Goal: Task Accomplishment & Management: Use online tool/utility

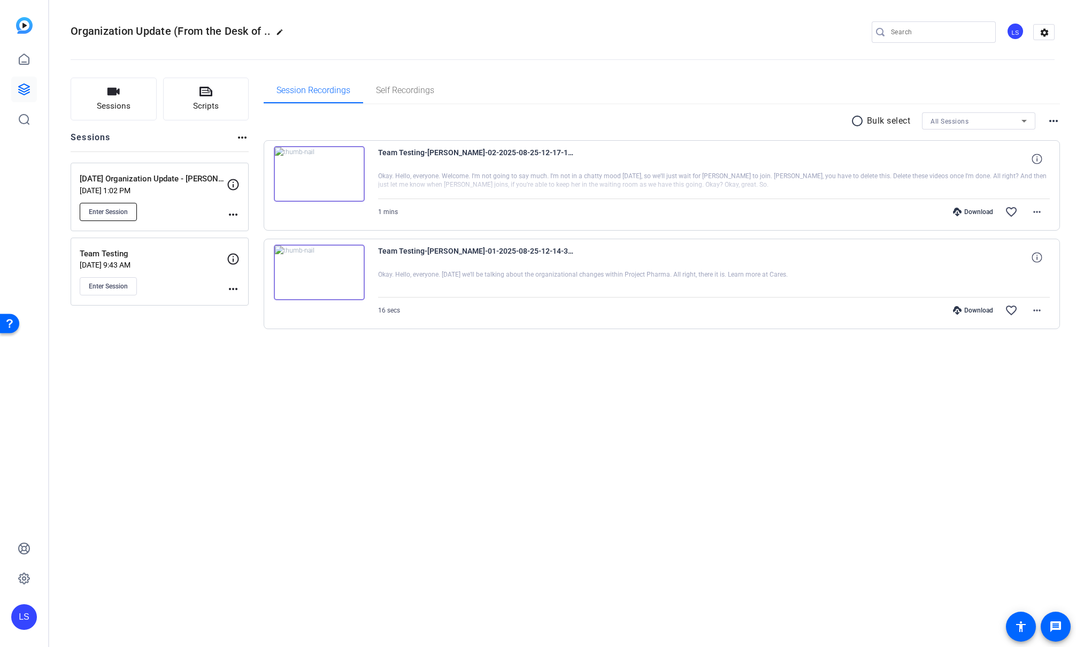
click at [105, 211] on span "Enter Session" at bounding box center [108, 212] width 39 height 9
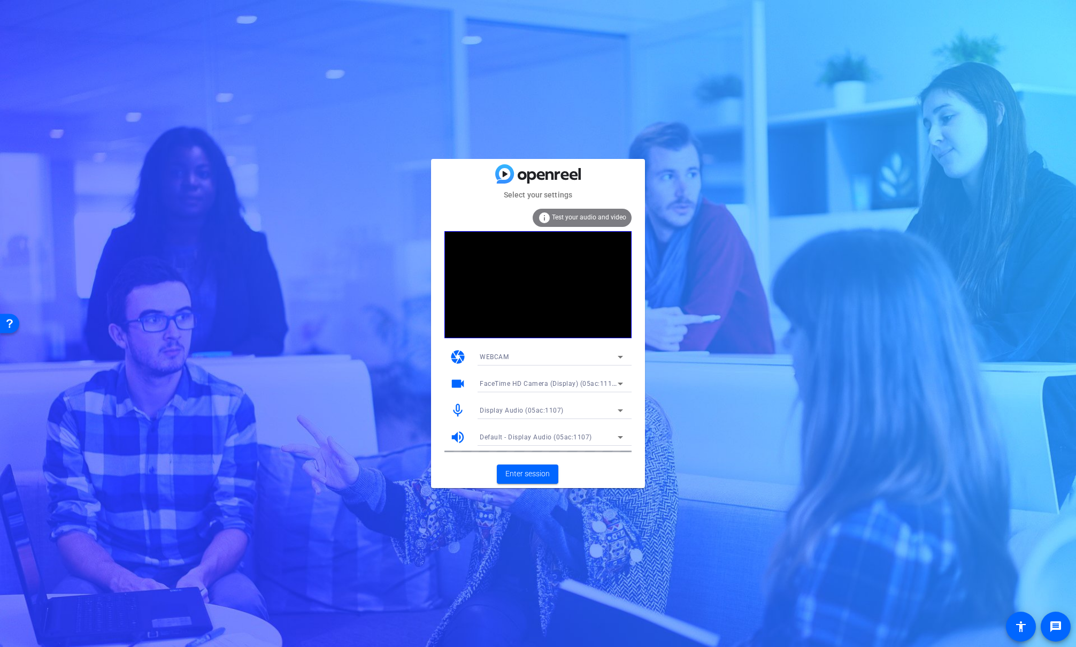
click at [600, 355] on div "WEBCAM" at bounding box center [549, 356] width 138 height 13
click at [184, 159] on div at bounding box center [94, 147] width 180 height 26
click at [528, 477] on span "Enter session" at bounding box center [527, 473] width 44 height 11
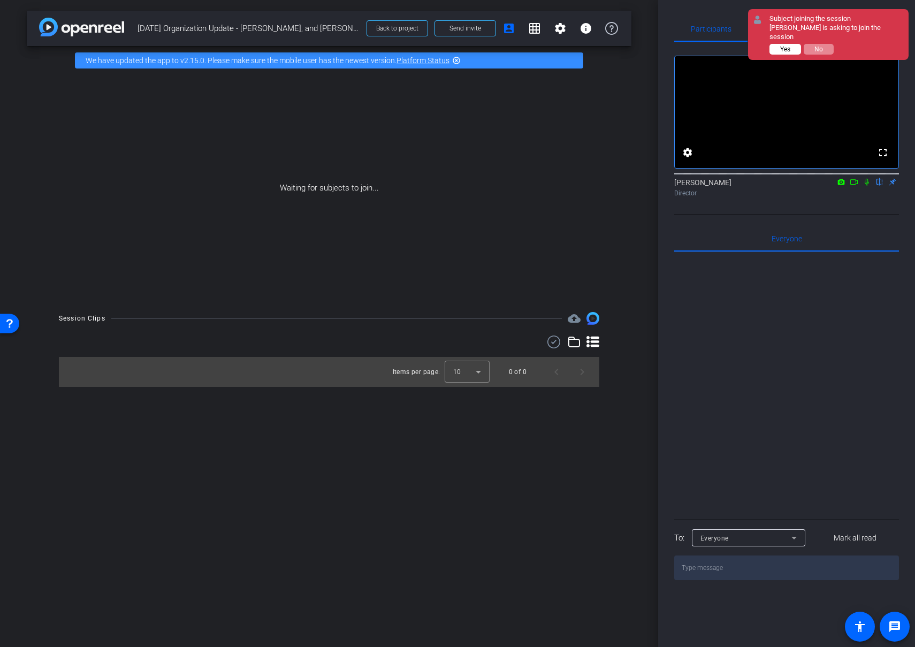
click at [0, 0] on span "Yes" at bounding box center [0, 0] width 0 height 0
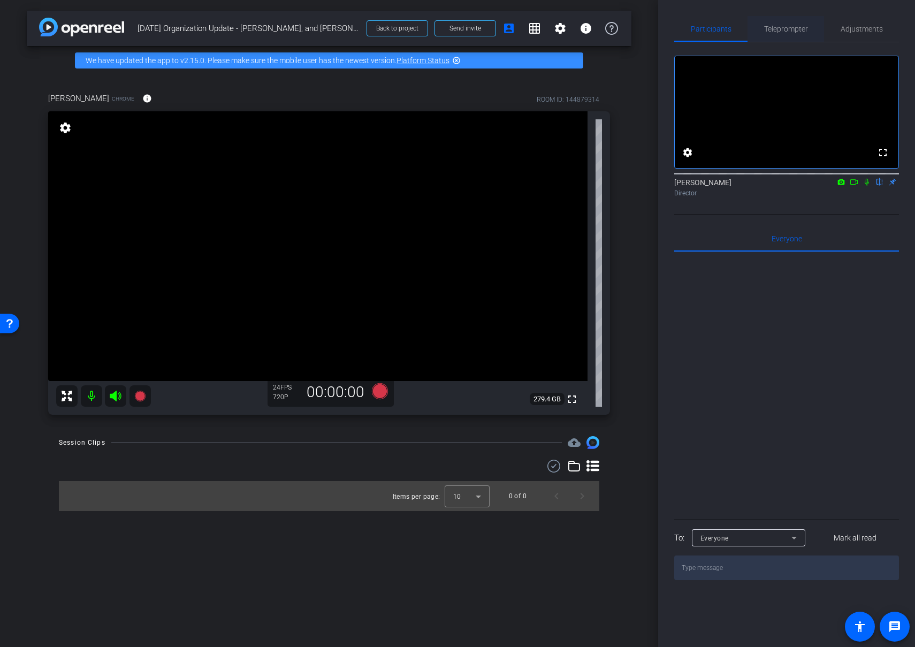
click at [787, 26] on span "Teleprompter" at bounding box center [786, 28] width 44 height 7
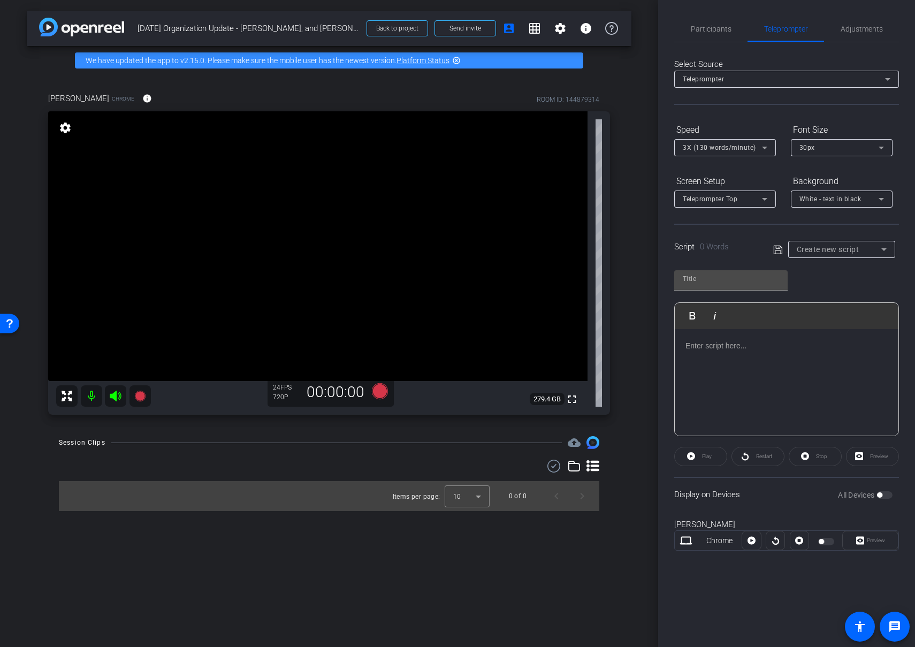
click at [851, 80] on div "Teleprompter" at bounding box center [784, 78] width 202 height 13
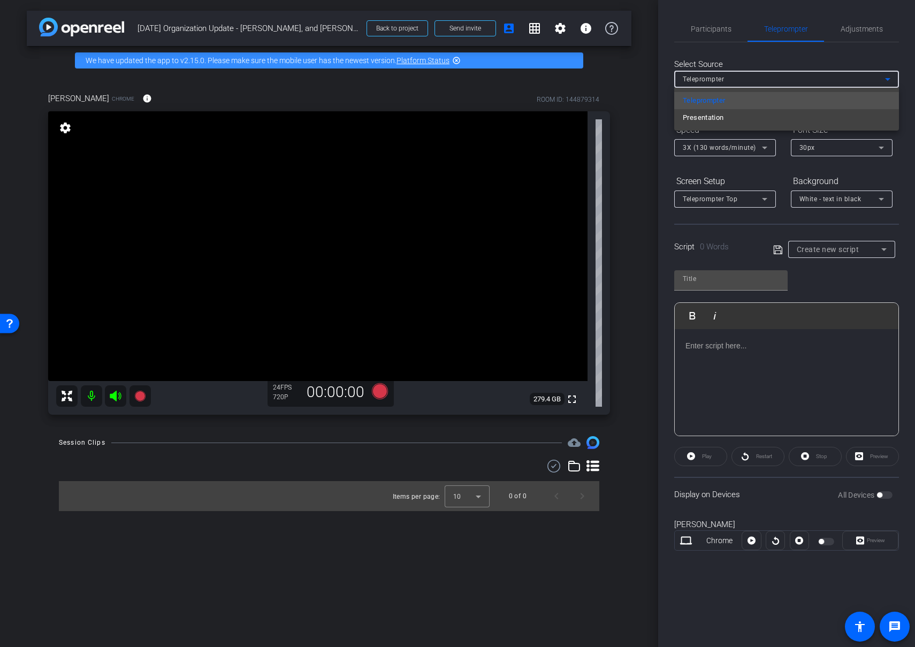
click at [851, 80] on div at bounding box center [457, 323] width 915 height 647
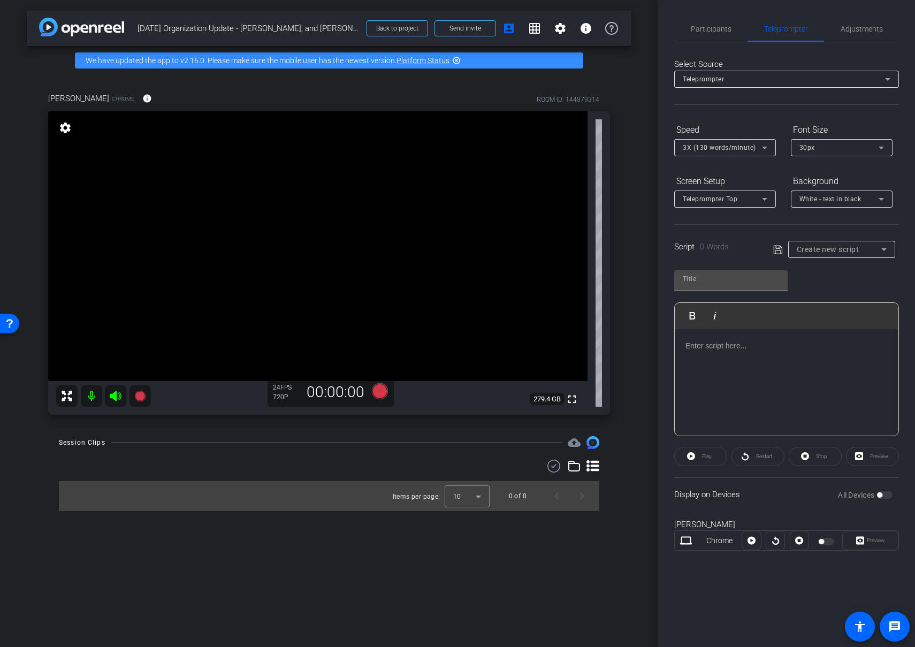
click at [831, 252] on span "Create new script" at bounding box center [827, 249] width 63 height 9
click at [725, 244] on div at bounding box center [457, 323] width 915 height 647
click at [719, 368] on div at bounding box center [786, 382] width 224 height 107
click at [725, 279] on input "text" at bounding box center [731, 278] width 96 height 13
click at [821, 370] on div "Here is a script test" at bounding box center [786, 382] width 224 height 107
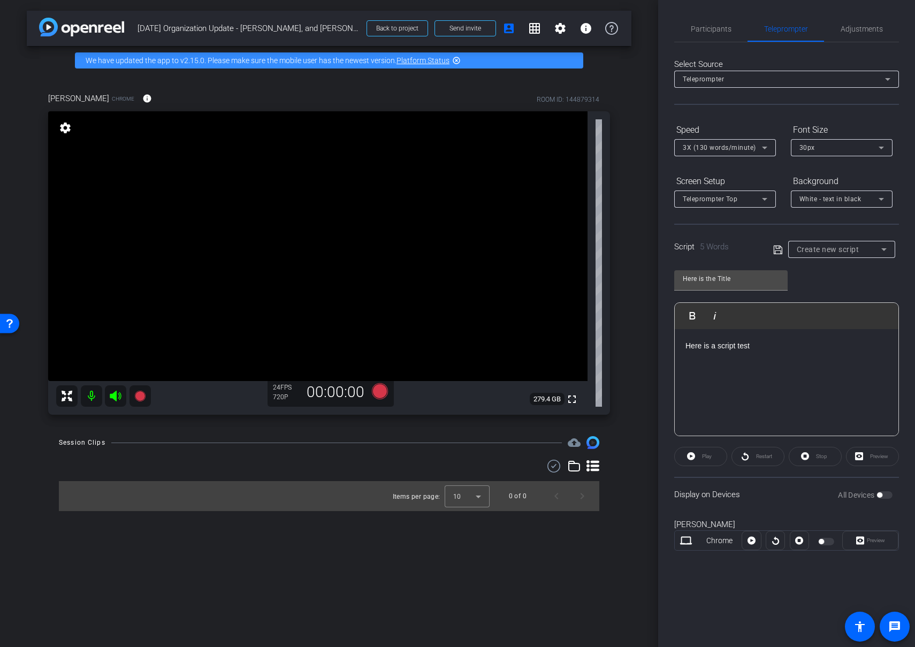
click at [696, 459] on div "Play" at bounding box center [700, 456] width 53 height 19
click at [688, 455] on div "Play" at bounding box center [700, 456] width 53 height 19
click at [701, 456] on div "Play" at bounding box center [700, 456] width 53 height 19
click at [763, 356] on div "Here is a script test" at bounding box center [786, 382] width 224 height 107
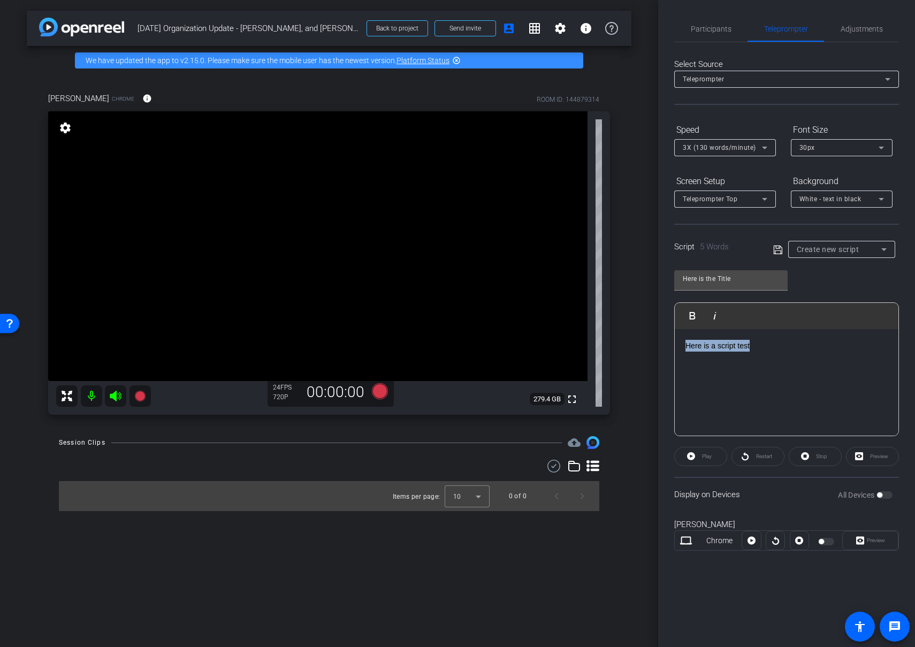
click at [763, 356] on div "Here is a script test" at bounding box center [786, 382] width 224 height 107
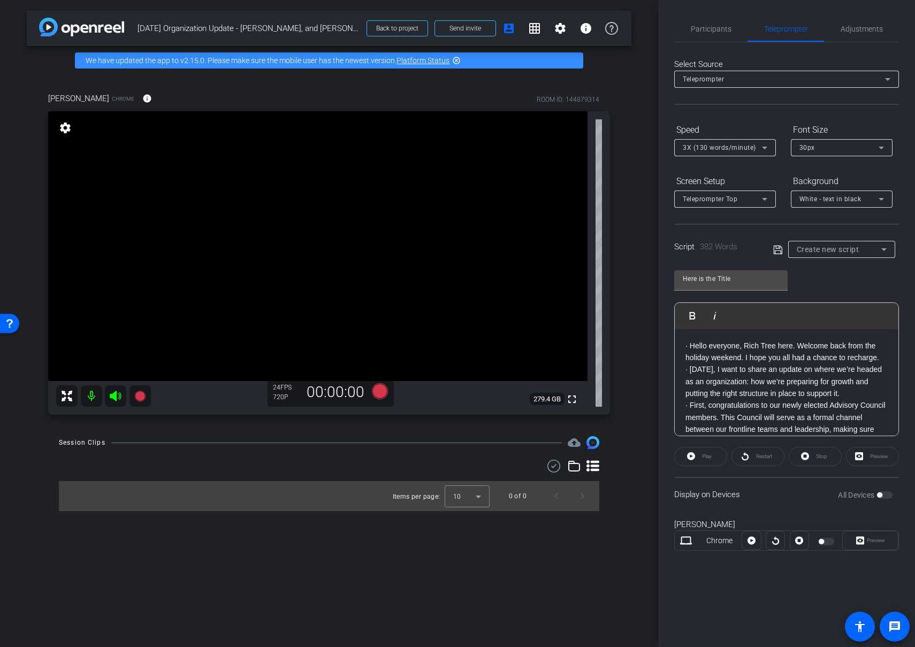
click at [883, 356] on p "· Hello everyone, Rich Tree here. Welcome back from the holiday weekend. I hope…" at bounding box center [786, 352] width 202 height 24
click at [855, 404] on p "· [DATE], I want to share an update on where we’re headed as an organization: h…" at bounding box center [786, 393] width 202 height 36
click at [884, 390] on p "· Since joining PF, my main focus has been on growth based on the aspirational …" at bounding box center [786, 380] width 202 height 60
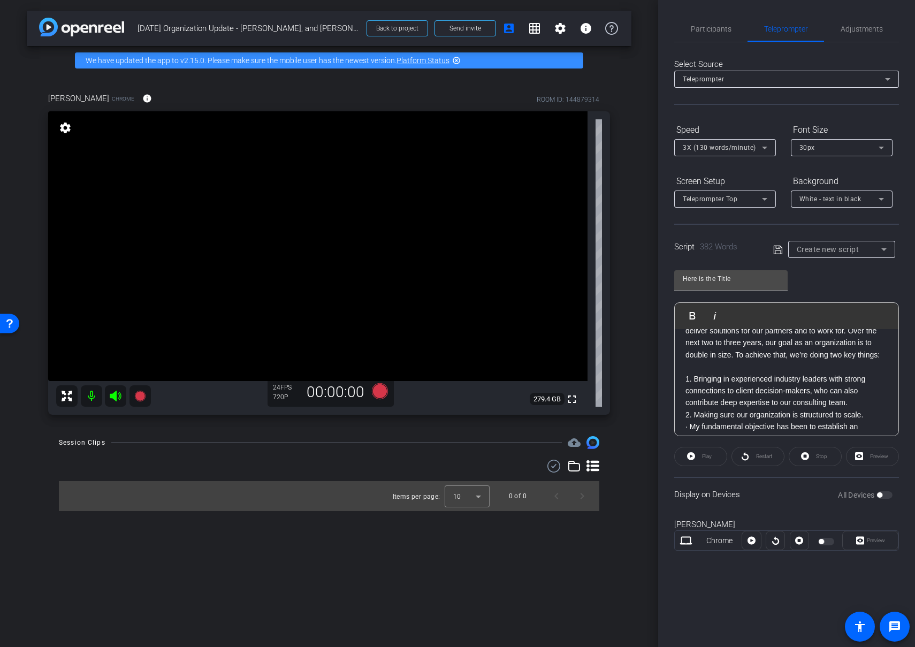
scroll to position [280, 0]
click at [858, 392] on p "1. Bringing in experienced industry leaders with strong connections to client d…" at bounding box center [786, 389] width 202 height 36
click at [887, 396] on div "· Hello everyone, Rich Tree here. Welcome back from the holiday weekend. I hope…" at bounding box center [786, 266] width 224 height 656
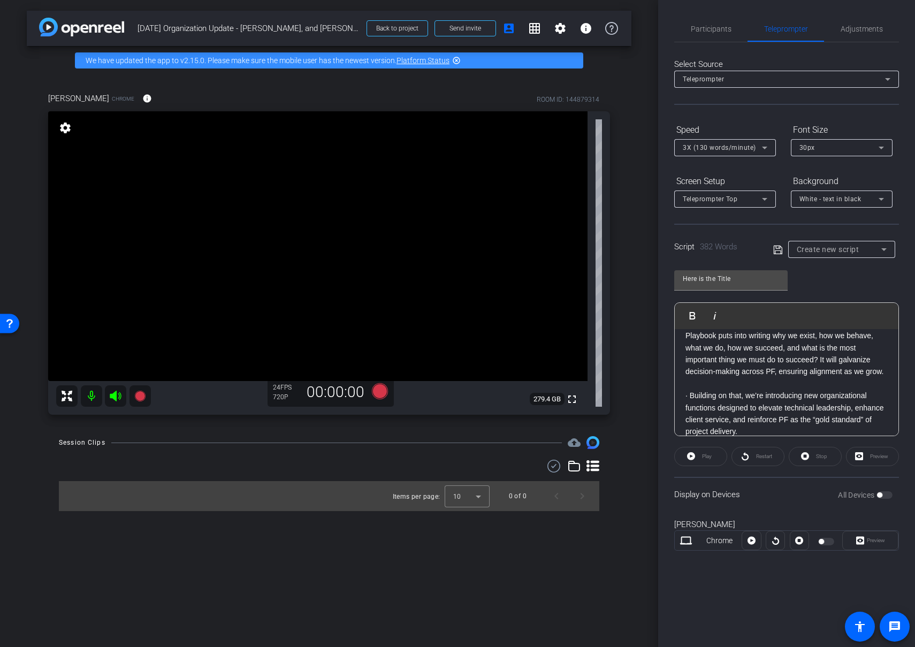
scroll to position [441, 0]
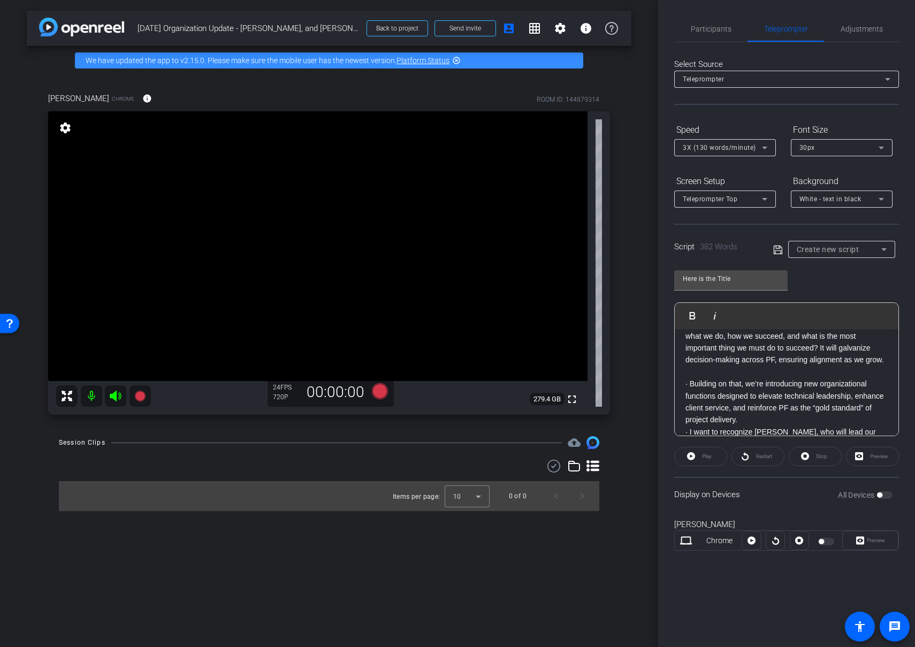
click at [815, 408] on p "· Building on that, we’re introducing new organizational functions designed to …" at bounding box center [786, 402] width 202 height 48
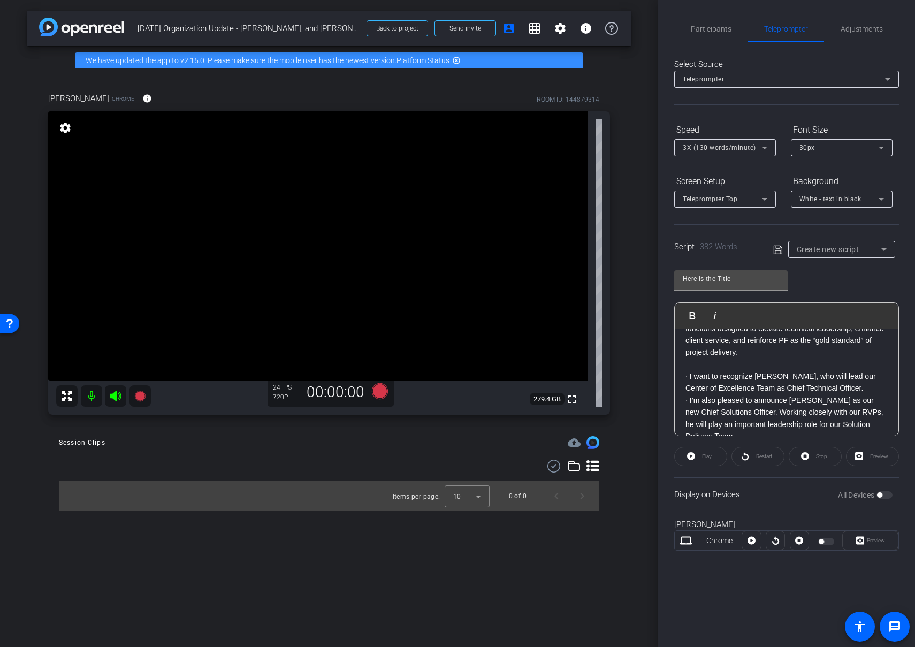
scroll to position [537, 0]
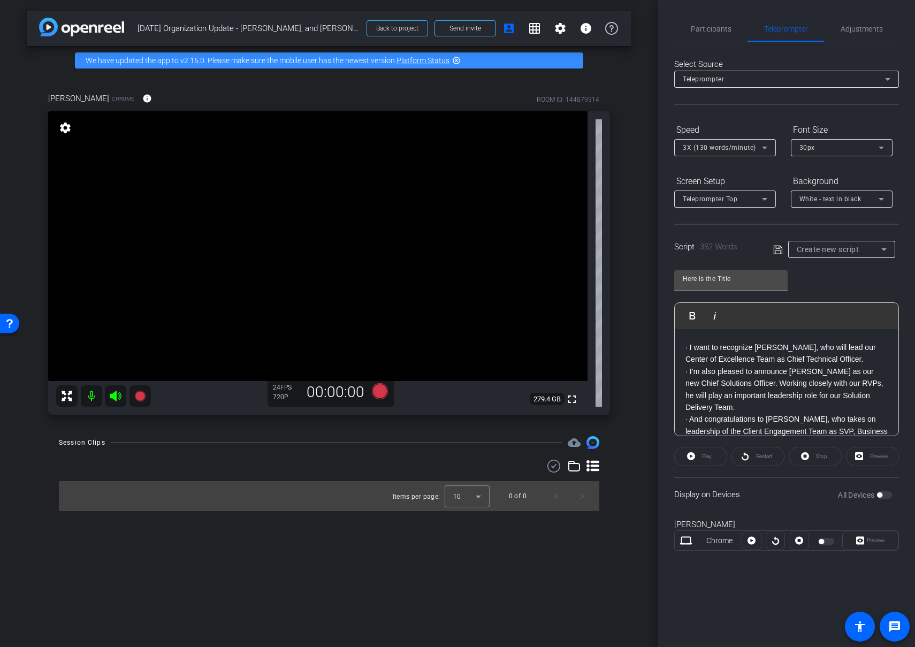
click at [838, 349] on p "· I want to recognize [PERSON_NAME], who will lead our Center of Excellence Tea…" at bounding box center [786, 353] width 202 height 24
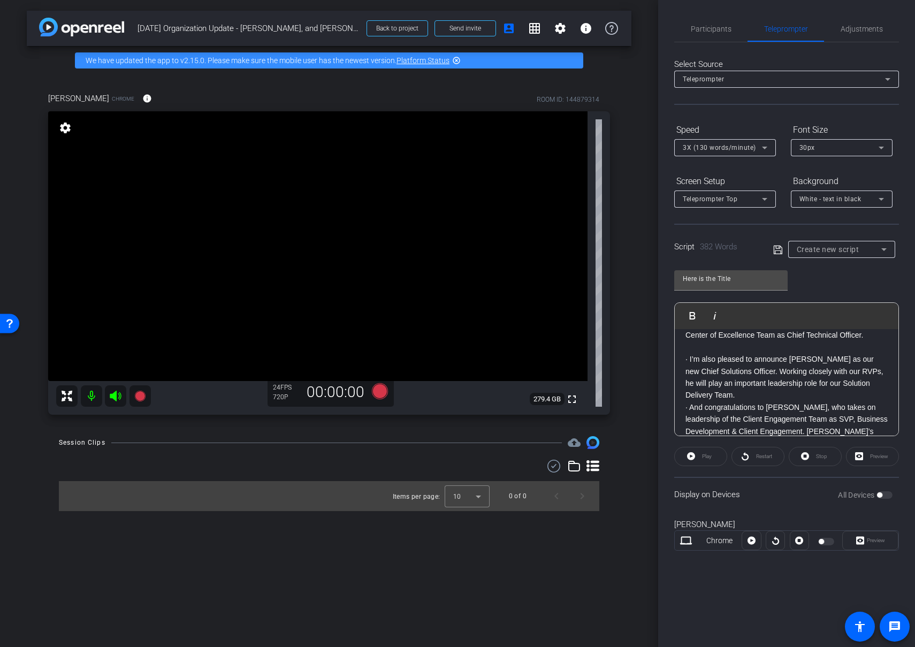
click at [886, 372] on p "· I’m also pleased to announce [PERSON_NAME] as our new Chief Solutions Officer…" at bounding box center [786, 377] width 202 height 48
click at [704, 456] on div "Play" at bounding box center [700, 456] width 53 height 19
click at [681, 455] on div "Play" at bounding box center [700, 456] width 53 height 19
click at [815, 492] on div "Display on Devices All Devices" at bounding box center [786, 494] width 225 height 35
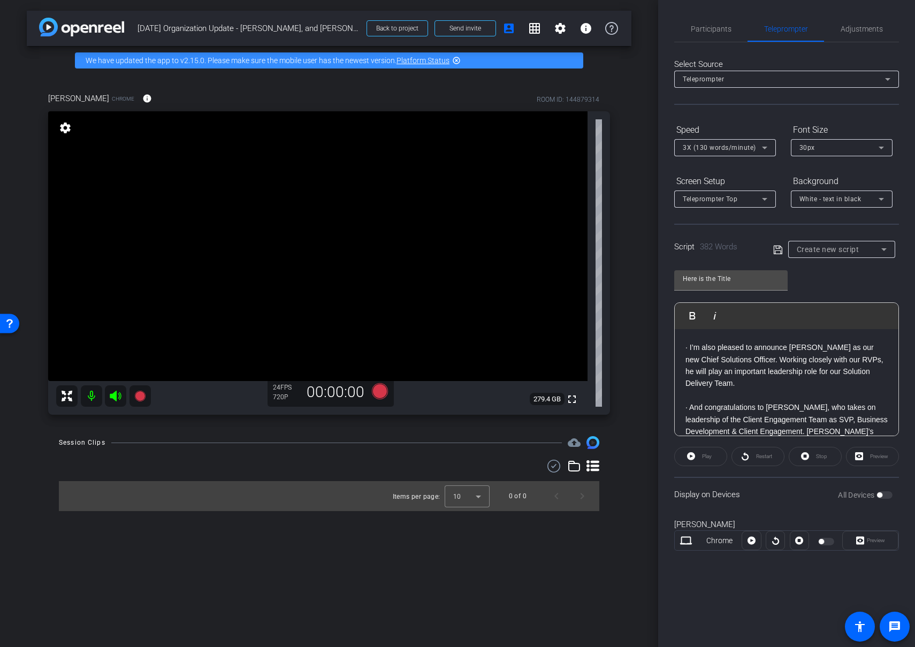
click at [816, 389] on p at bounding box center [786, 395] width 202 height 12
click at [777, 249] on icon at bounding box center [778, 249] width 10 height 13
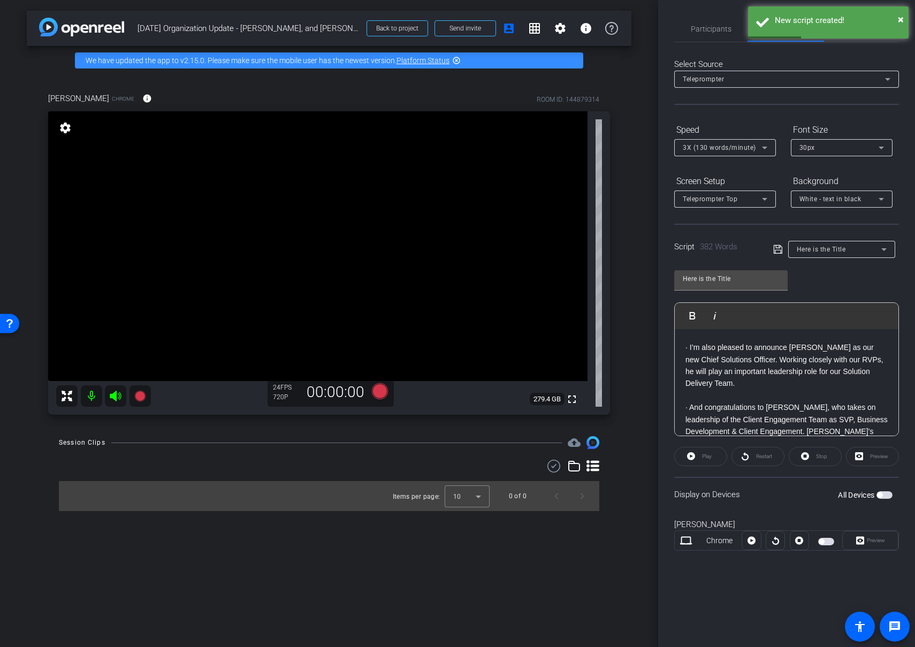
click at [823, 540] on span "button" at bounding box center [820, 541] width 5 height 5
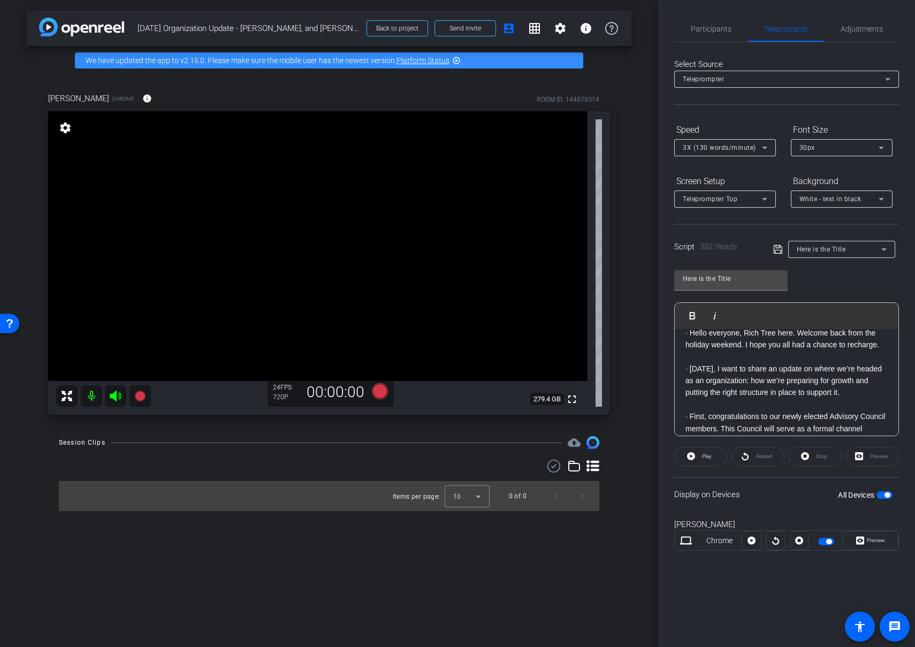
scroll to position [0, 0]
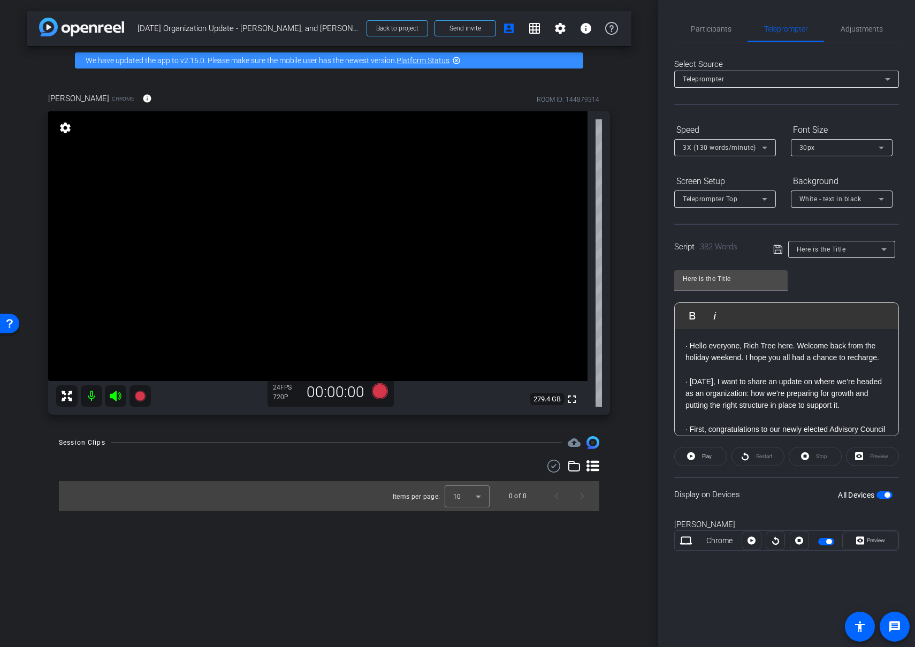
click at [758, 201] on icon at bounding box center [764, 199] width 13 height 13
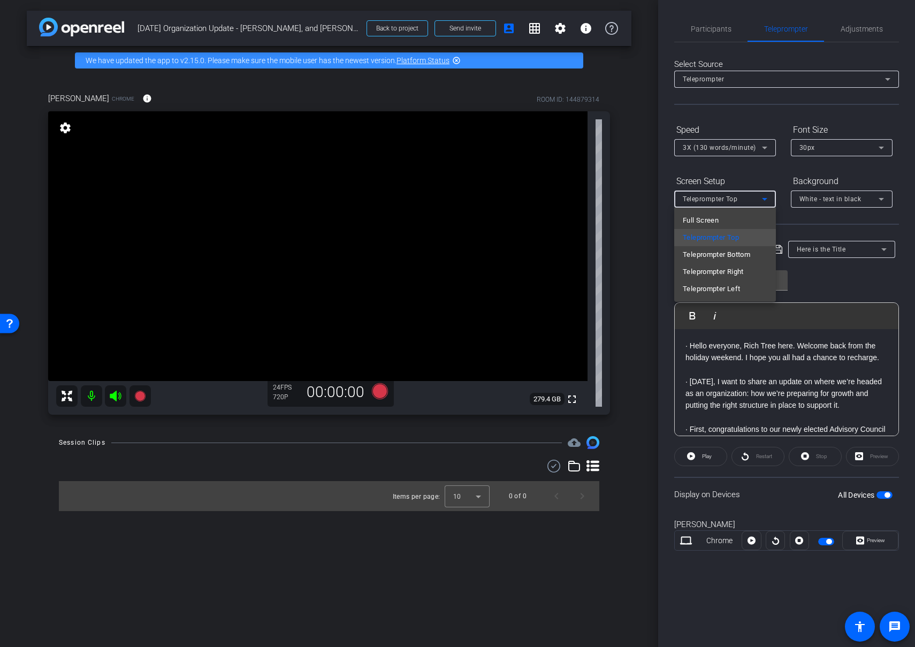
click at [764, 197] on div at bounding box center [457, 323] width 915 height 647
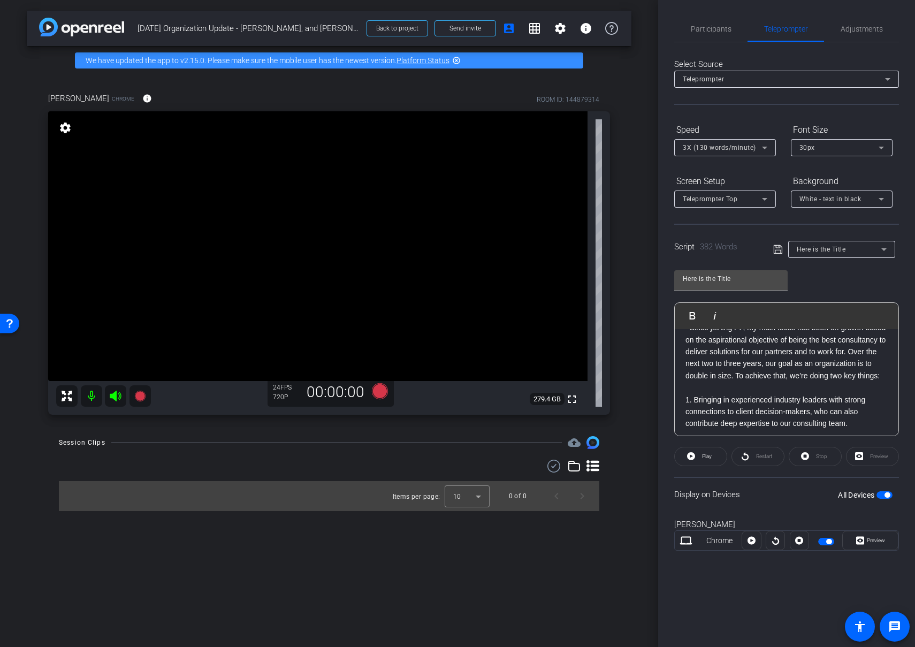
scroll to position [573, 0]
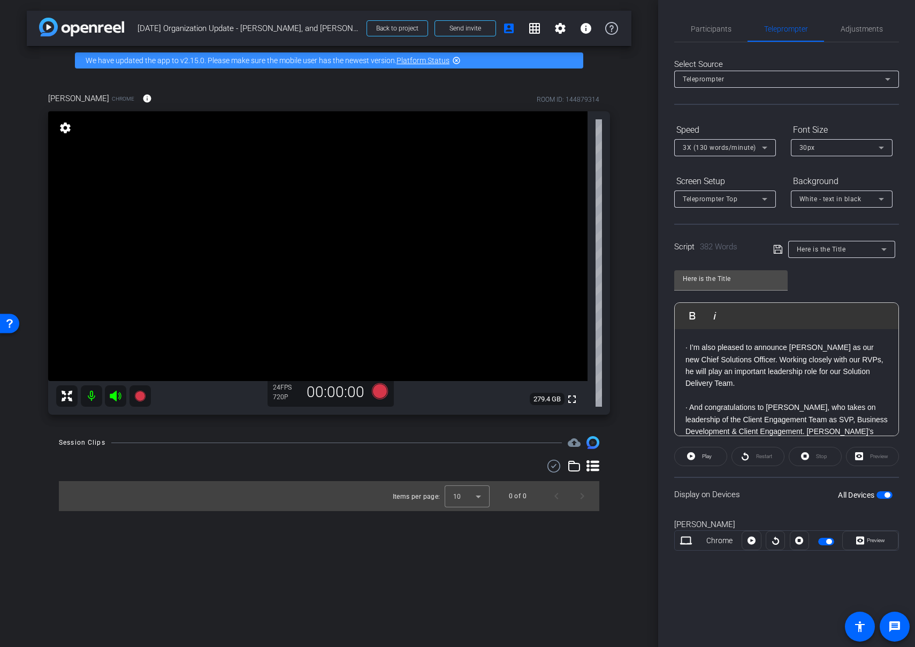
click at [783, 423] on p "· And congratulations to [PERSON_NAME], who takes on leadership of the Client E…" at bounding box center [786, 425] width 202 height 48
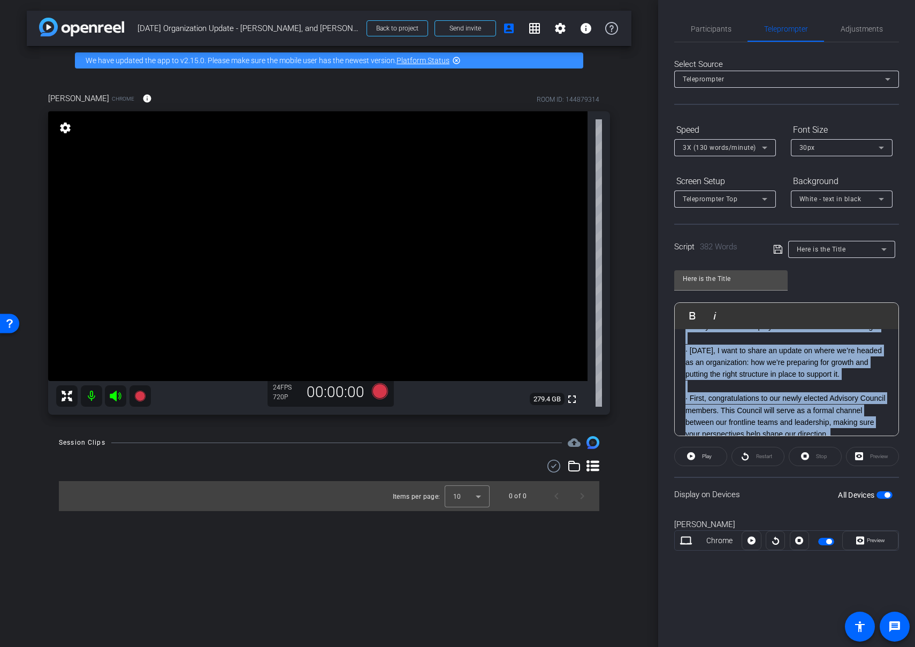
scroll to position [0, 0]
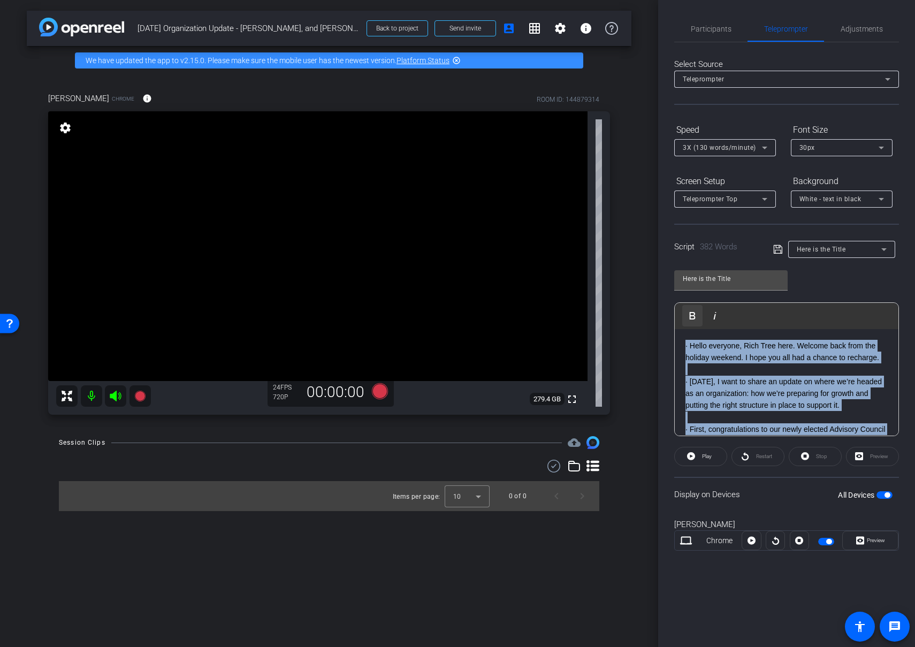
drag, startPoint x: 778, startPoint y: 421, endPoint x: 684, endPoint y: 316, distance: 141.3
click at [670, 305] on div "Participants Teleprompter Adjustments settings [PERSON_NAME] flip Director Ever…" at bounding box center [786, 323] width 257 height 647
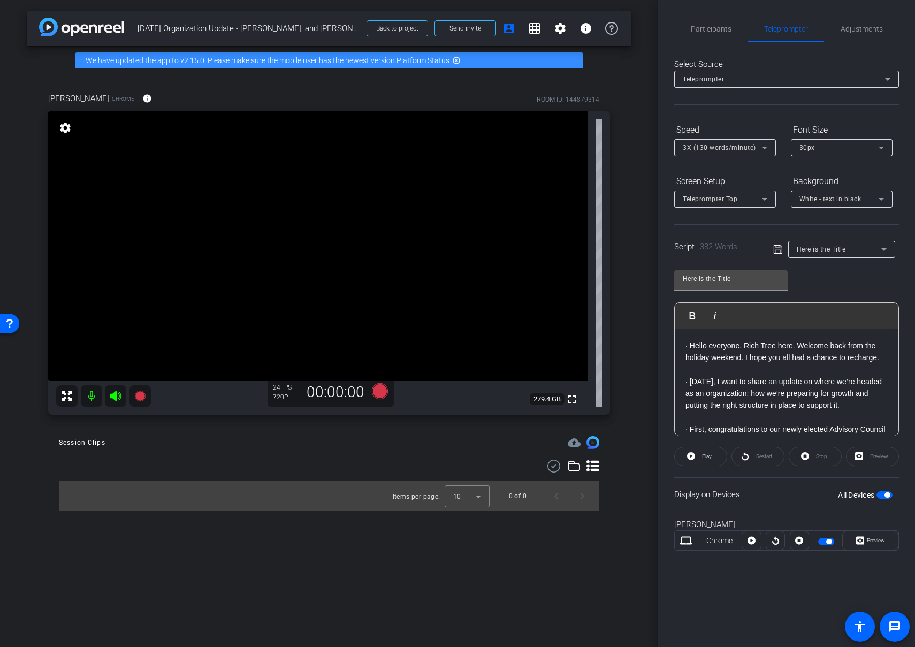
scroll to position [383, 0]
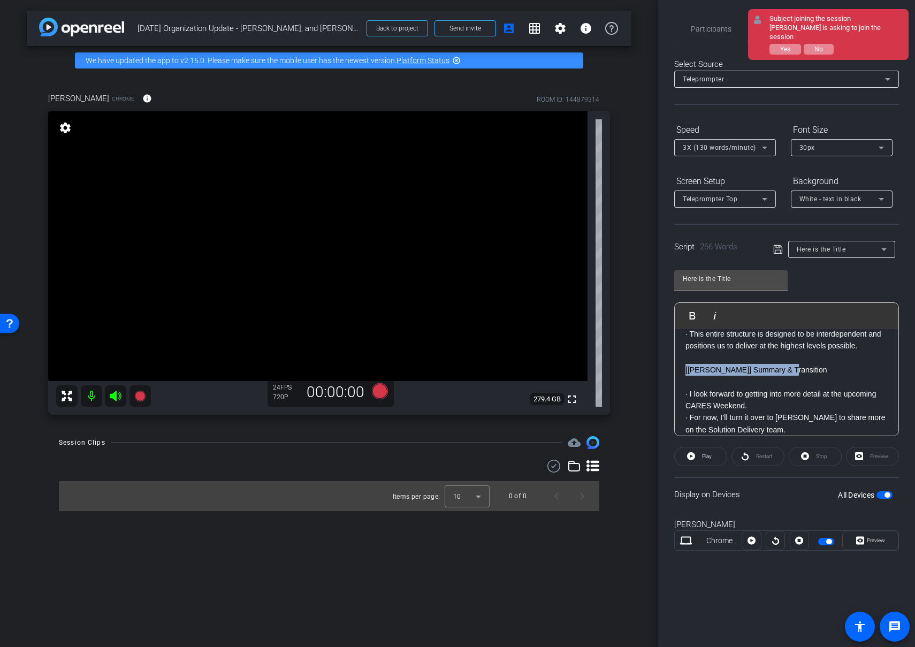
drag, startPoint x: 717, startPoint y: 374, endPoint x: 681, endPoint y: 366, distance: 36.2
click at [679, 372] on div "[[PERSON_NAME]] Org Overview (60 - 90 SEC) · Thanks, [PERSON_NAME]. As mentione…" at bounding box center [786, 196] width 224 height 501
click at [696, 316] on icon "button" at bounding box center [692, 315] width 13 height 13
click at [778, 44] on button "Yes" at bounding box center [785, 49] width 32 height 11
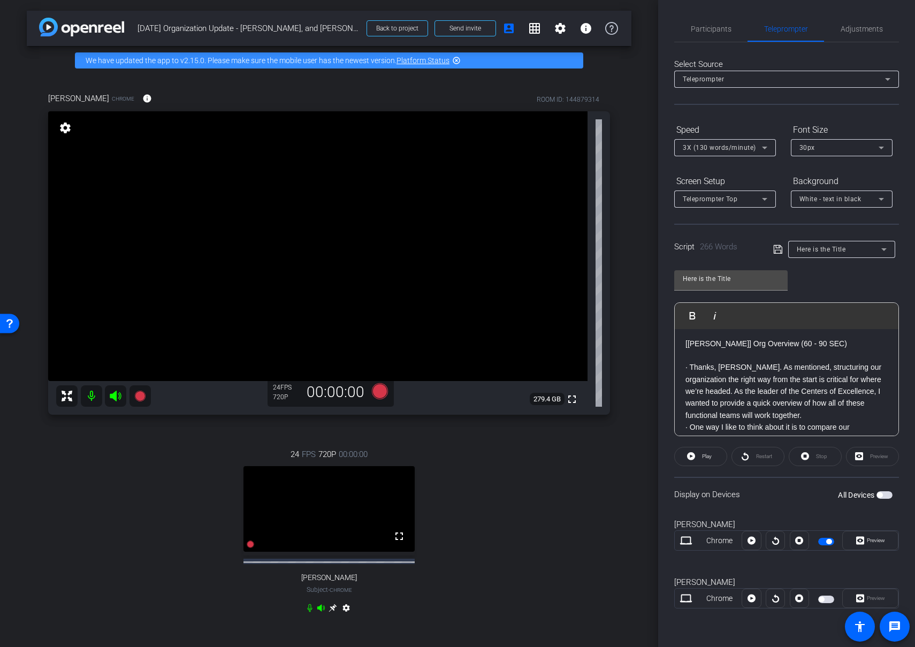
scroll to position [0, 0]
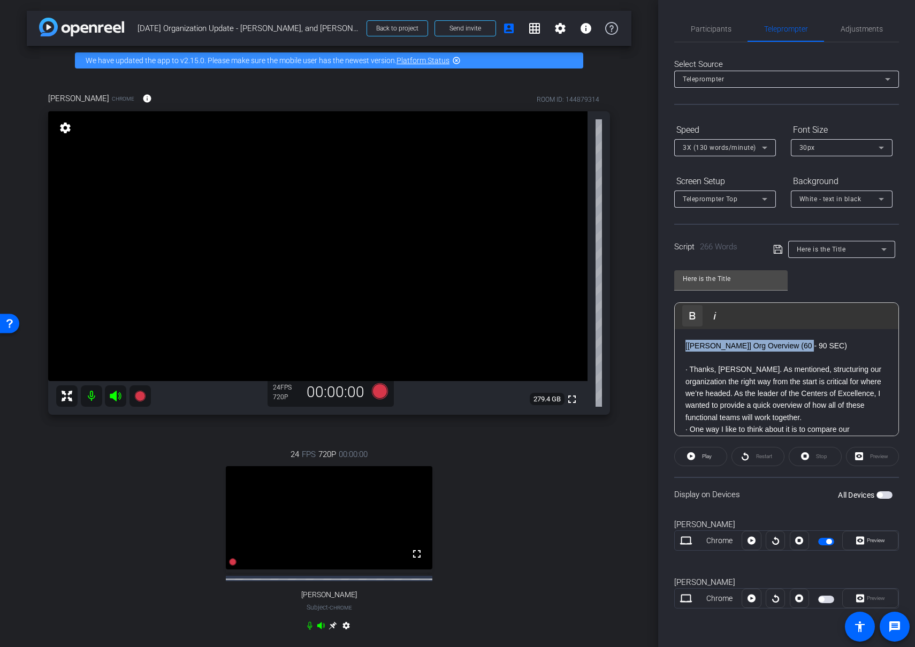
drag, startPoint x: 776, startPoint y: 342, endPoint x: 686, endPoint y: 320, distance: 92.5
click at [674, 341] on div "[[PERSON_NAME]] Org Overview (60 - 90 SEC) · Thanks, [PERSON_NAME]. As mentione…" at bounding box center [786, 579] width 224 height 501
drag, startPoint x: 688, startPoint y: 313, endPoint x: 730, endPoint y: 331, distance: 45.3
click at [687, 313] on icon "button" at bounding box center [692, 315] width 13 height 13
click at [755, 276] on input "Here is the Title" at bounding box center [731, 278] width 96 height 13
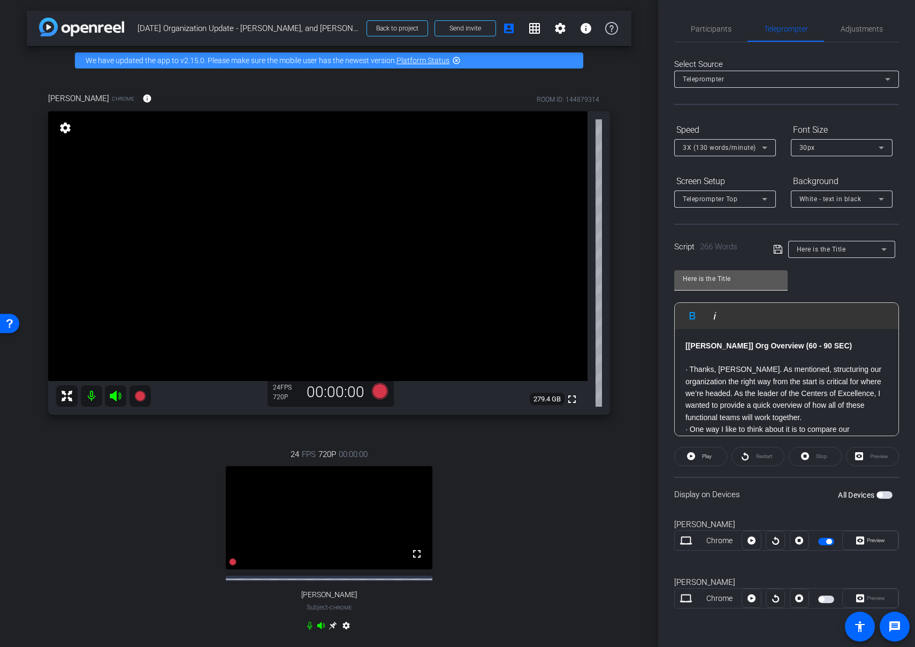
click at [755, 276] on input "Here is the Title" at bounding box center [731, 278] width 96 height 13
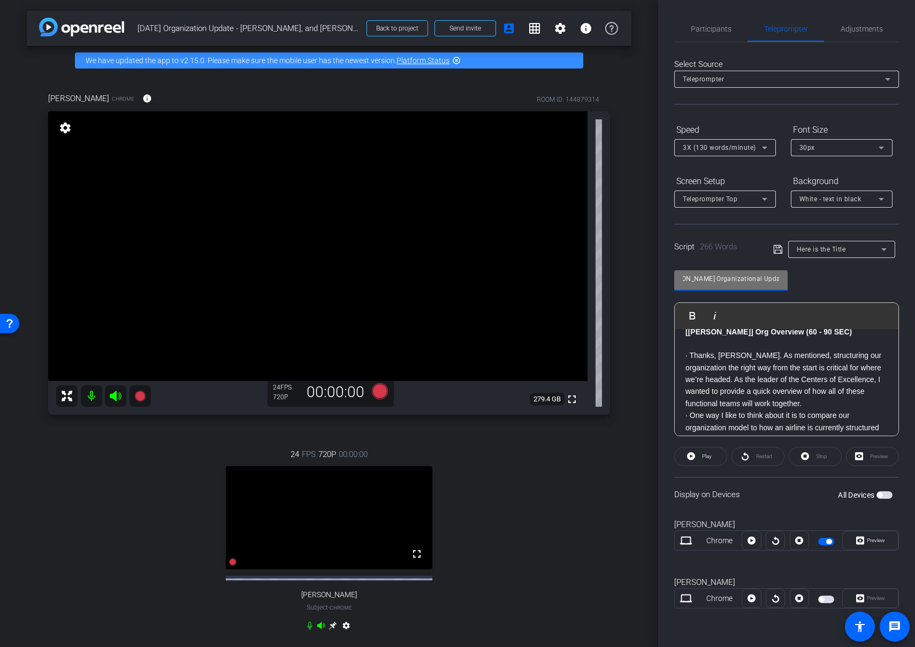
type input "[PERSON_NAME] Organizational Update - [DATE]"
click at [814, 403] on p "· Thanks, [PERSON_NAME]. As mentioned, structuring our organization the right w…" at bounding box center [786, 379] width 202 height 60
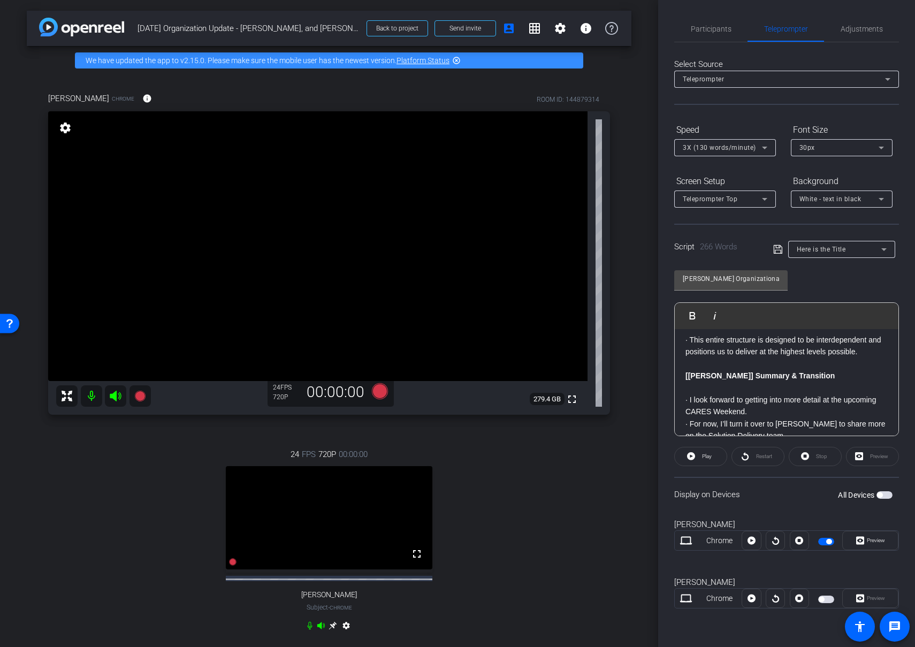
scroll to position [405, 0]
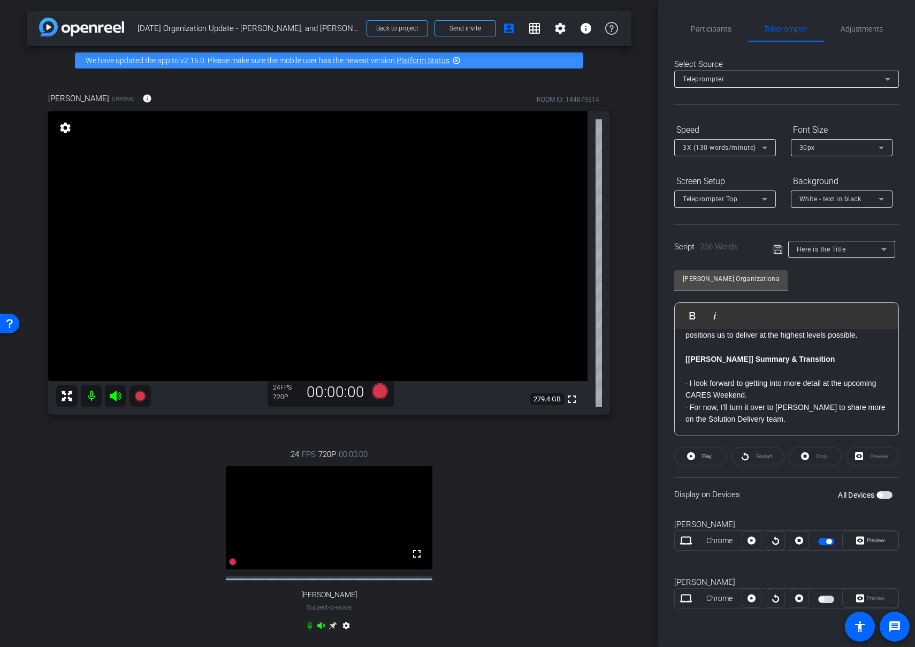
click at [811, 398] on p "· I look forward to getting into more detail at the upcoming CARES Weekend." at bounding box center [786, 389] width 202 height 24
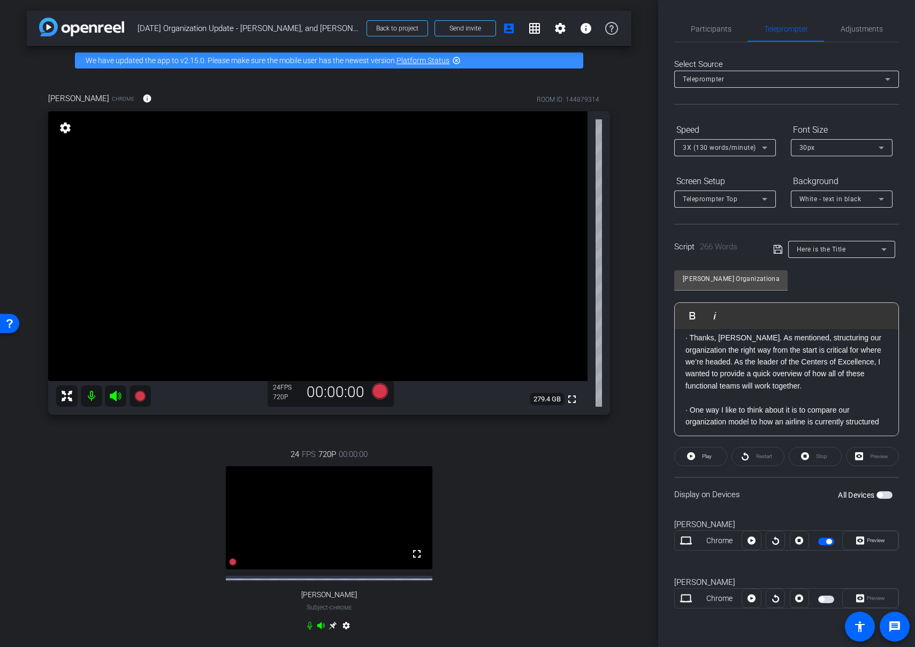
scroll to position [0, 0]
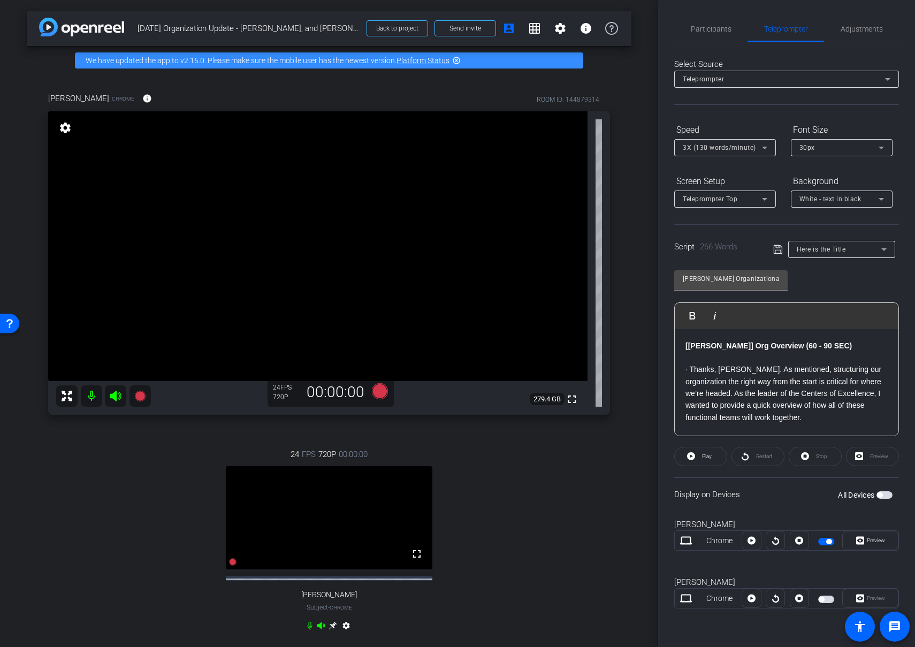
click at [777, 249] on icon at bounding box center [778, 249] width 10 height 13
click at [823, 598] on span "button" at bounding box center [820, 598] width 5 height 5
click at [311, 630] on icon at bounding box center [309, 625] width 9 height 9
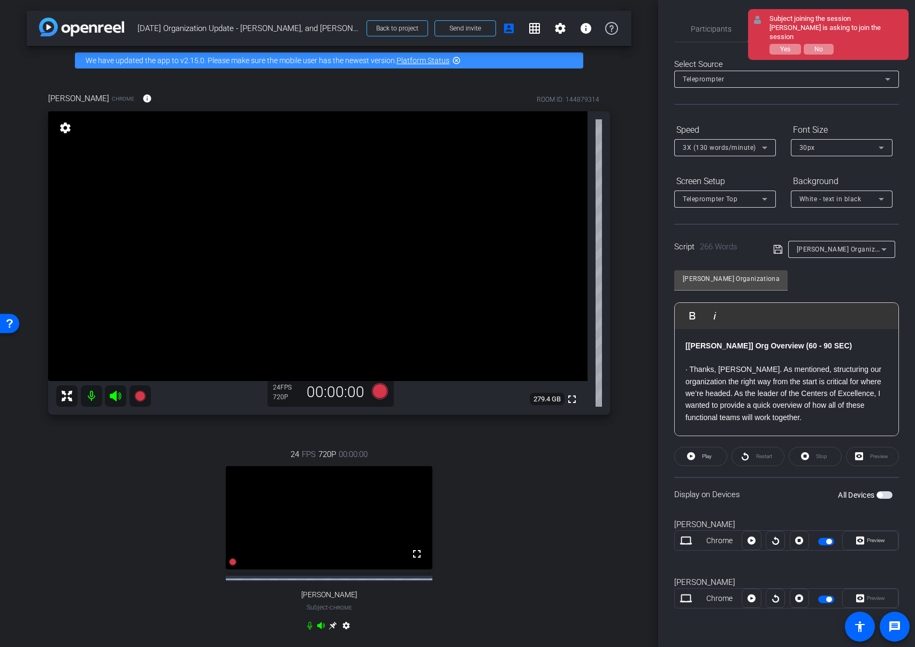
click at [828, 600] on span "button" at bounding box center [828, 598] width 5 height 5
click at [827, 540] on span "button" at bounding box center [828, 541] width 5 height 5
click at [786, 45] on span "Yes" at bounding box center [785, 48] width 10 height 7
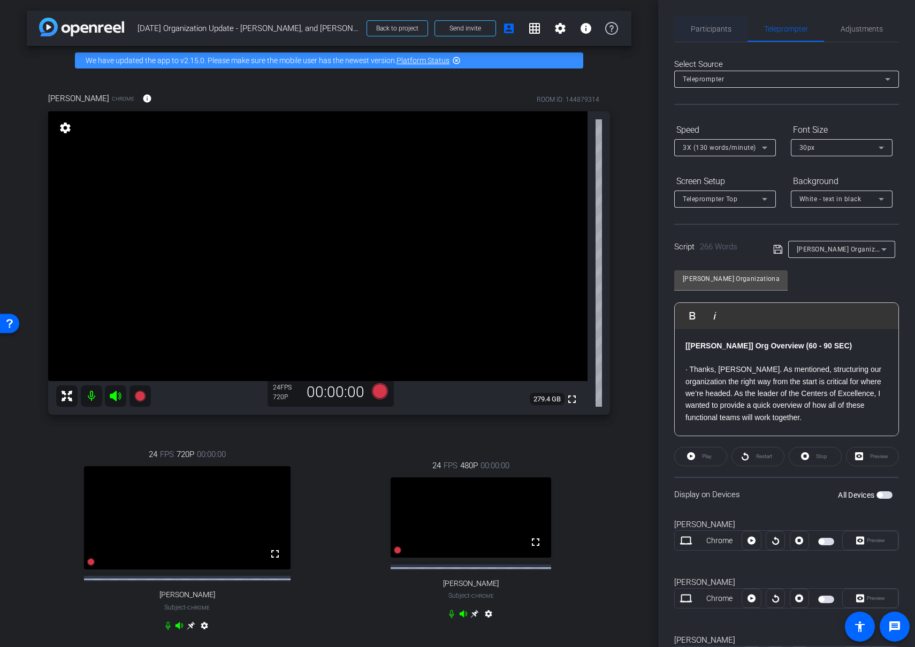
click at [696, 35] on span "Participants" at bounding box center [711, 29] width 41 height 26
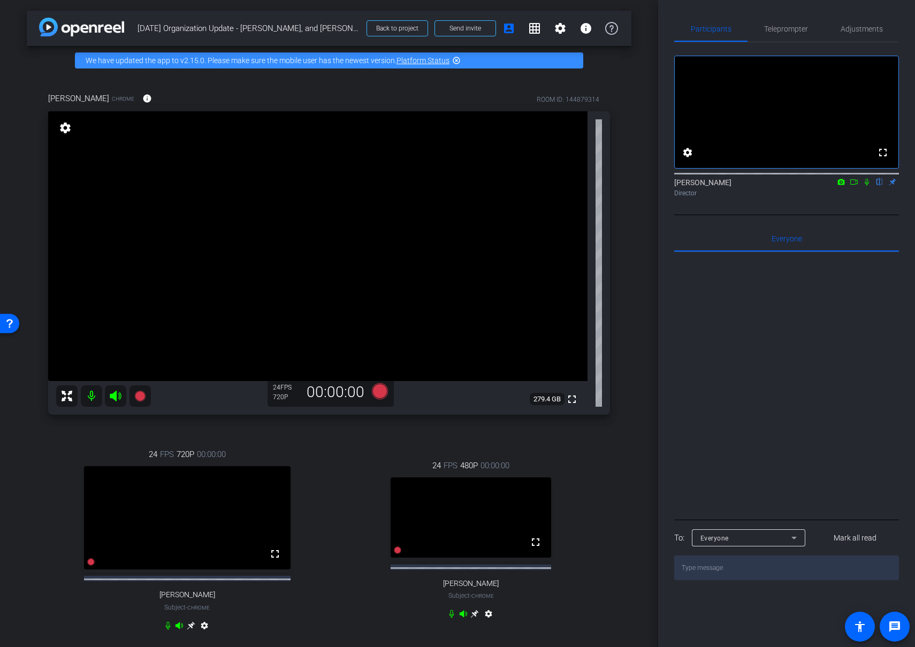
click at [576, 512] on div "24 FPS 480P 00:00:00 fullscreen [PERSON_NAME] Subject - Chrome settings" at bounding box center [471, 541] width 278 height 198
drag, startPoint x: 474, startPoint y: 634, endPoint x: 516, endPoint y: 600, distance: 54.0
click at [474, 618] on icon at bounding box center [474, 613] width 9 height 9
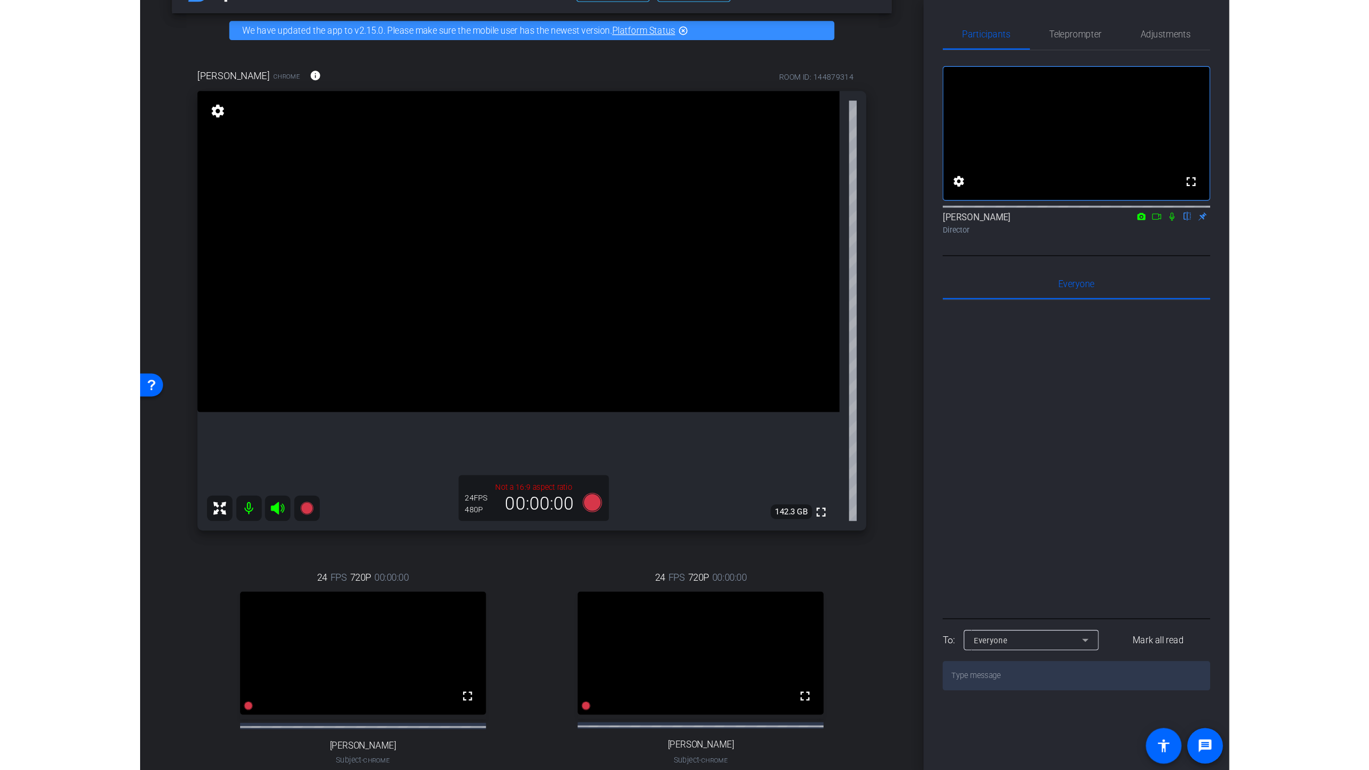
scroll to position [43, 0]
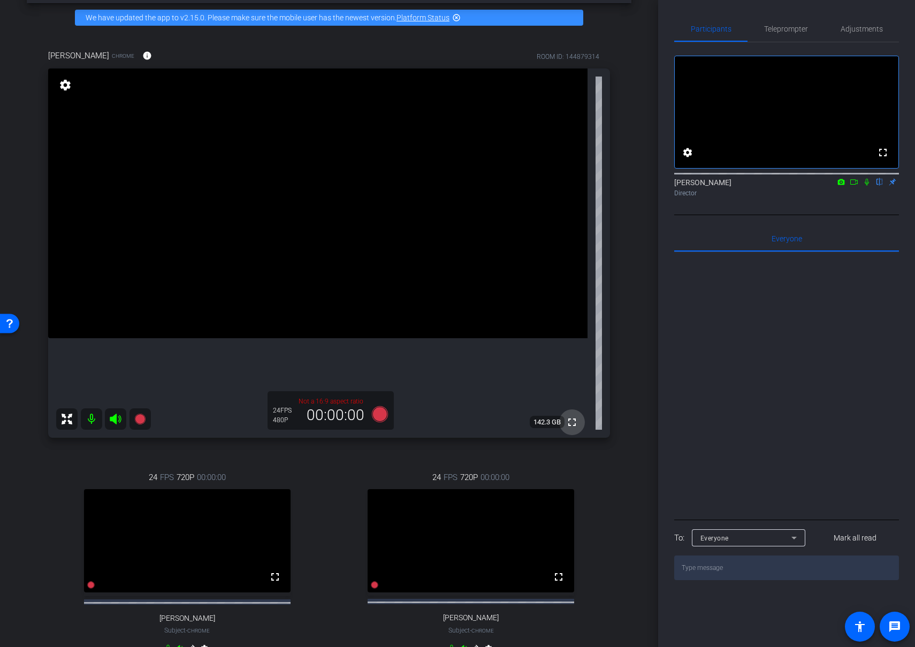
click at [572, 421] on mat-icon "fullscreen" at bounding box center [571, 422] width 13 height 13
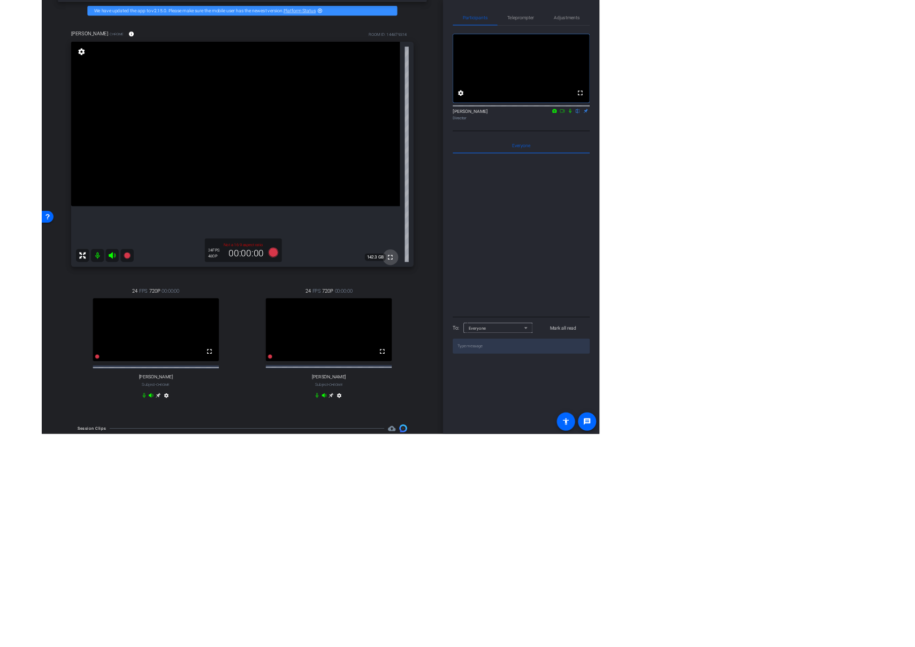
scroll to position [0, 0]
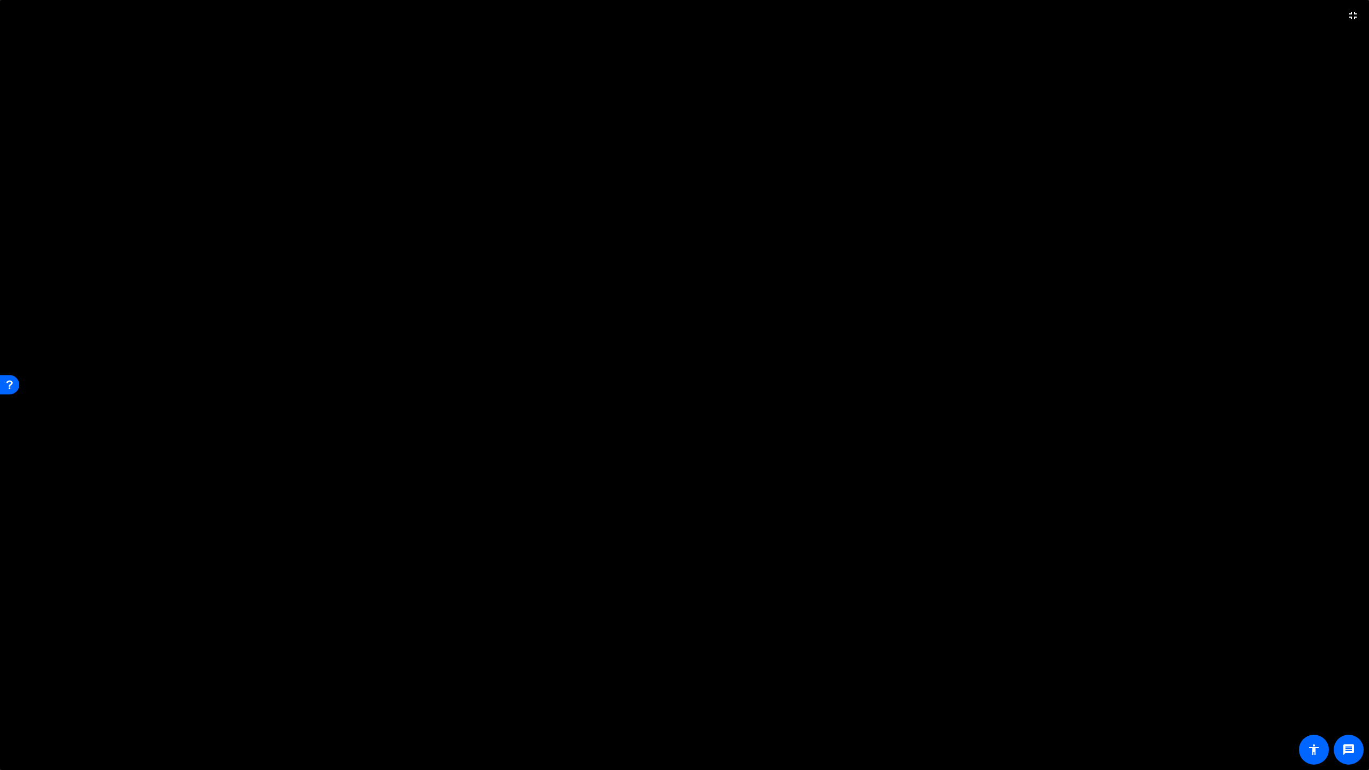
click at [1076, 10] on mat-icon "fullscreen_exit" at bounding box center [1353, 15] width 13 height 13
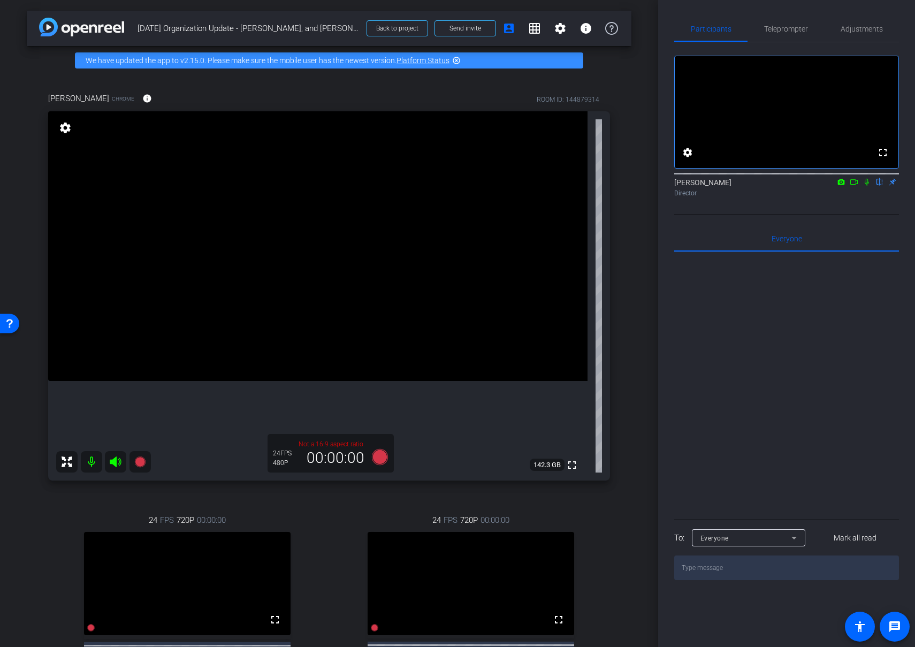
click at [63, 129] on mat-icon "settings" at bounding box center [65, 127] width 15 height 13
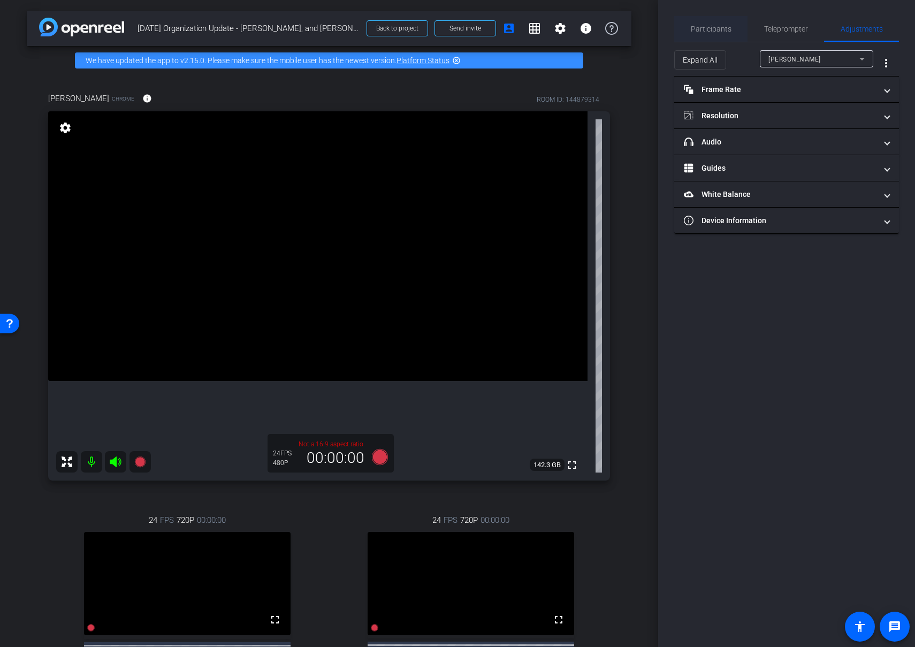
click at [723, 29] on span "Participants" at bounding box center [711, 28] width 41 height 7
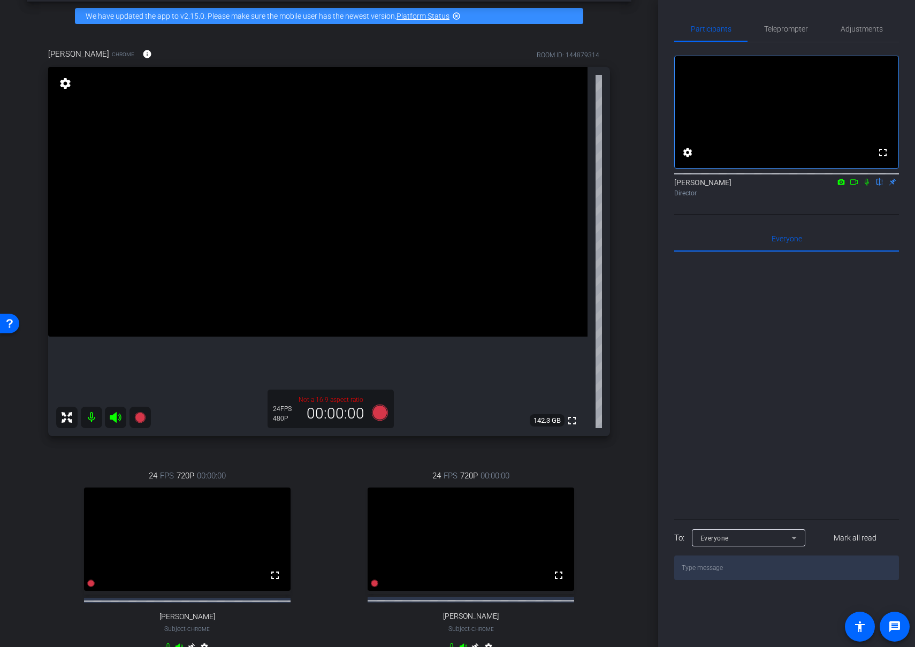
scroll to position [42, 0]
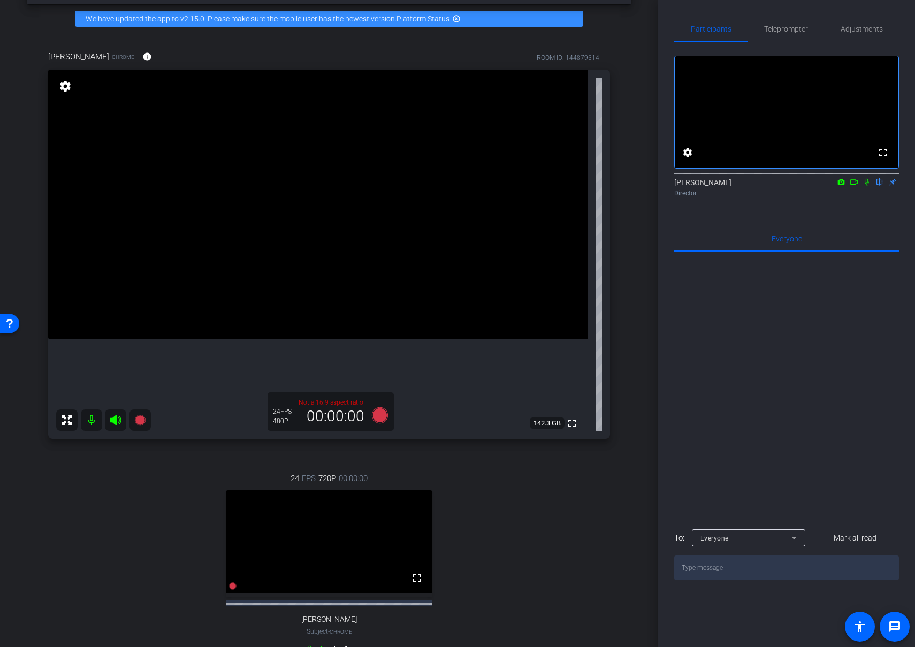
click at [840, 186] on icon at bounding box center [841, 181] width 9 height 7
click at [841, 195] on div at bounding box center [457, 323] width 915 height 647
click at [853, 186] on icon at bounding box center [853, 181] width 9 height 7
click at [139, 421] on icon at bounding box center [139, 420] width 11 height 11
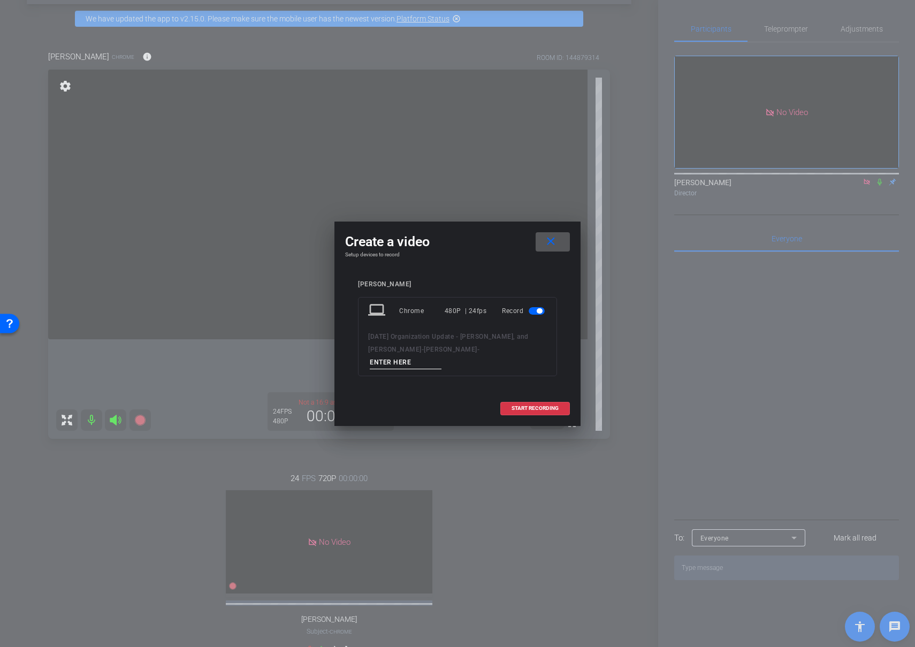
click at [419, 356] on input at bounding box center [406, 362] width 72 height 13
type input "01"
click at [522, 405] on span "START RECORDING" at bounding box center [534, 407] width 47 height 5
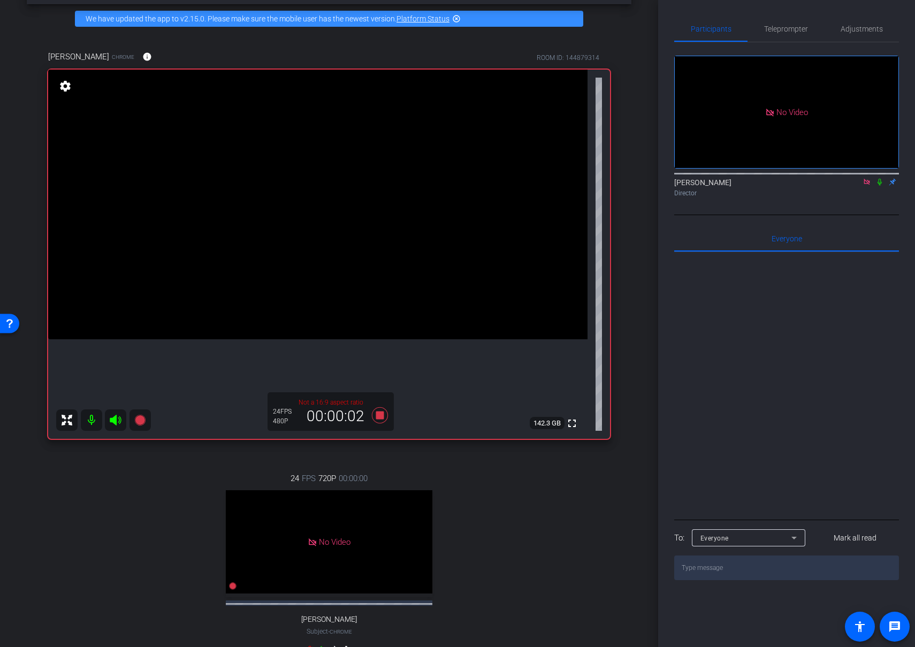
click at [878, 186] on icon at bounding box center [879, 182] width 4 height 7
click at [380, 415] on icon at bounding box center [380, 415] width 16 height 16
click at [878, 186] on icon at bounding box center [879, 181] width 9 height 7
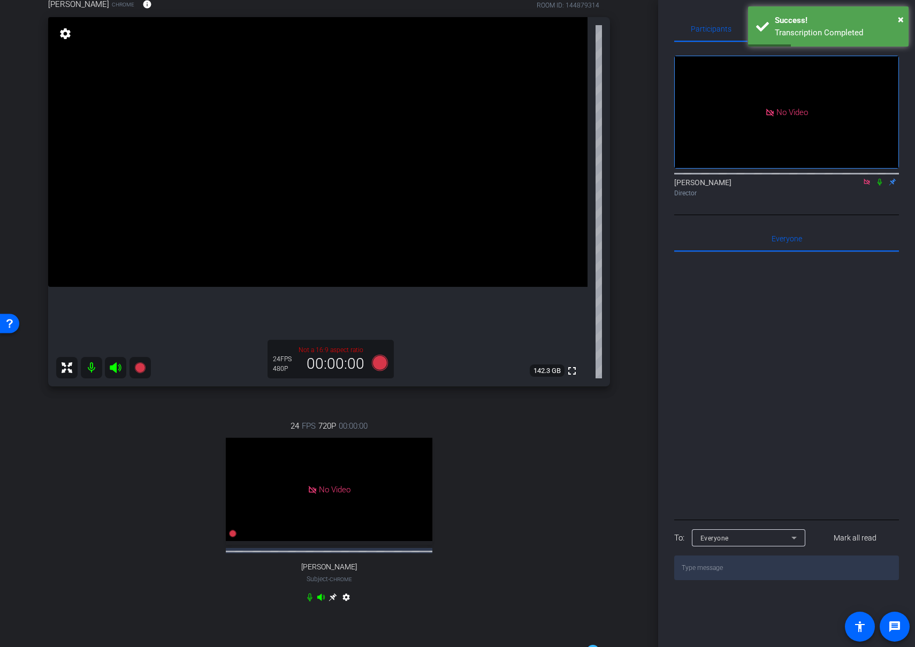
scroll to position [58, 0]
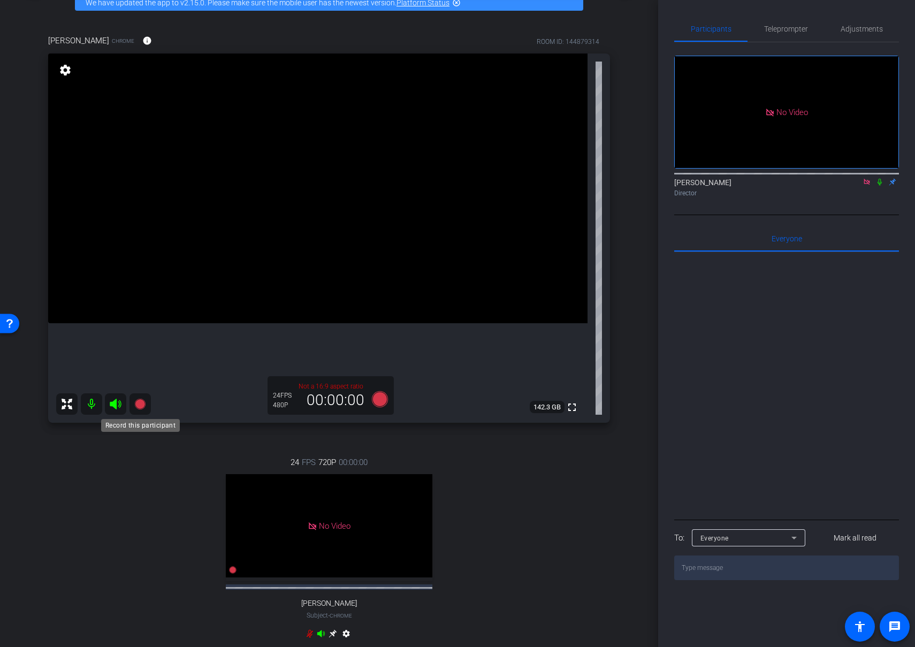
click at [142, 404] on icon at bounding box center [139, 403] width 11 height 11
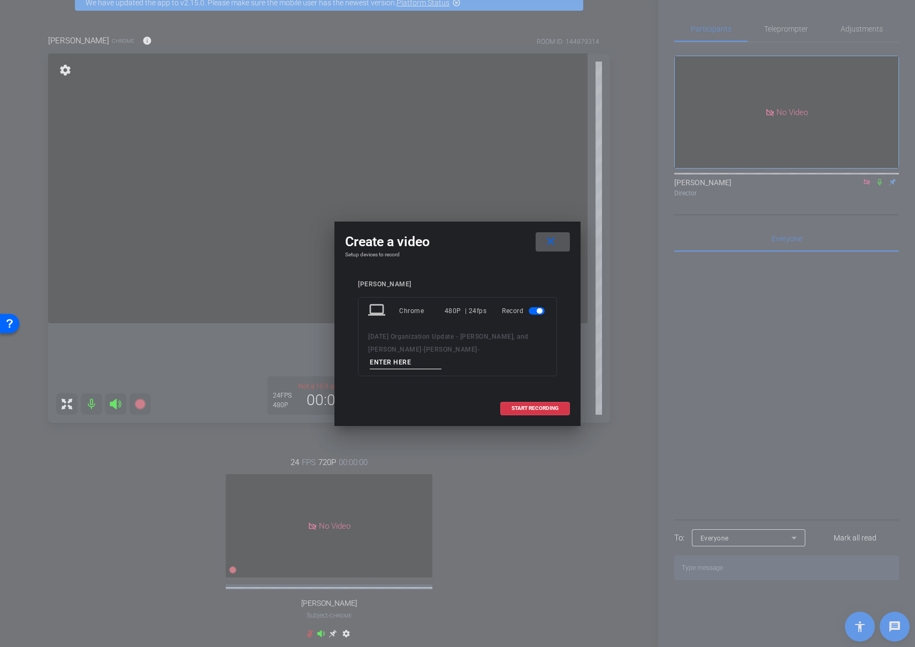
click at [441, 356] on input at bounding box center [406, 362] width 72 height 13
type input "02"
click at [541, 405] on span "START RECORDING" at bounding box center [534, 407] width 47 height 5
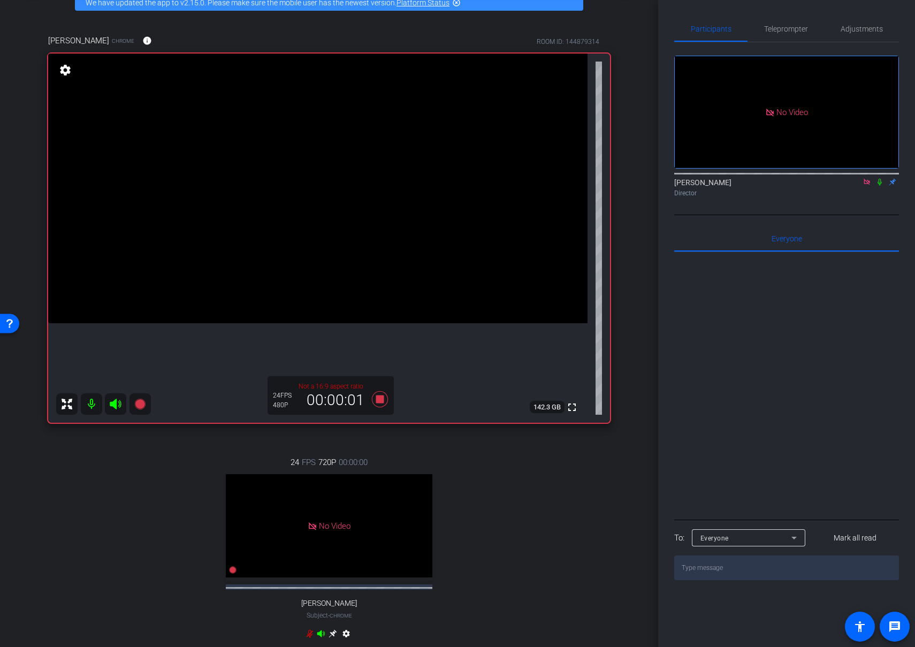
click at [878, 186] on icon at bounding box center [879, 181] width 9 height 7
click at [381, 397] on icon at bounding box center [380, 399] width 16 height 16
click at [876, 186] on icon at bounding box center [879, 181] width 9 height 7
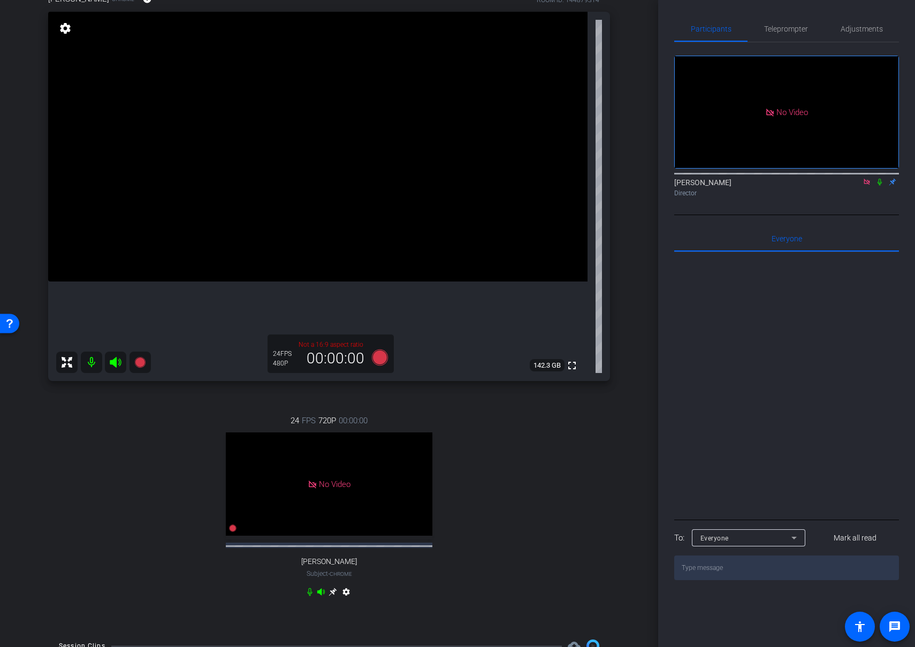
scroll to position [96, 0]
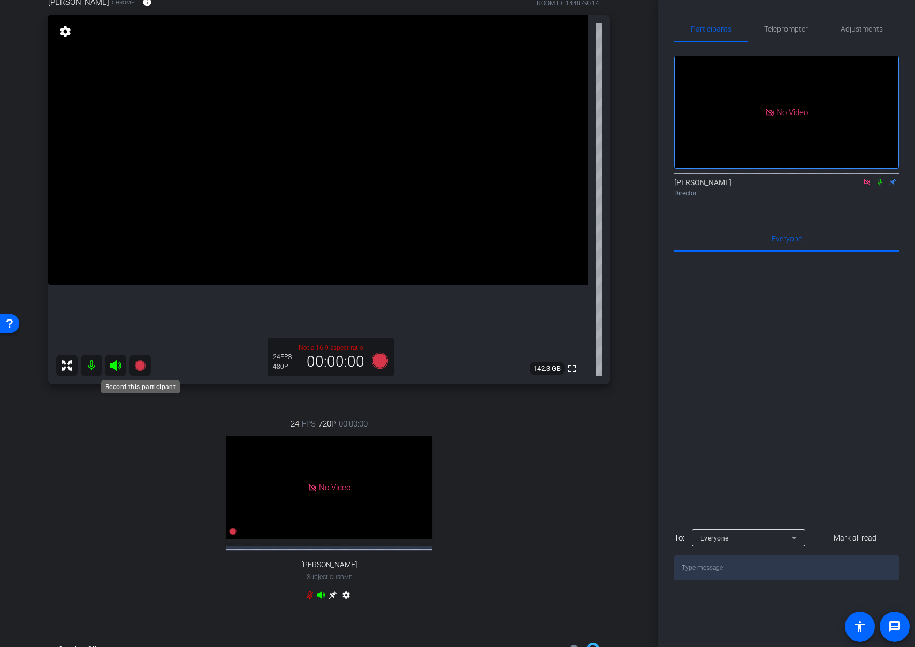
click at [140, 364] on icon at bounding box center [139, 365] width 11 height 11
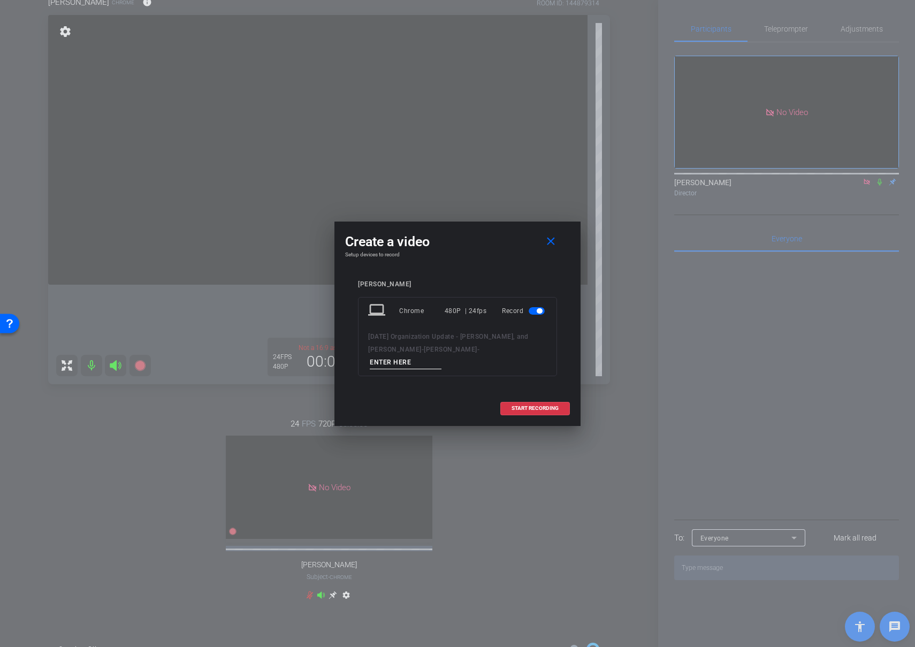
drag, startPoint x: 425, startPoint y: 347, endPoint x: 397, endPoint y: 351, distance: 28.1
click at [397, 351] on div "[DATE] Organization Update - [PERSON_NAME], and [PERSON_NAME] -" at bounding box center [457, 349] width 179 height 39
type input "03"
click at [558, 405] on span "START RECORDING" at bounding box center [534, 407] width 47 height 5
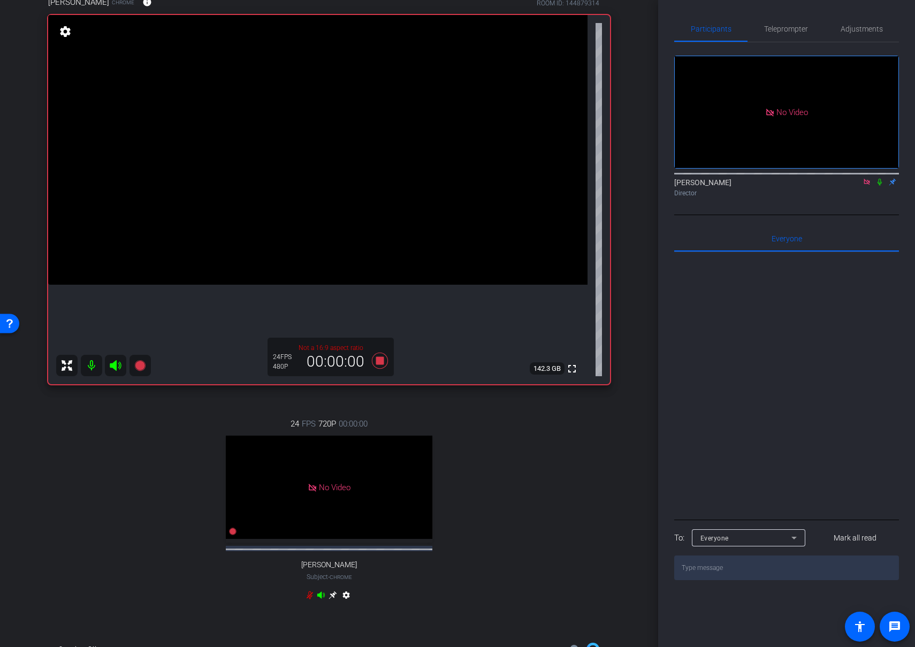
click at [879, 186] on icon at bounding box center [879, 181] width 9 height 7
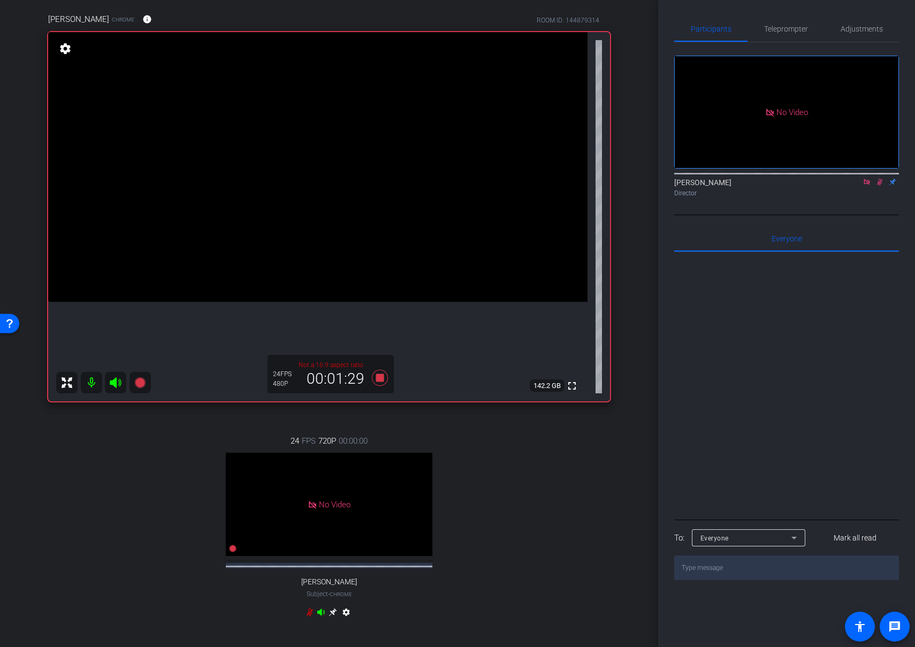
scroll to position [76, 0]
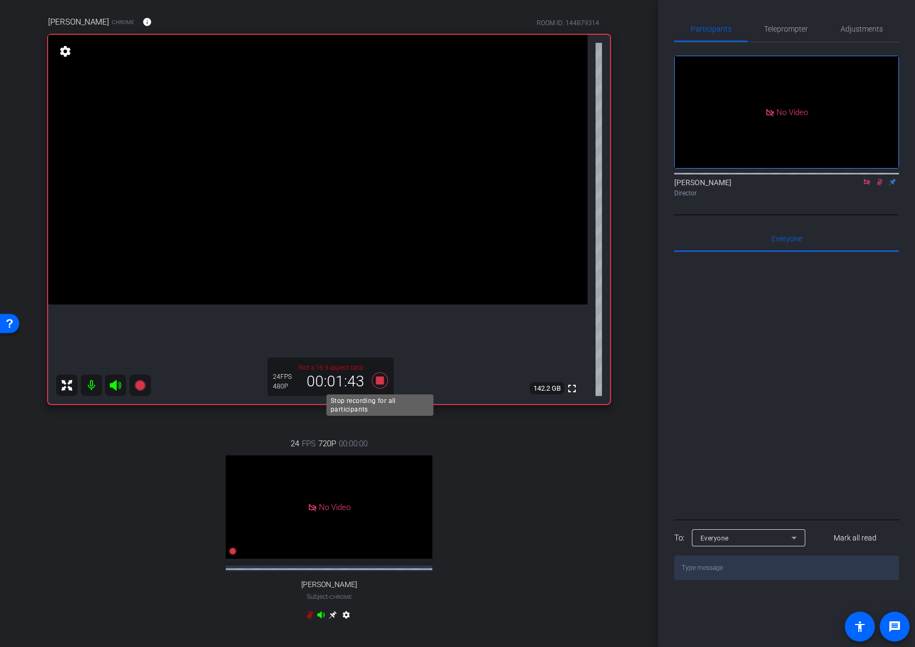
click at [378, 381] on icon at bounding box center [380, 380] width 16 height 16
click at [877, 186] on icon at bounding box center [879, 181] width 9 height 7
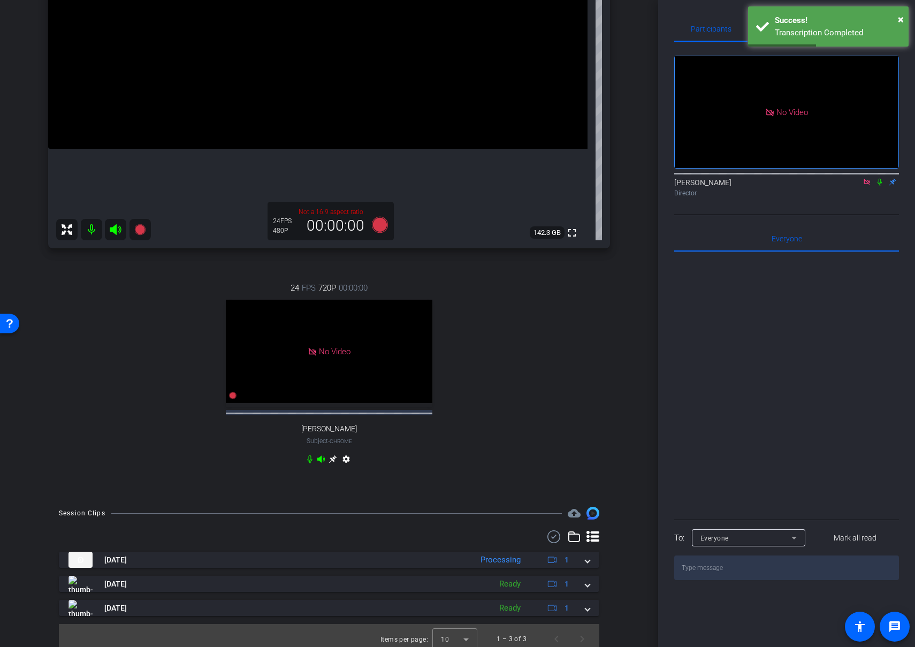
scroll to position [249, 0]
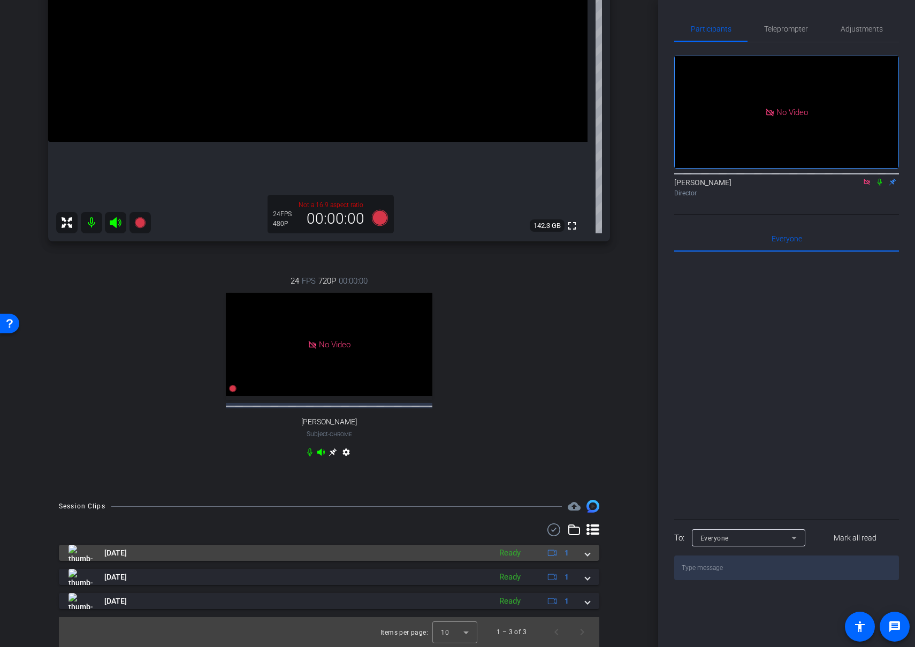
click at [589, 552] on span at bounding box center [587, 552] width 4 height 11
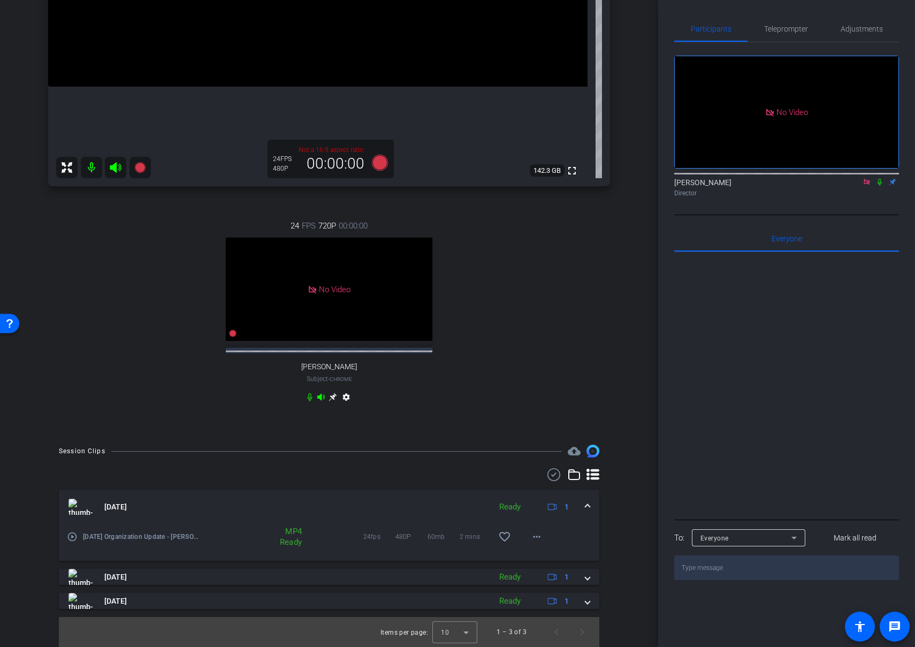
scroll to position [297, 0]
click at [533, 543] on mat-icon "more_horiz" at bounding box center [536, 536] width 13 height 13
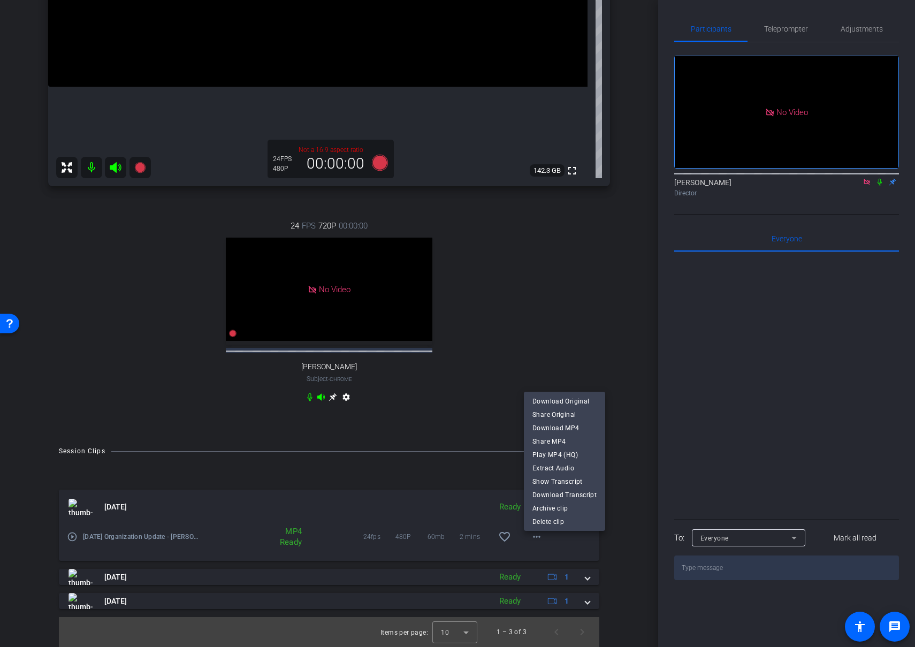
click at [864, 197] on div at bounding box center [457, 323] width 915 height 647
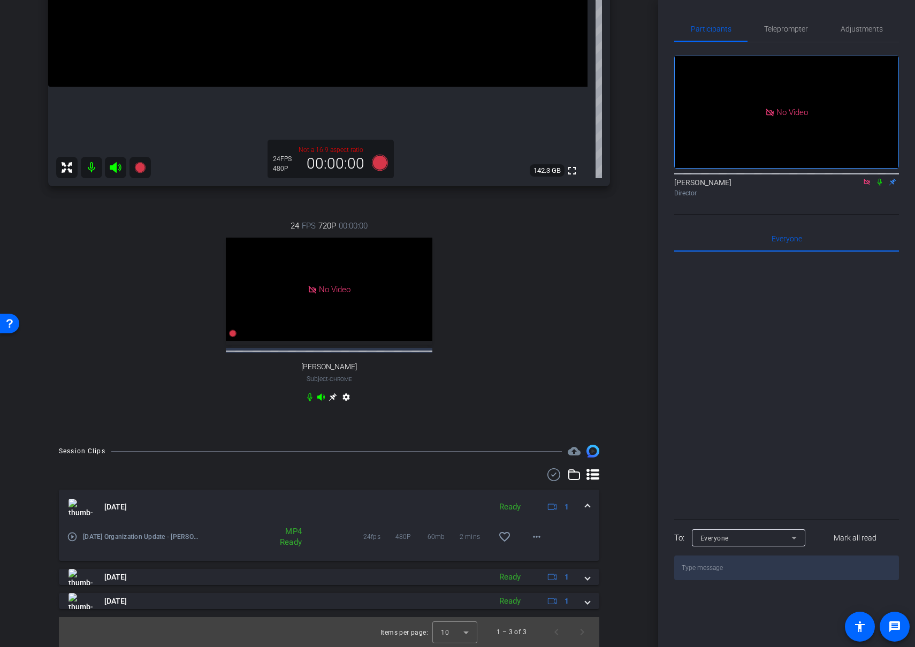
click at [866, 186] on icon at bounding box center [866, 181] width 9 height 7
click at [538, 540] on mat-icon "more_horiz" at bounding box center [536, 536] width 13 height 13
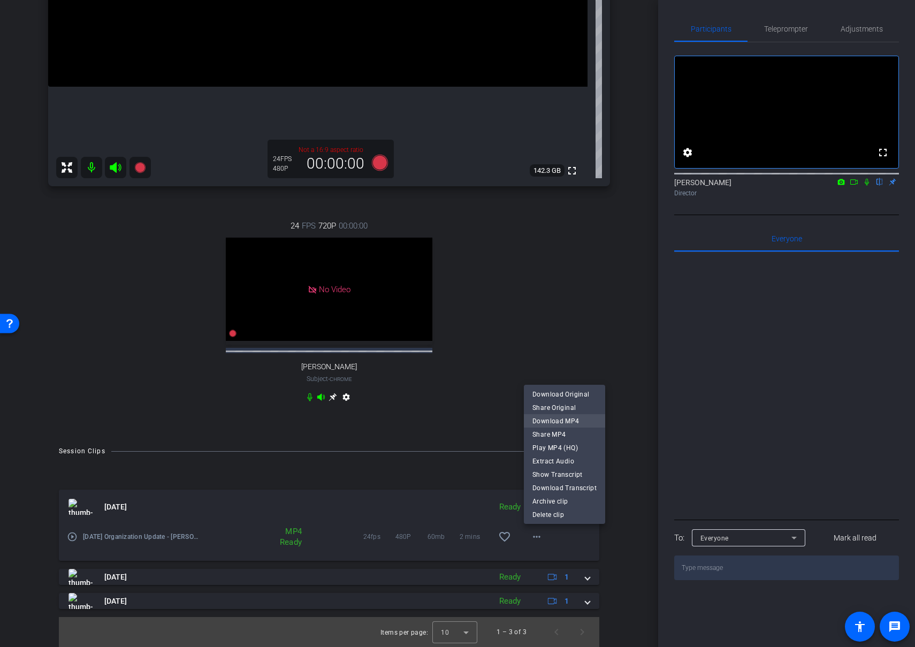
click at [572, 420] on span "Download MP4" at bounding box center [564, 420] width 64 height 13
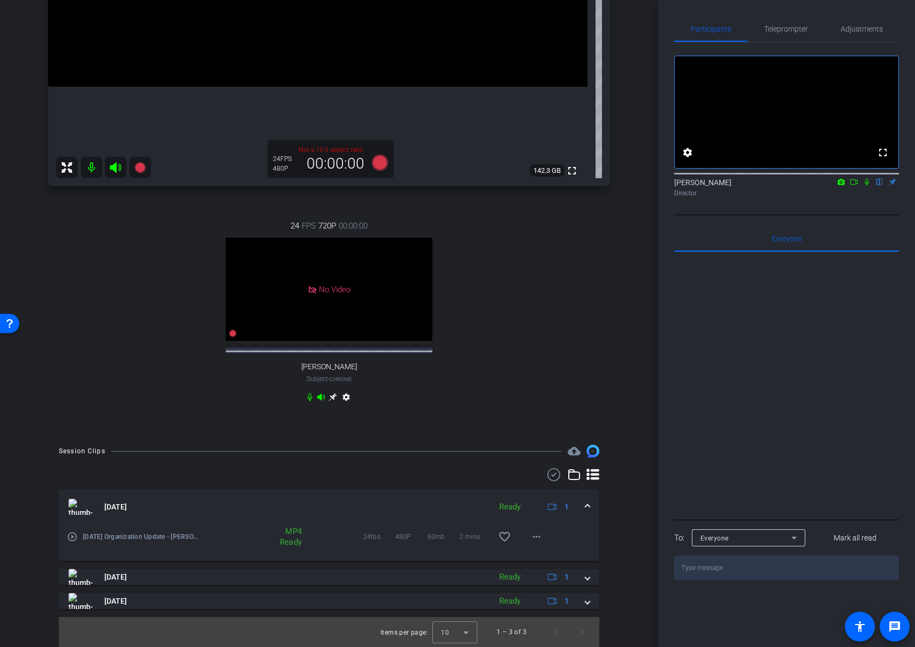
click at [865, 186] on icon at bounding box center [866, 181] width 9 height 7
drag, startPoint x: 866, startPoint y: 196, endPoint x: 752, endPoint y: 321, distance: 169.3
click at [866, 186] on icon at bounding box center [867, 182] width 6 height 7
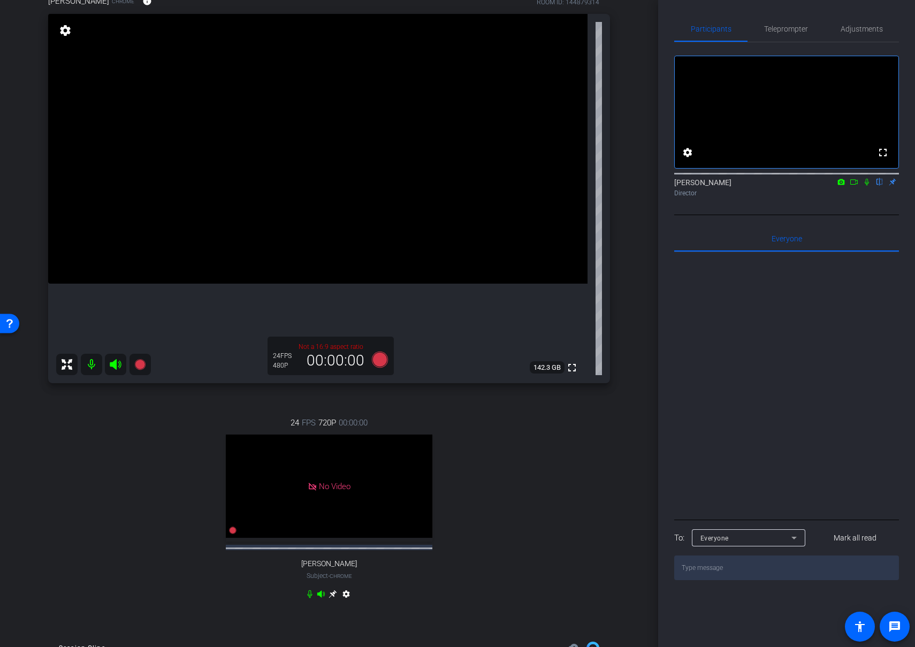
scroll to position [91, 0]
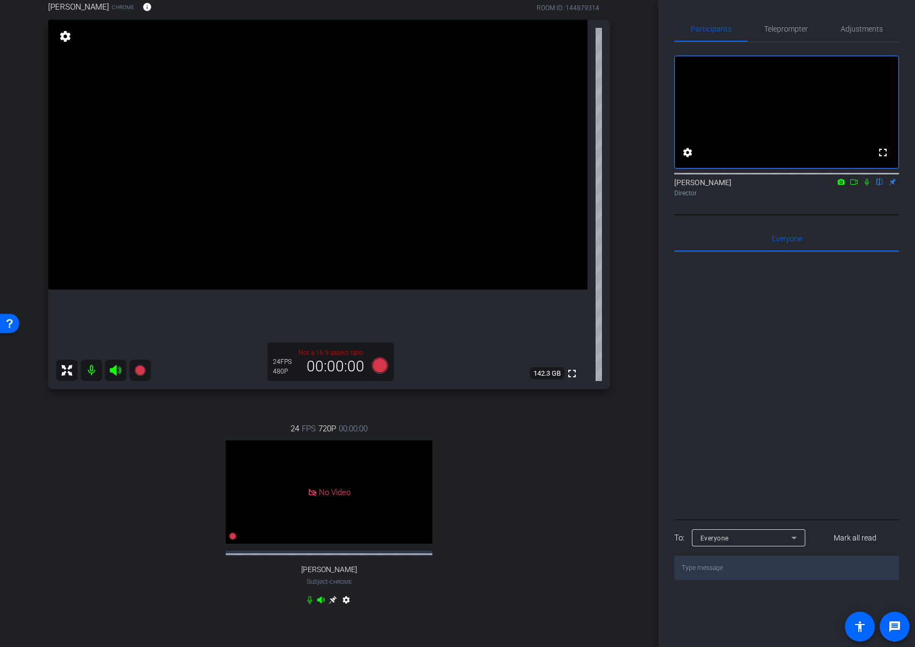
click at [852, 186] on icon at bounding box center [853, 181] width 9 height 7
click at [120, 459] on div "24 FPS 720P 00:00:00 No Video Jen Subject - Chrome settings" at bounding box center [329, 515] width 562 height 221
click at [141, 371] on icon at bounding box center [139, 370] width 11 height 11
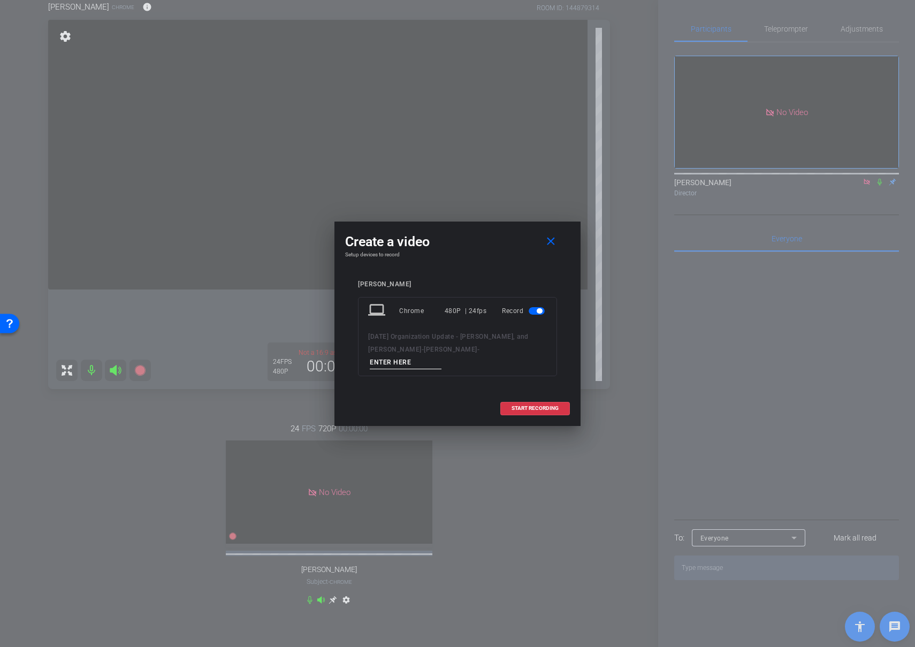
drag, startPoint x: 460, startPoint y: 353, endPoint x: 389, endPoint y: 354, distance: 71.1
click at [389, 354] on div "[DATE] Organization Update - [PERSON_NAME], and [PERSON_NAME] -" at bounding box center [457, 349] width 179 height 39
type input "04"
click at [538, 405] on span "START RECORDING" at bounding box center [534, 407] width 47 height 5
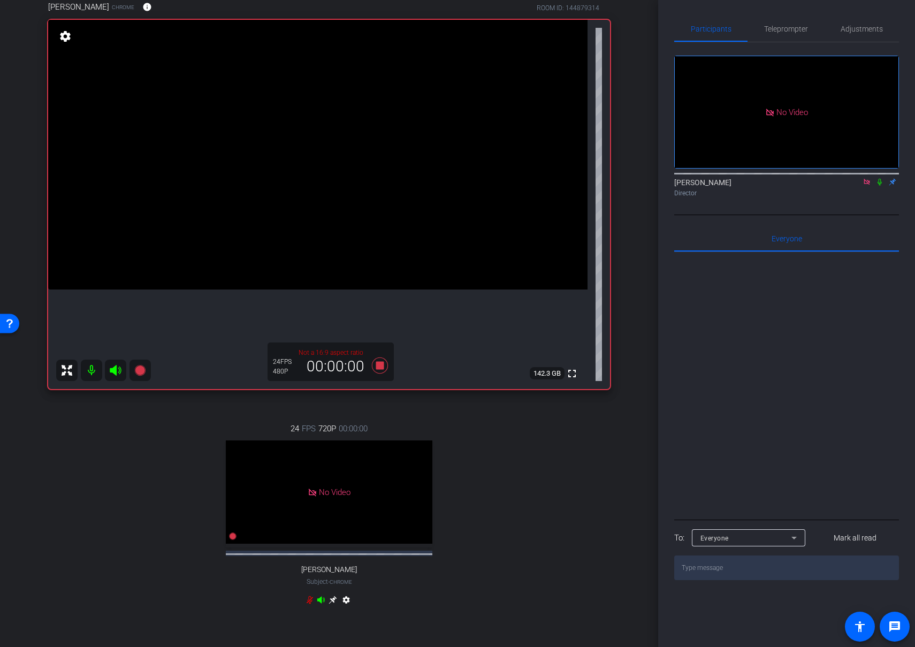
click at [879, 186] on icon at bounding box center [879, 181] width 9 height 7
click at [522, 435] on div "24 FPS 720P 00:00:00 No Video Jen Subject - Chrome settings" at bounding box center [329, 515] width 562 height 221
click at [380, 365] on icon at bounding box center [380, 365] width 16 height 16
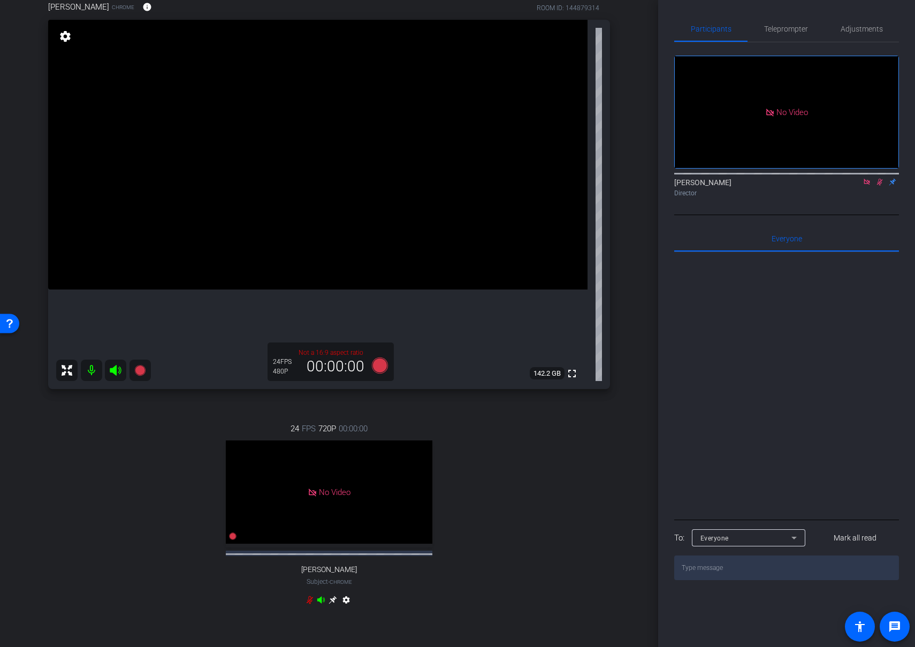
drag, startPoint x: 878, startPoint y: 195, endPoint x: 874, endPoint y: 206, distance: 12.3
click at [878, 186] on icon at bounding box center [880, 182] width 6 height 7
click at [867, 186] on icon at bounding box center [866, 181] width 9 height 7
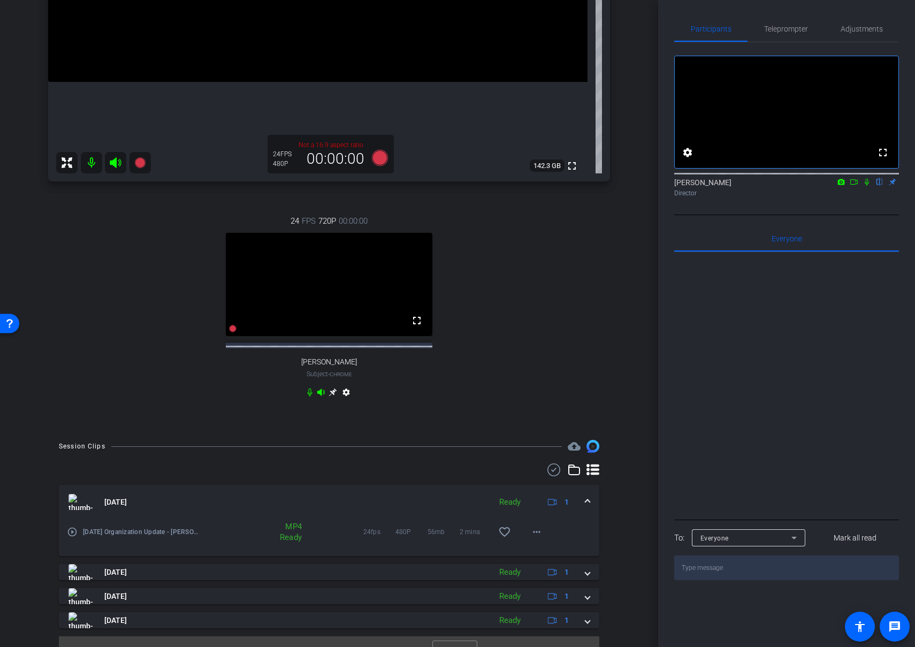
scroll to position [328, 0]
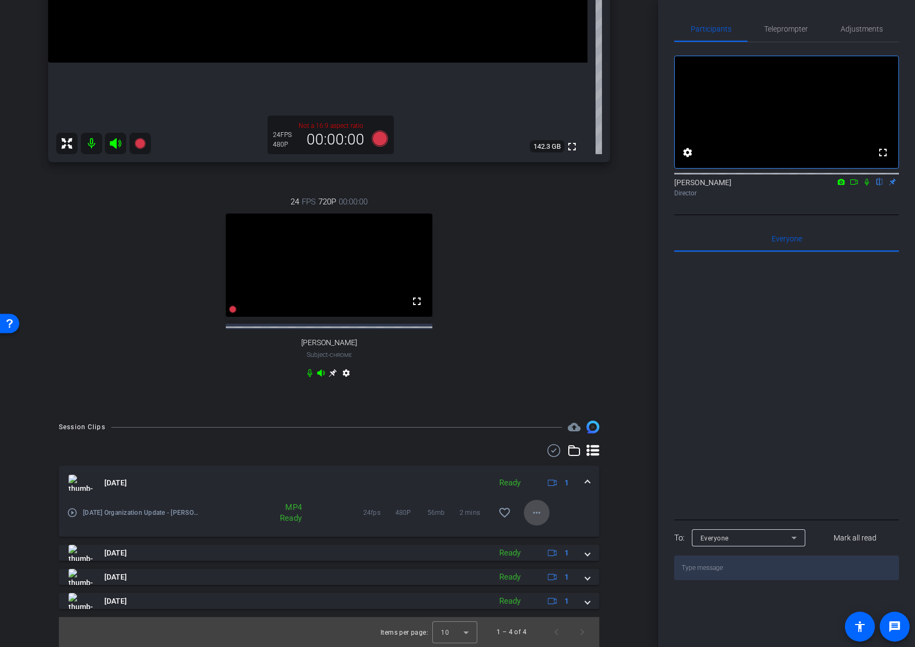
click at [542, 512] on mat-icon "more_horiz" at bounding box center [536, 512] width 13 height 13
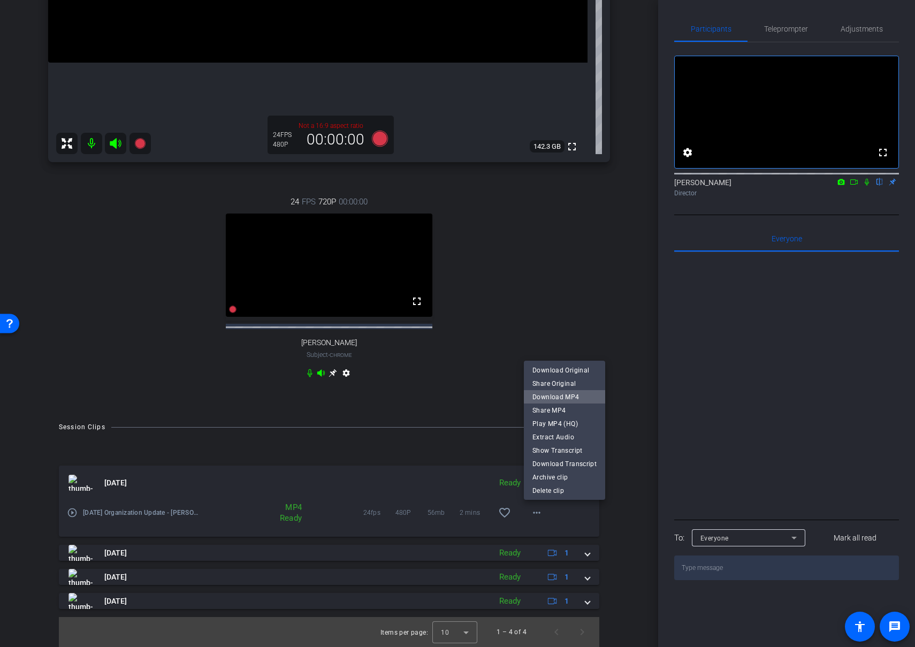
click at [579, 395] on span "Download MP4" at bounding box center [564, 396] width 64 height 13
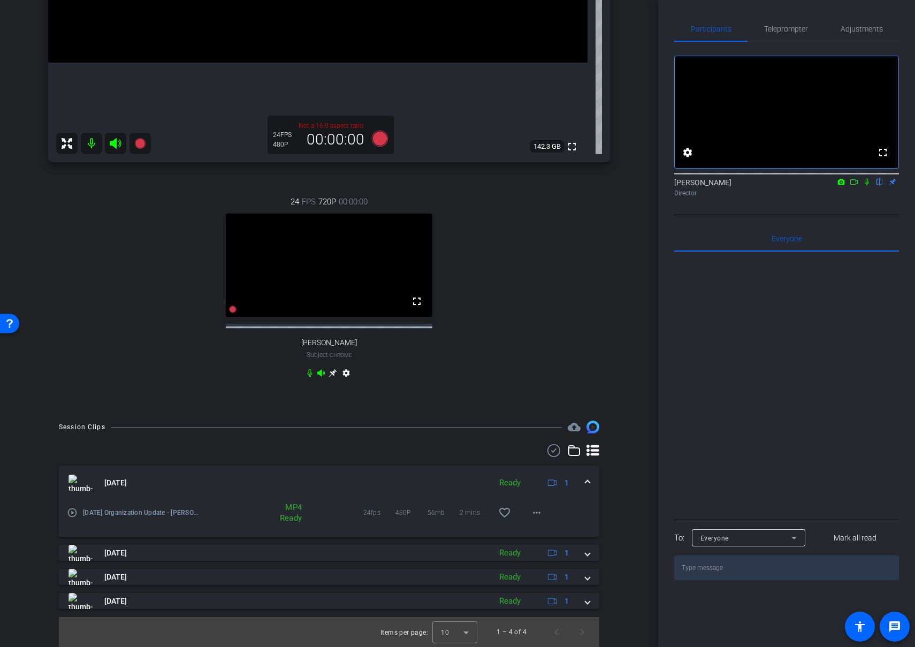
click at [866, 186] on icon at bounding box center [866, 181] width 9 height 7
click at [867, 186] on icon at bounding box center [866, 181] width 9 height 7
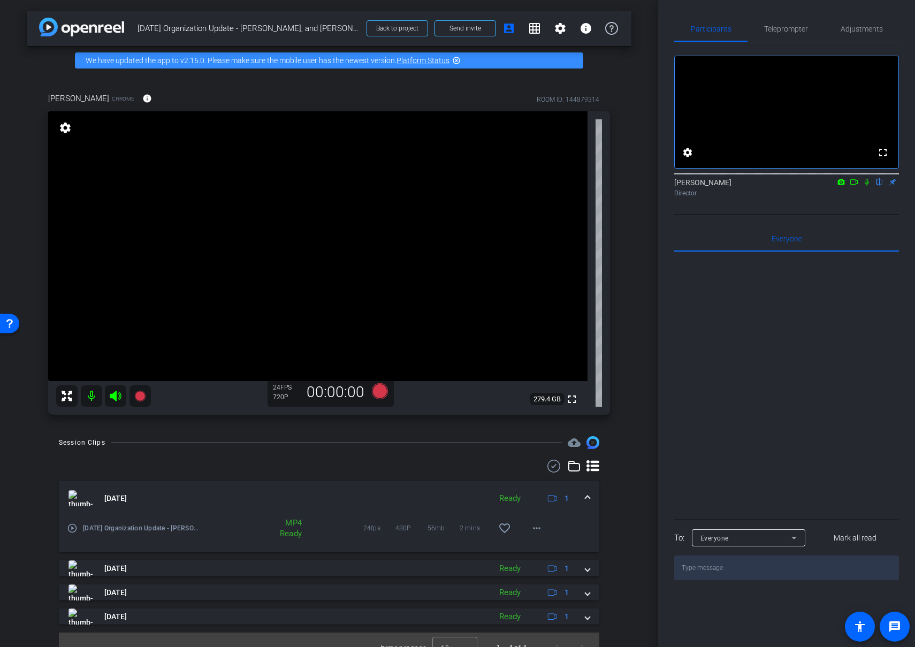
scroll to position [16, 0]
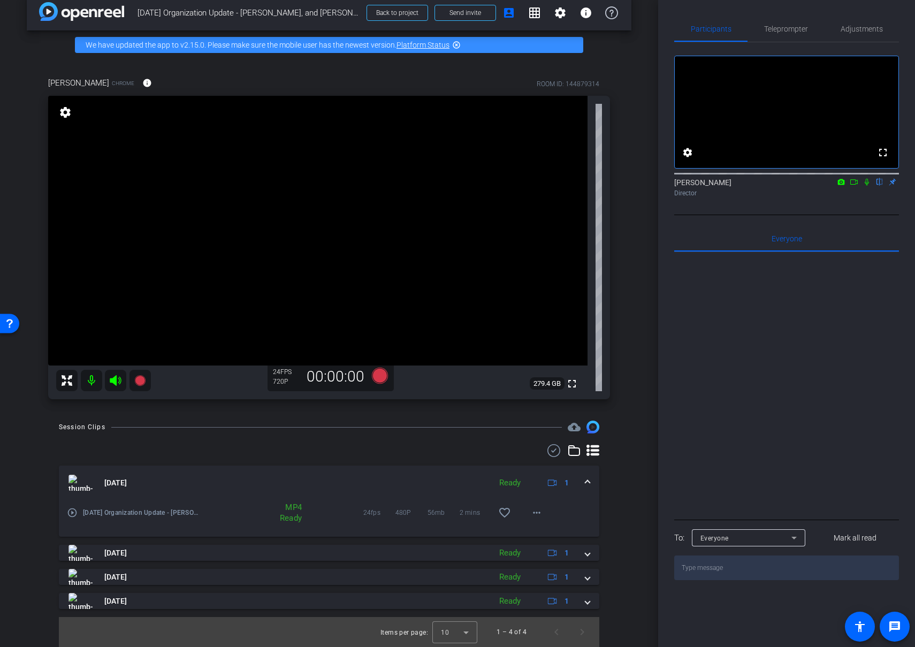
drag, startPoint x: 503, startPoint y: 513, endPoint x: 562, endPoint y: 542, distance: 65.8
click at [502, 513] on mat-icon "favorite_border" at bounding box center [504, 512] width 13 height 13
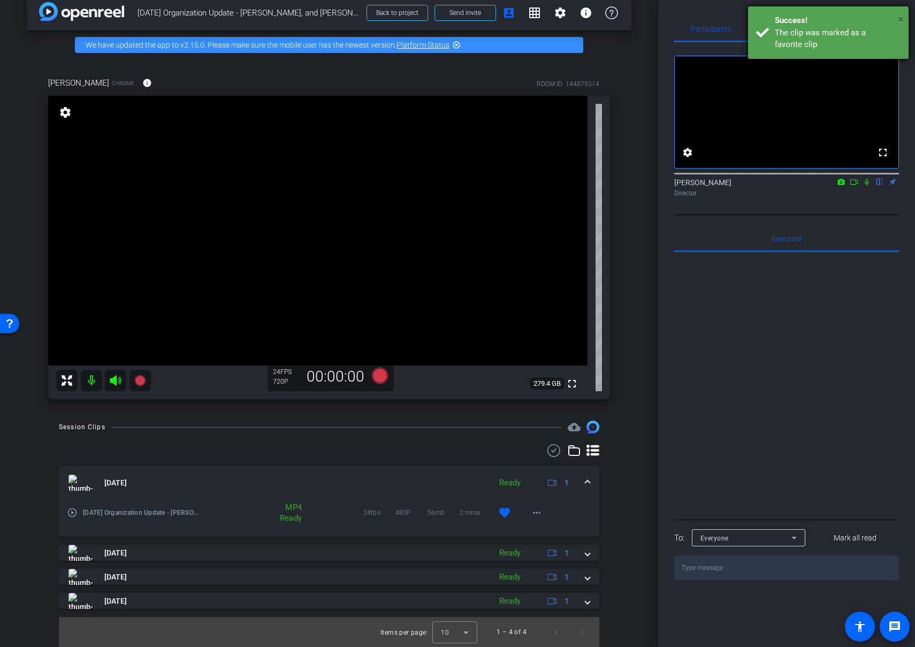
click at [902, 19] on span "×" at bounding box center [901, 19] width 6 height 13
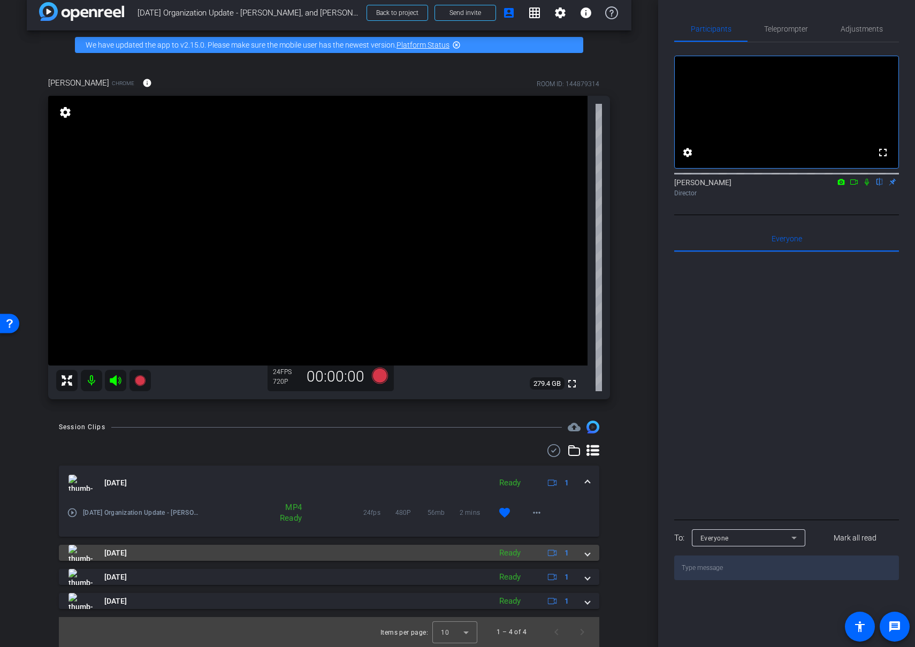
click at [586, 552] on span at bounding box center [587, 552] width 4 height 11
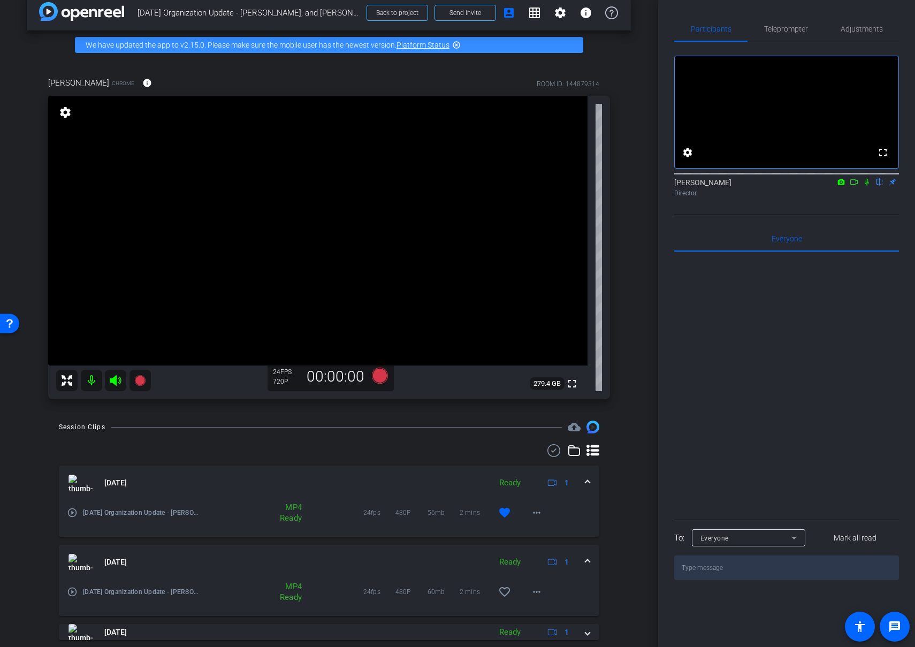
click at [586, 552] on mat-expansion-panel-header "[DATE] Ready 1" at bounding box center [329, 562] width 540 height 34
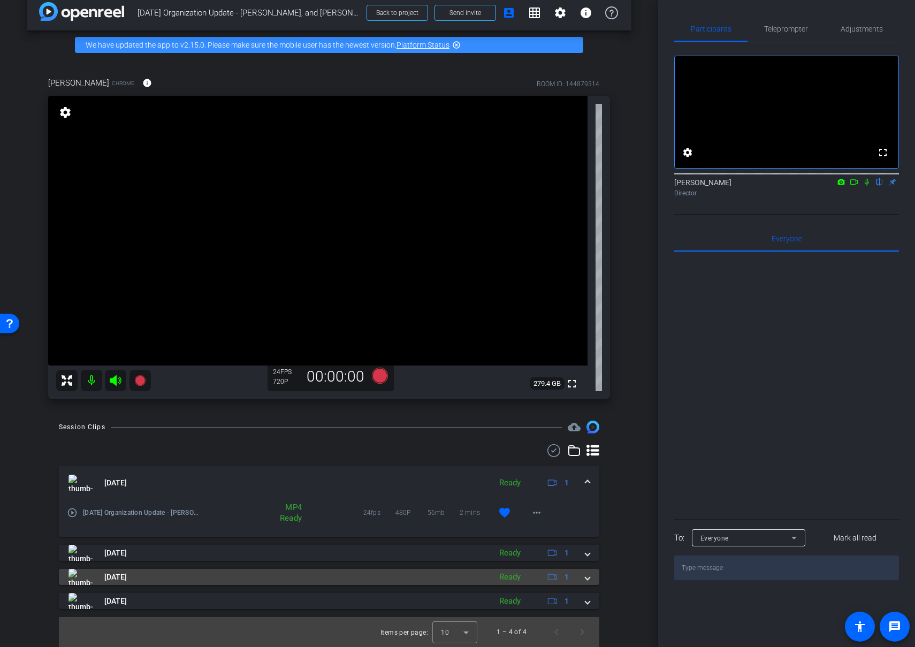
click at [588, 577] on span at bounding box center [587, 576] width 4 height 11
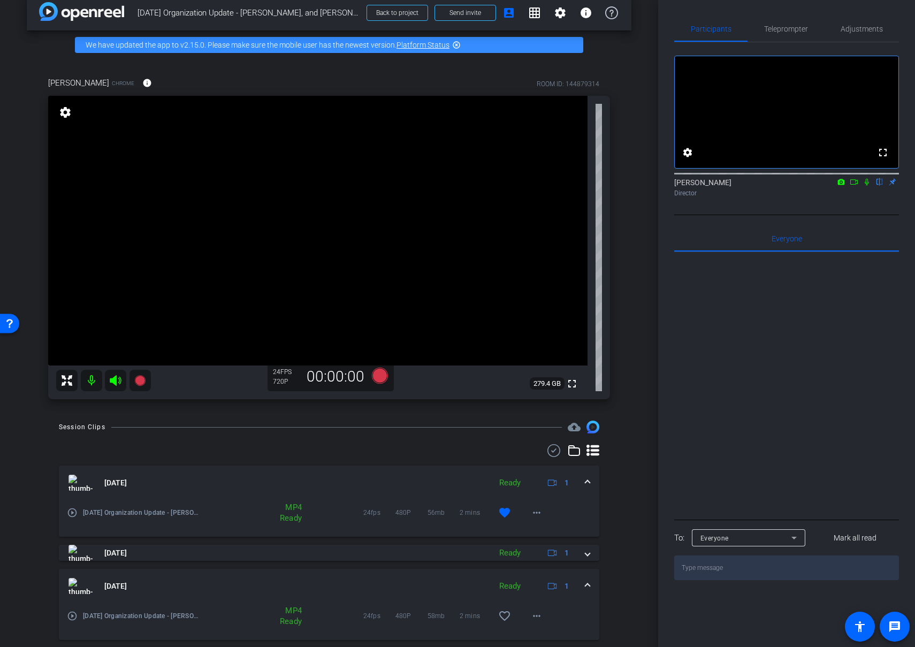
drag, startPoint x: 588, startPoint y: 581, endPoint x: 583, endPoint y: 564, distance: 17.9
click at [588, 581] on span at bounding box center [587, 585] width 4 height 11
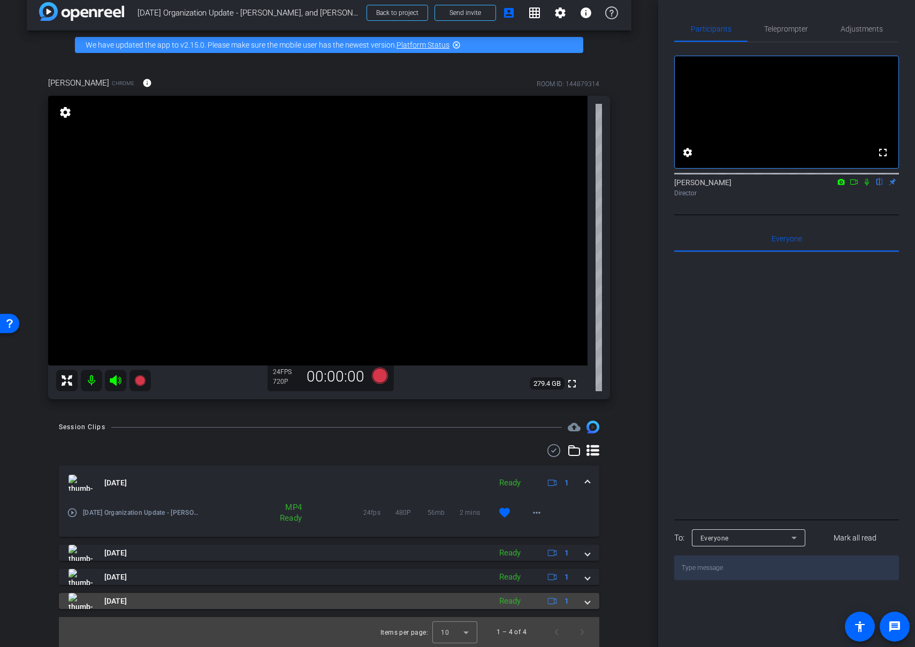
click at [588, 600] on span at bounding box center [587, 600] width 4 height 11
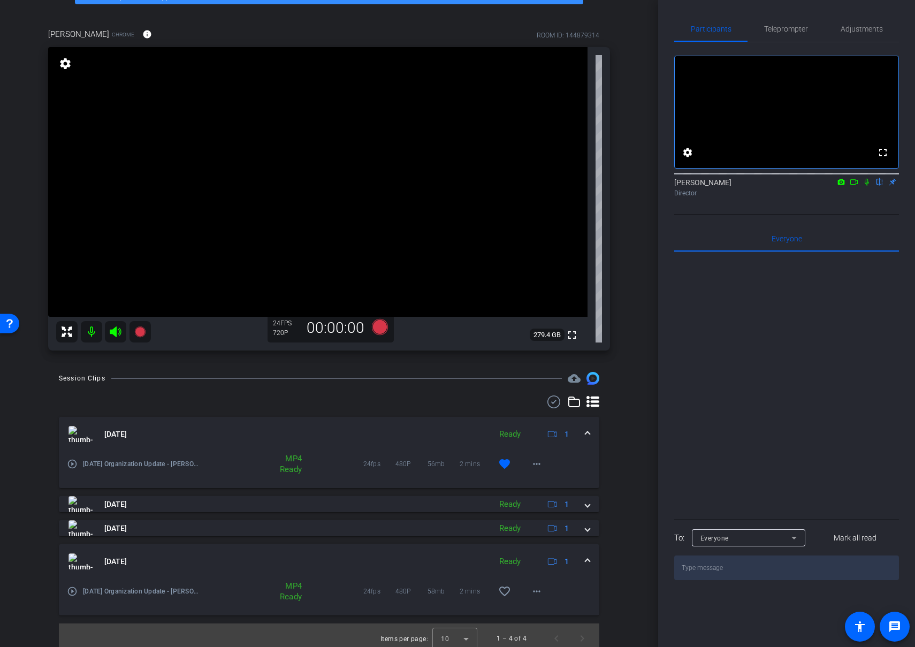
scroll to position [71, 0]
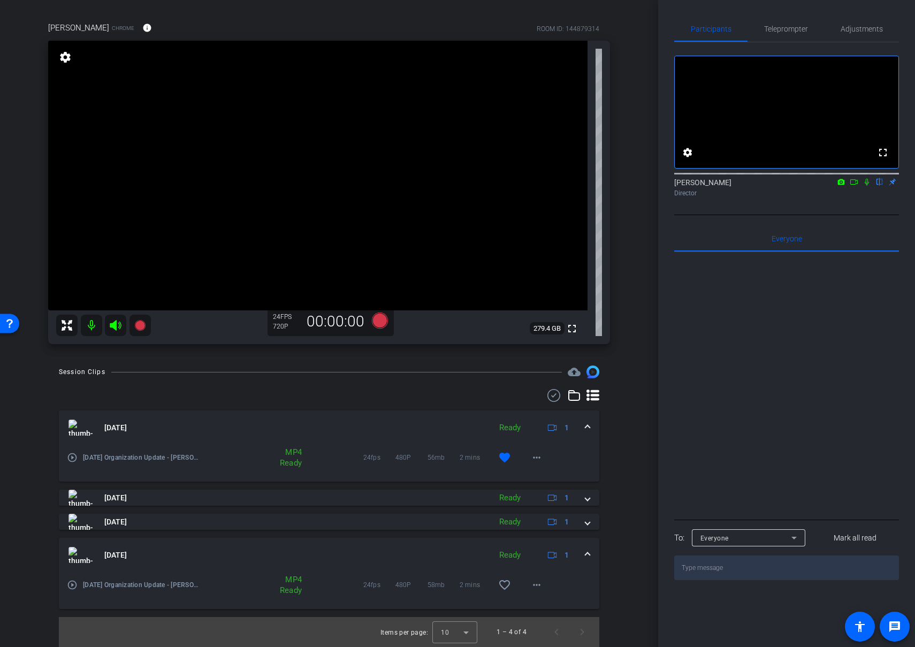
click at [585, 549] on span at bounding box center [587, 554] width 4 height 11
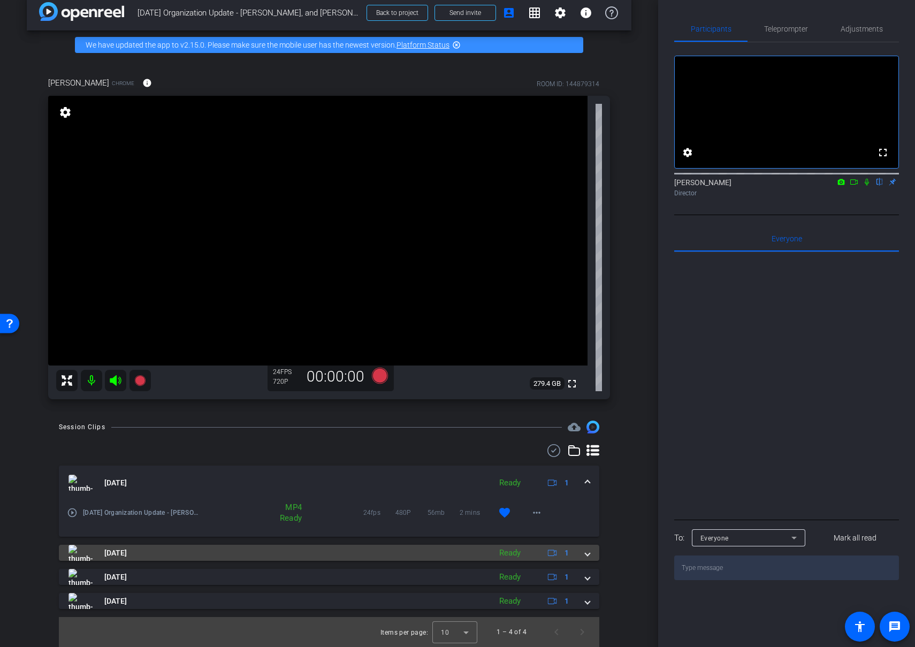
scroll to position [16, 0]
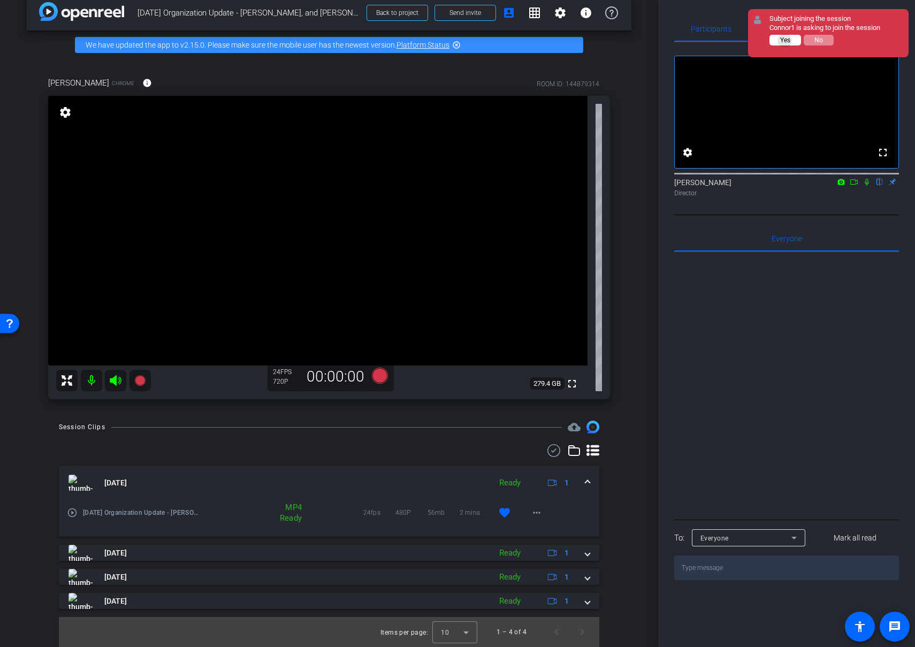
click at [785, 41] on span "Yes" at bounding box center [785, 39] width 10 height 7
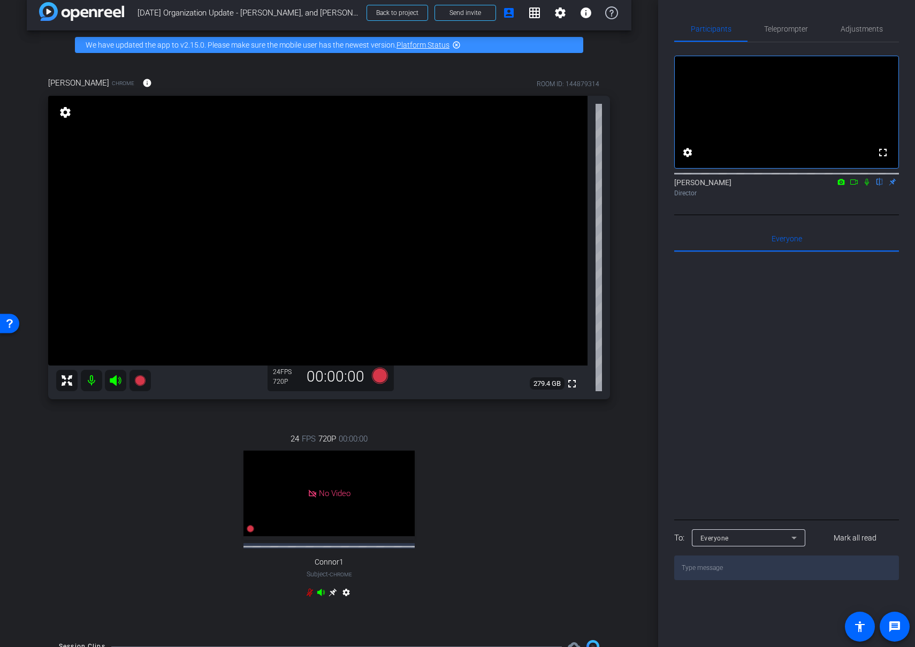
click at [309, 596] on icon at bounding box center [309, 592] width 6 height 8
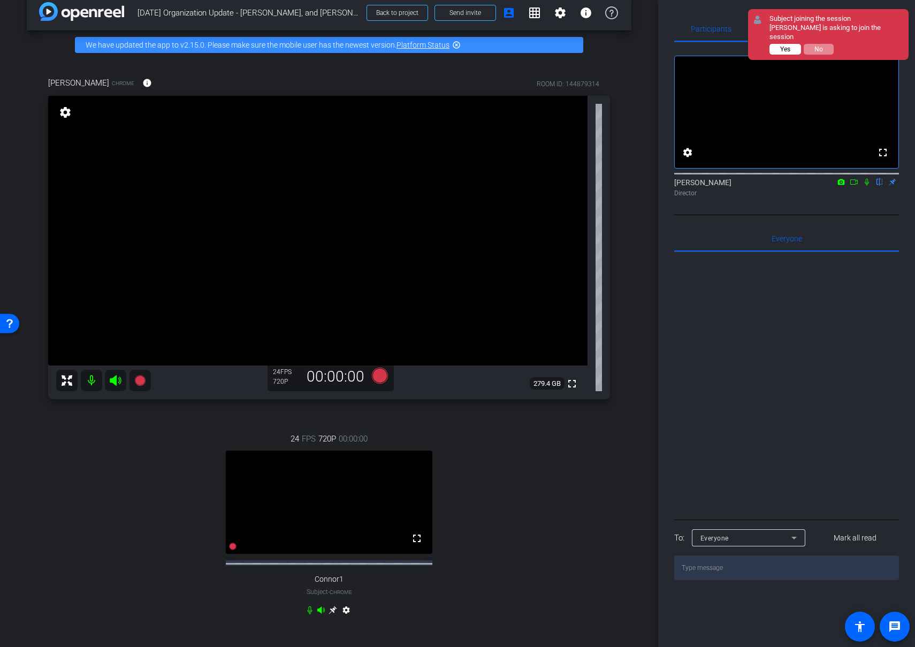
click at [787, 45] on span "Yes" at bounding box center [785, 48] width 10 height 7
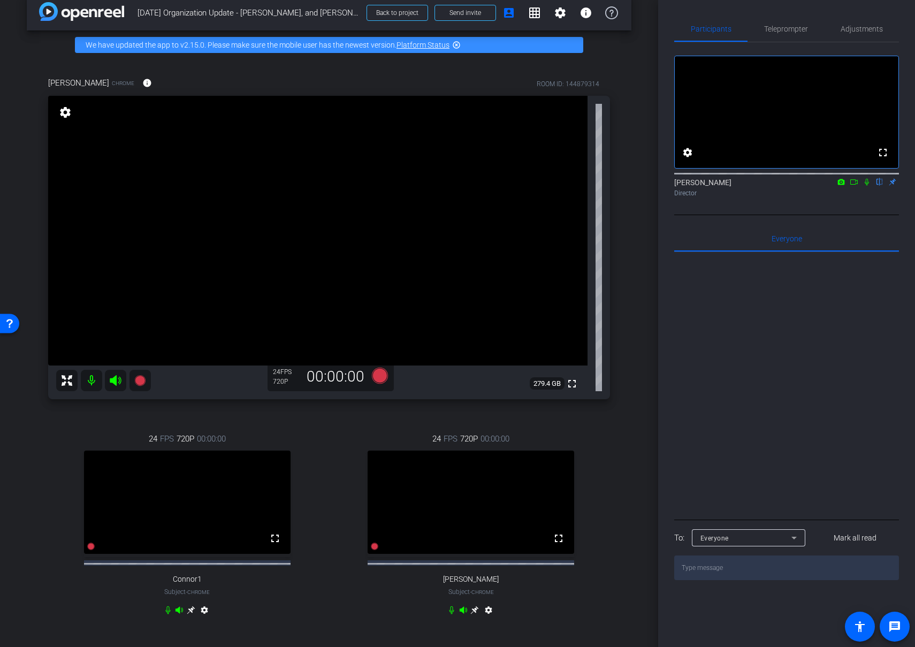
click at [473, 614] on icon at bounding box center [475, 610] width 8 height 8
click at [854, 186] on icon at bounding box center [853, 181] width 9 height 7
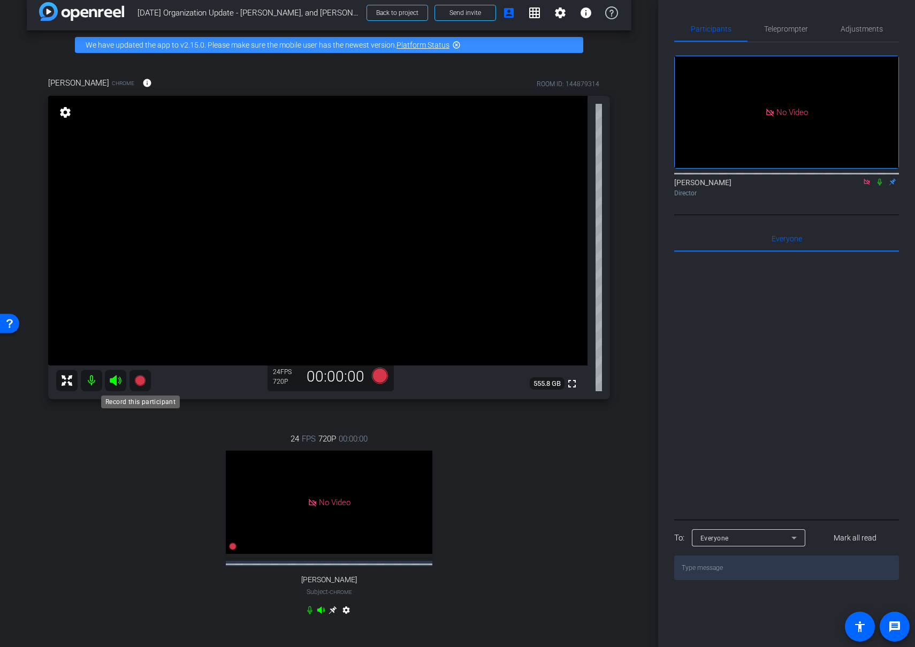
click at [142, 384] on icon at bounding box center [139, 380] width 11 height 11
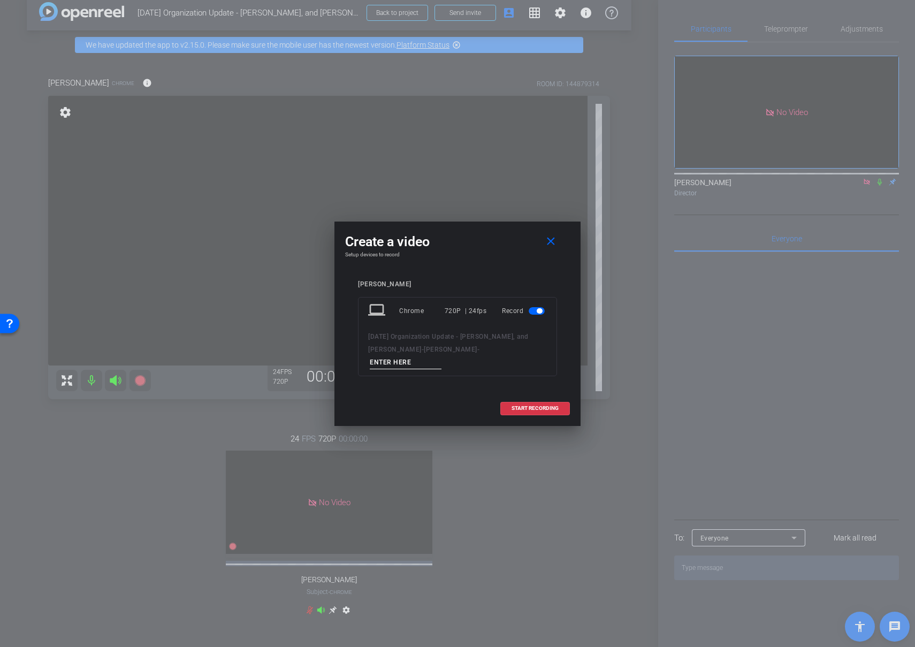
click at [441, 356] on input at bounding box center [406, 362] width 72 height 13
drag, startPoint x: 446, startPoint y: 355, endPoint x: 414, endPoint y: 352, distance: 32.2
click at [414, 356] on input "01" at bounding box center [406, 362] width 72 height 13
type input "Rich 01"
click at [532, 405] on span "START RECORDING" at bounding box center [534, 407] width 47 height 5
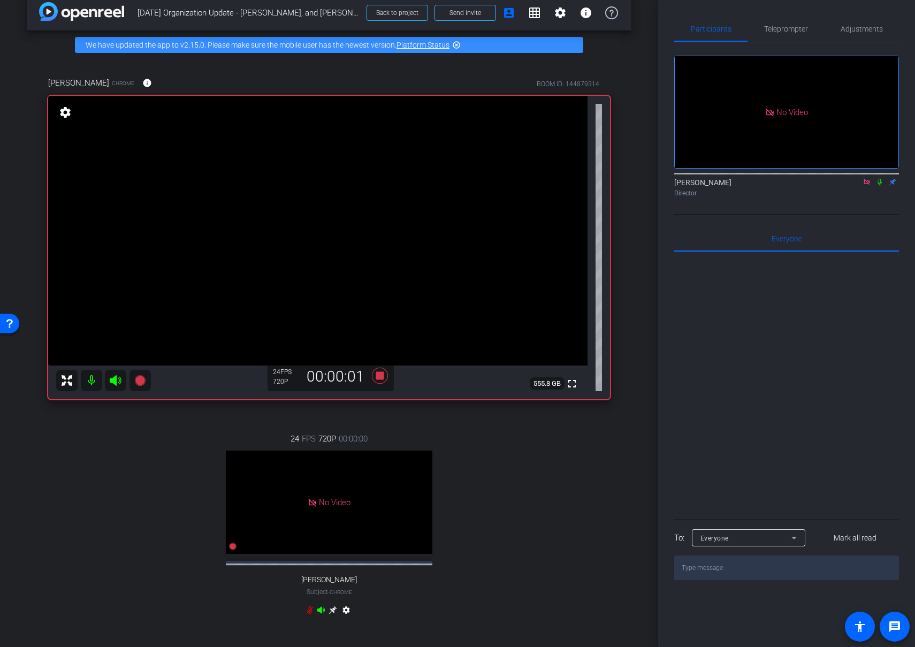
click at [879, 186] on icon at bounding box center [879, 182] width 4 height 7
click at [880, 186] on icon at bounding box center [879, 181] width 9 height 7
click at [879, 186] on icon at bounding box center [879, 181] width 9 height 7
click at [880, 186] on icon at bounding box center [879, 182] width 4 height 7
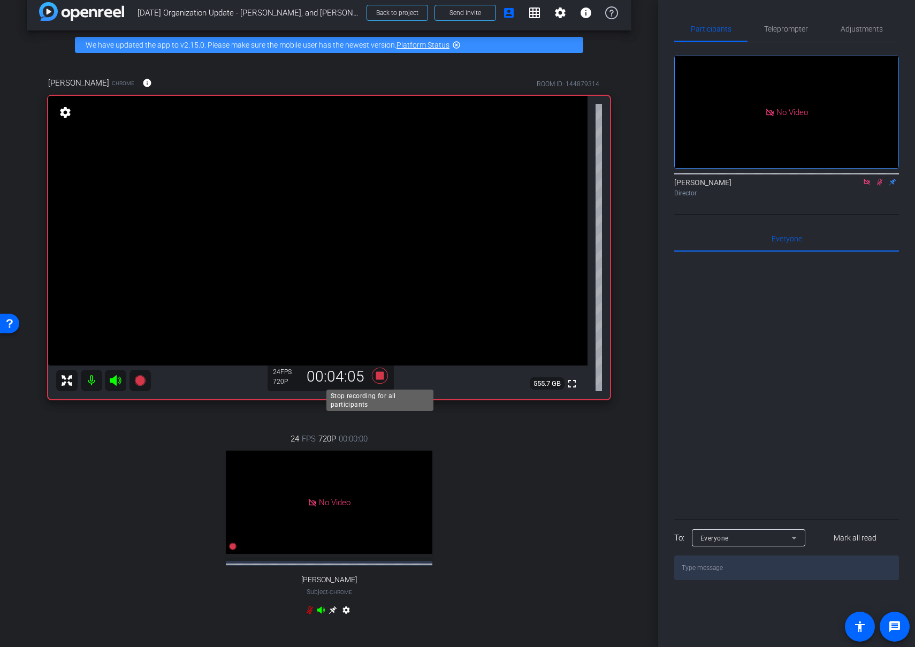
drag, startPoint x: 378, startPoint y: 373, endPoint x: 608, endPoint y: 333, distance: 233.5
click at [378, 373] on icon at bounding box center [380, 375] width 16 height 16
click at [875, 186] on icon at bounding box center [879, 181] width 9 height 7
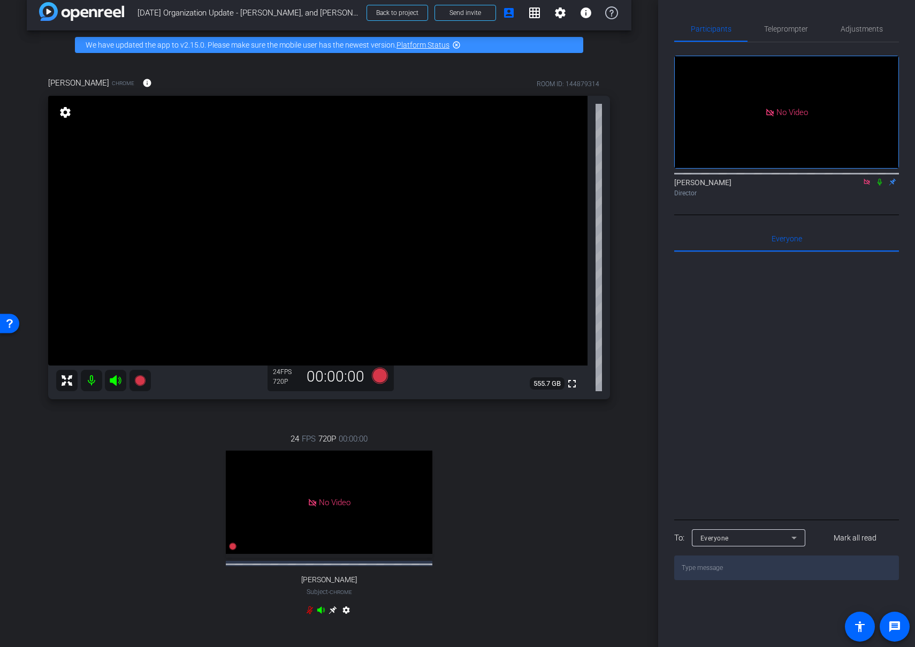
drag, startPoint x: 878, startPoint y: 196, endPoint x: 745, endPoint y: 268, distance: 152.0
click at [878, 186] on icon at bounding box center [879, 181] width 9 height 7
click at [379, 377] on icon at bounding box center [380, 375] width 16 height 16
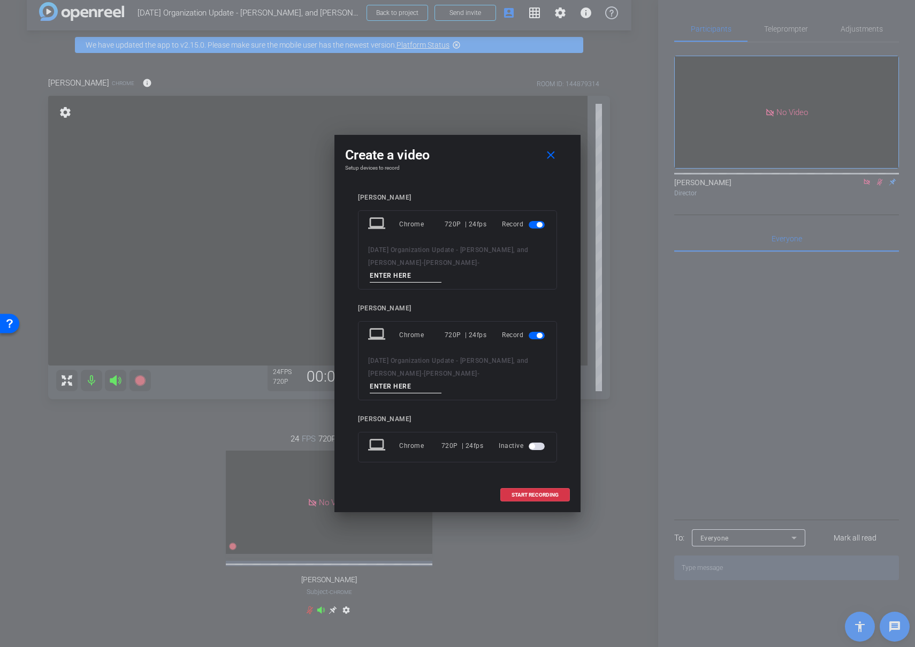
drag, startPoint x: 454, startPoint y: 373, endPoint x: 373, endPoint y: 378, distance: 80.9
click at [373, 378] on div "[DATE] Organization Update - [PERSON_NAME], and [PERSON_NAME] -" at bounding box center [457, 373] width 179 height 39
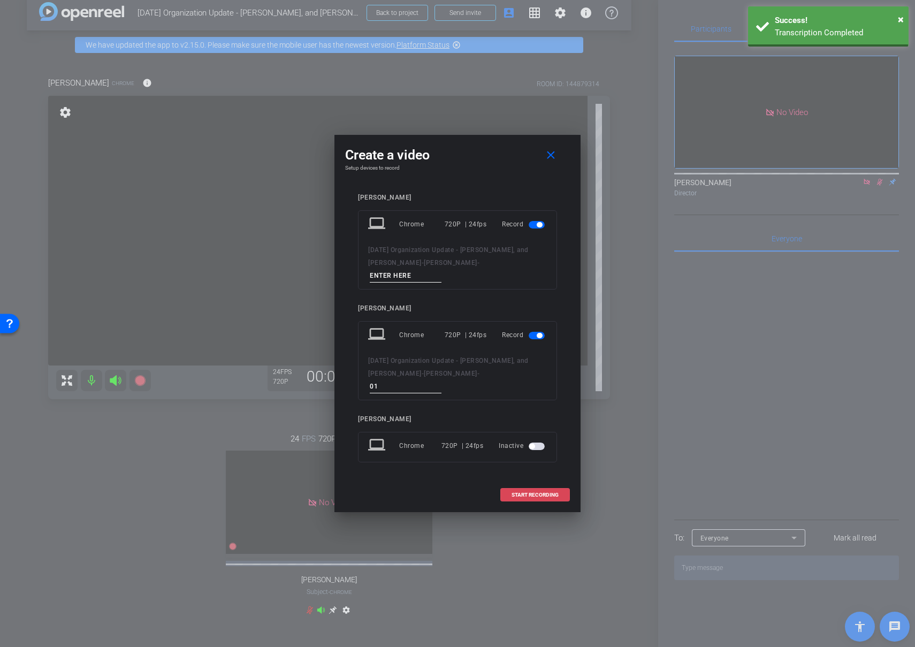
type input "01"
click at [542, 492] on span "START RECORDING" at bounding box center [534, 494] width 47 height 5
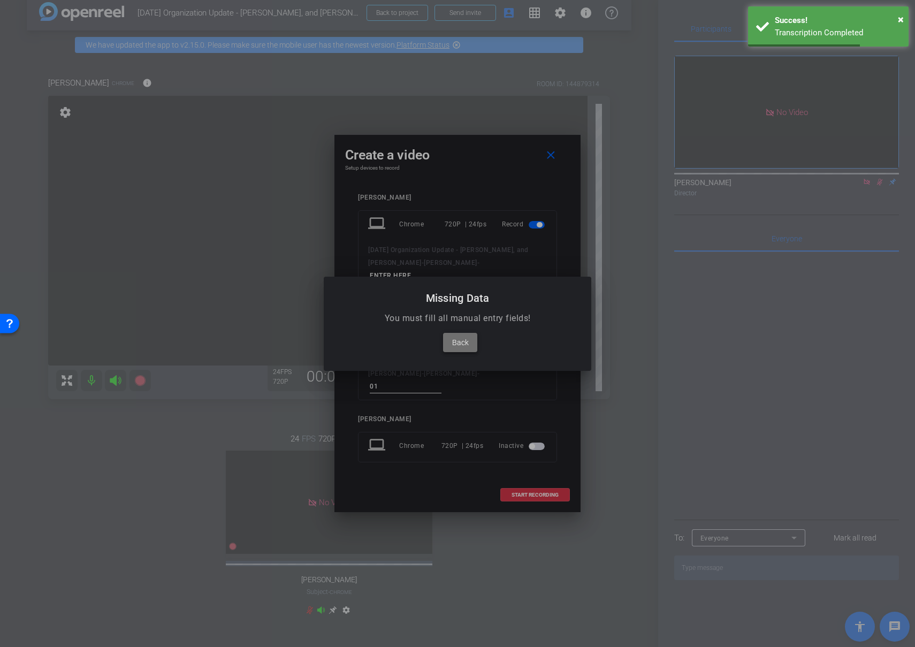
click at [465, 342] on span "Back" at bounding box center [460, 342] width 17 height 13
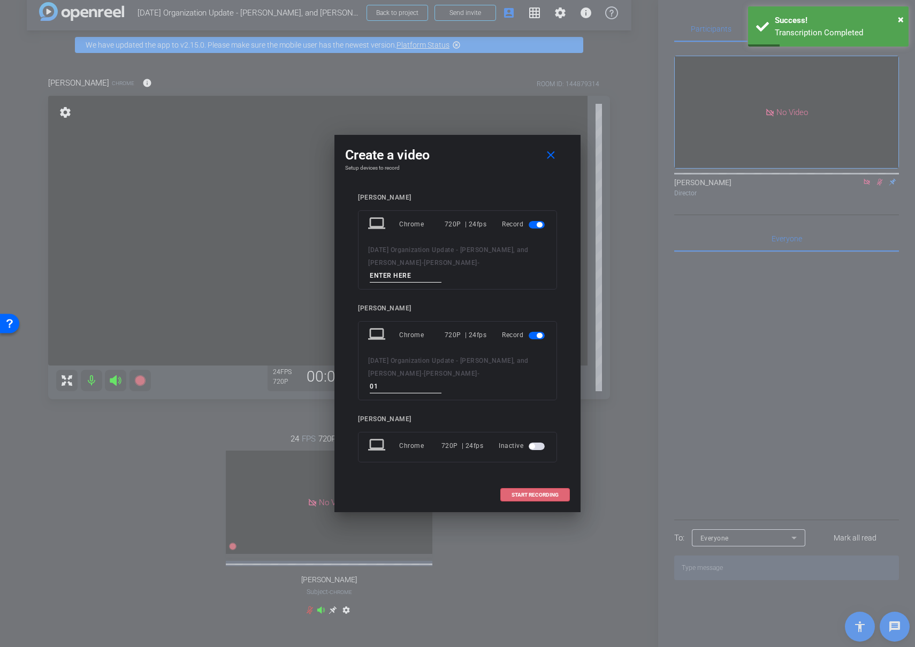
click at [538, 227] on span "button" at bounding box center [538, 224] width 5 height 5
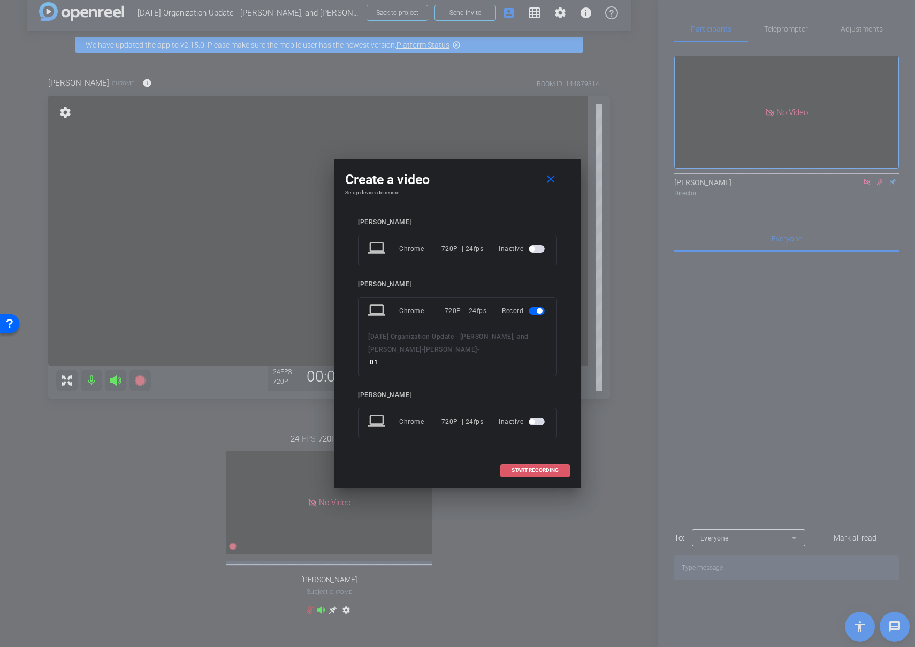
click at [525, 467] on span "START RECORDING" at bounding box center [534, 469] width 47 height 5
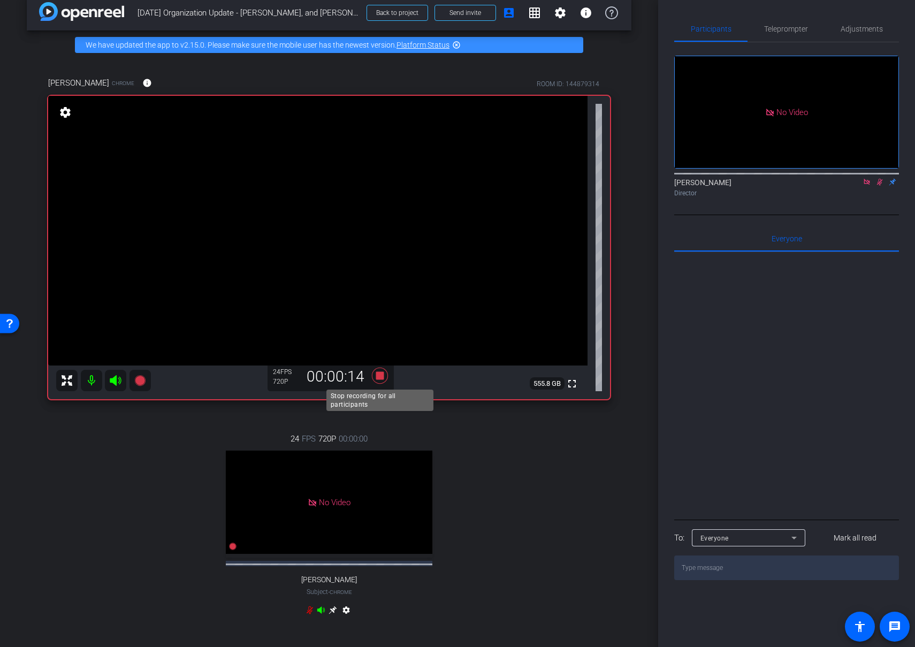
click at [380, 375] on icon at bounding box center [380, 375] width 16 height 16
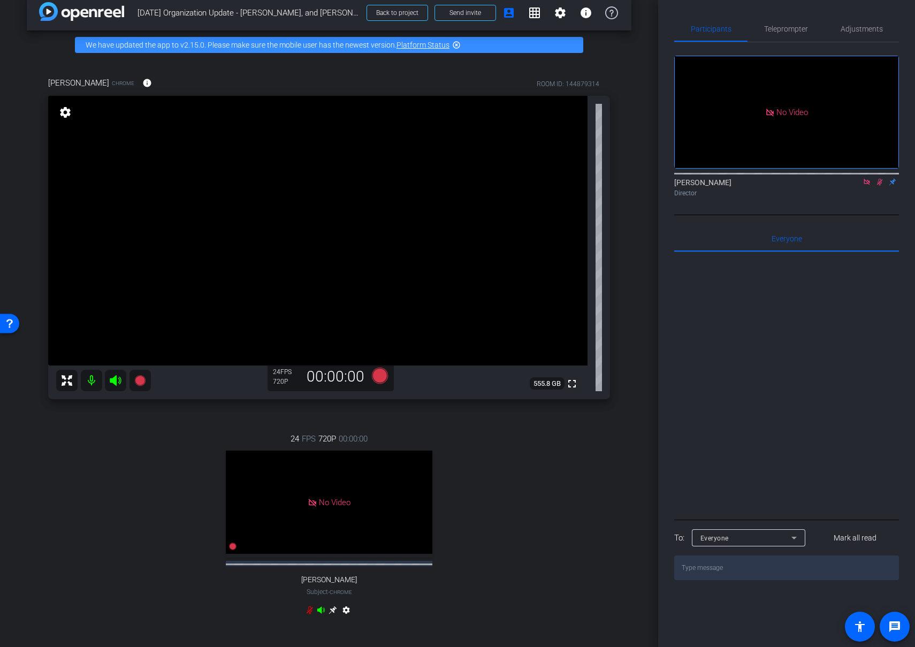
click at [878, 177] on div at bounding box center [786, 172] width 225 height 9
drag, startPoint x: 879, startPoint y: 197, endPoint x: 816, endPoint y: 357, distance: 171.9
click at [879, 186] on icon at bounding box center [879, 181] width 9 height 7
click at [372, 372] on icon at bounding box center [380, 375] width 26 height 19
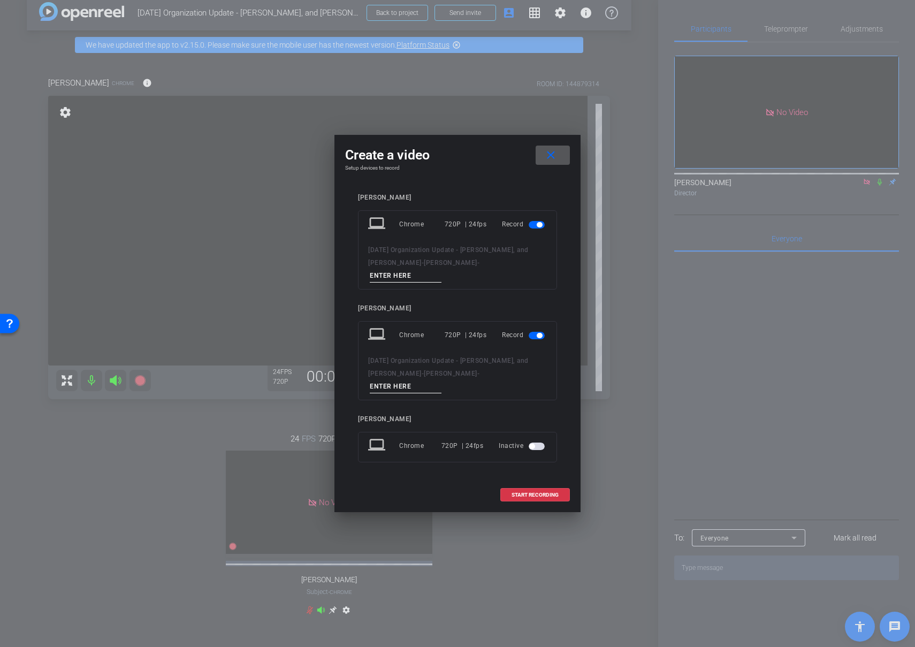
drag, startPoint x: 553, startPoint y: 166, endPoint x: 536, endPoint y: 171, distance: 17.1
click at [549, 162] on mat-icon "close" at bounding box center [550, 155] width 13 height 13
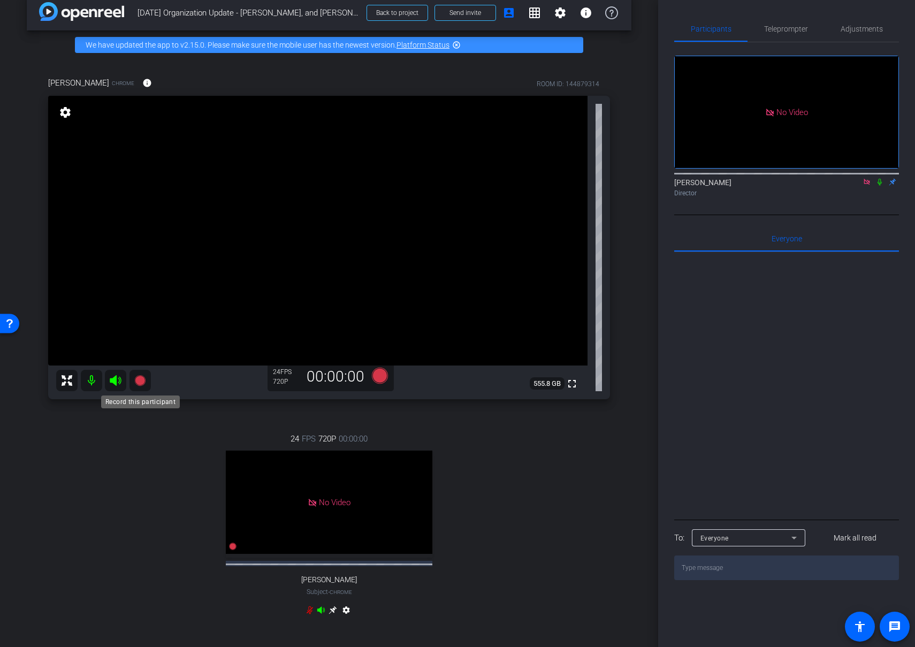
click at [153, 378] on div "fullscreen settings 555.8 GB" at bounding box center [329, 247] width 562 height 303
click at [136, 379] on icon at bounding box center [139, 380] width 11 height 11
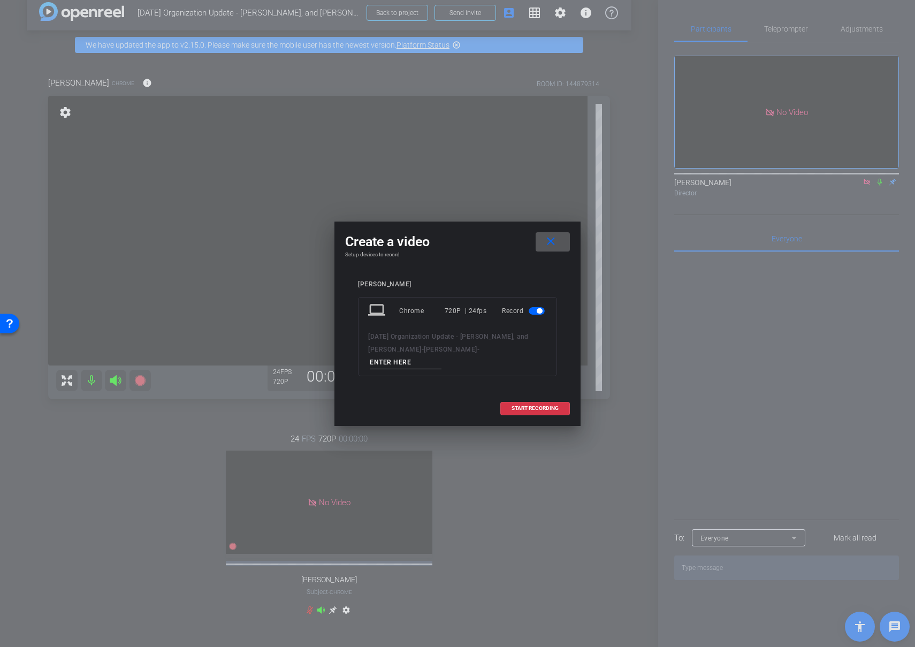
click at [441, 356] on input at bounding box center [406, 362] width 72 height 13
type input "rich -2"
click at [519, 405] on span "START RECORDING" at bounding box center [534, 407] width 47 height 5
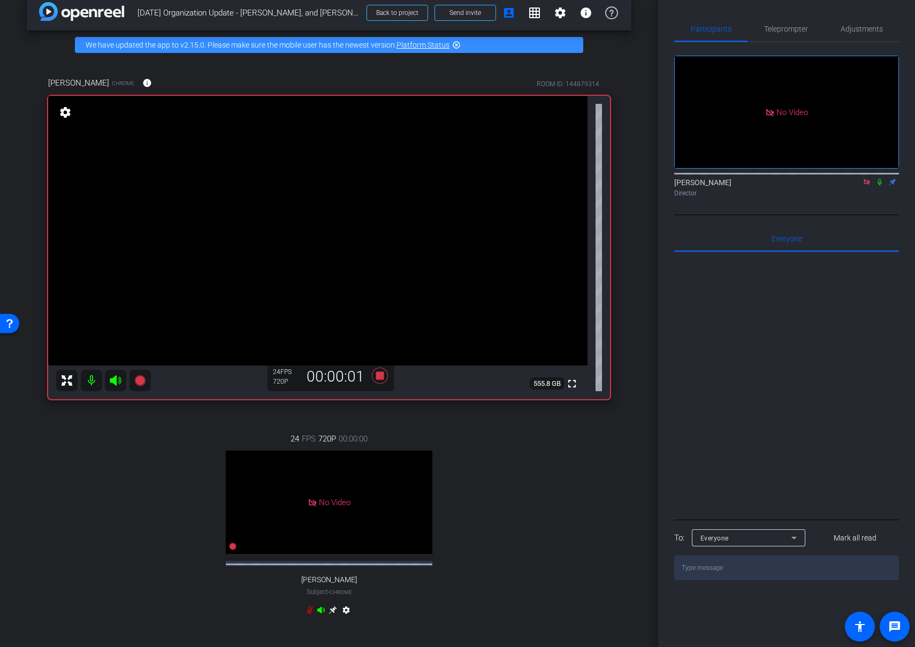
click at [878, 186] on icon at bounding box center [879, 182] width 4 height 7
click at [379, 375] on icon at bounding box center [380, 375] width 16 height 16
click at [879, 186] on icon at bounding box center [879, 181] width 9 height 7
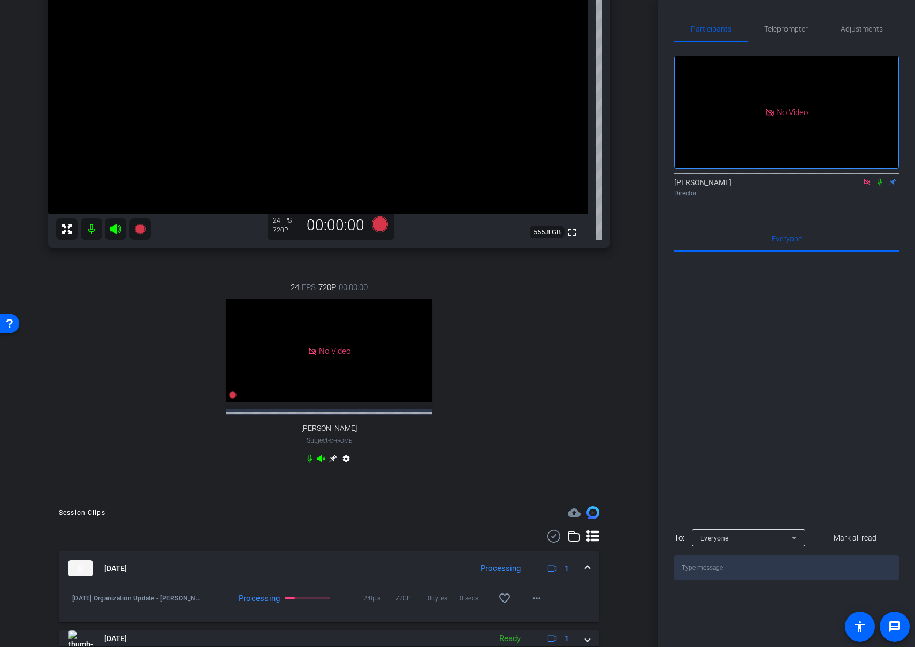
scroll to position [167, 0]
click at [867, 185] on icon at bounding box center [866, 182] width 6 height 6
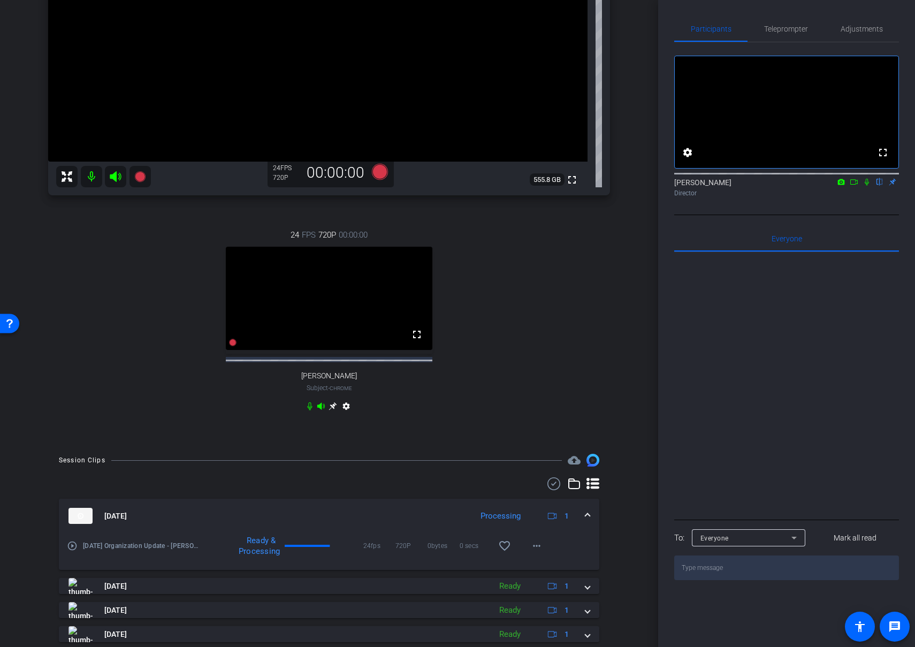
scroll to position [244, 0]
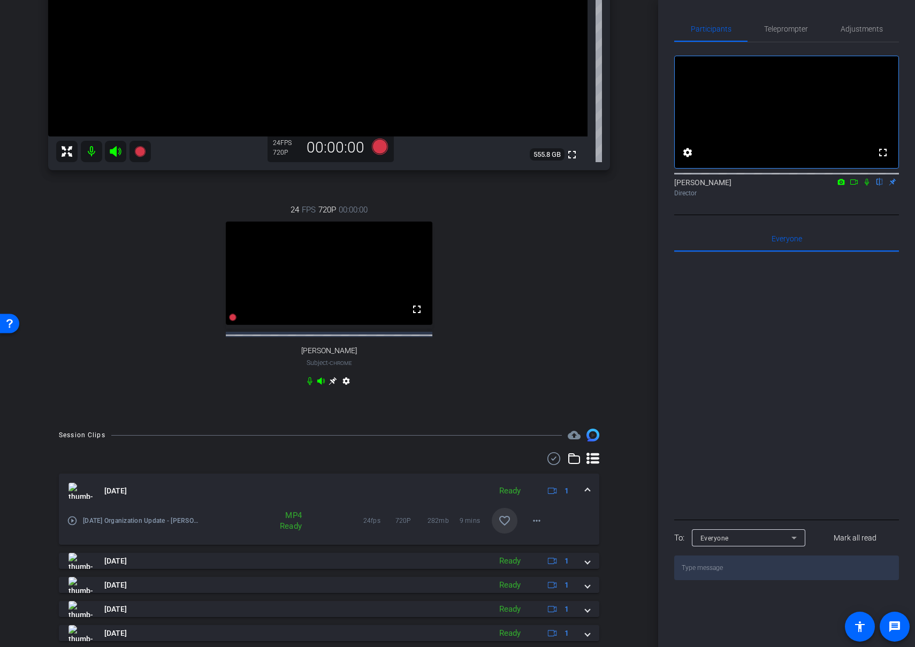
click at [504, 527] on mat-icon "favorite_border" at bounding box center [504, 520] width 13 height 13
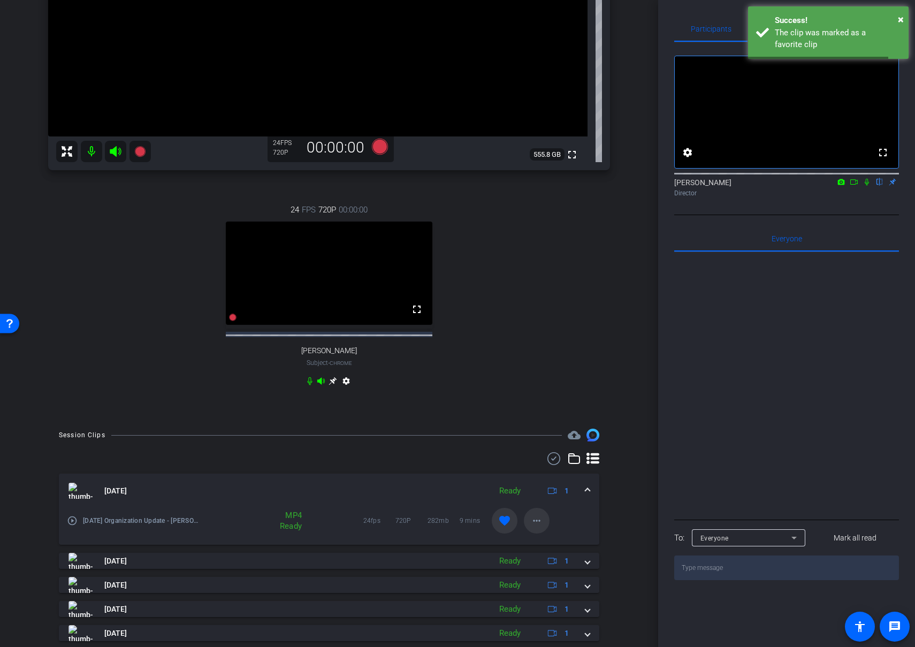
click at [535, 527] on mat-icon "more_horiz" at bounding box center [536, 520] width 13 height 13
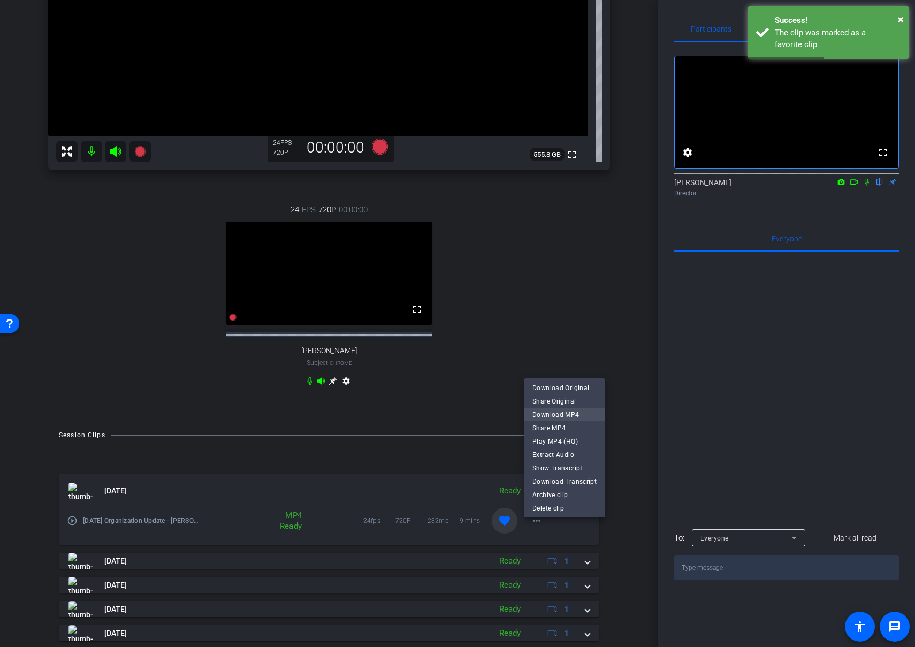
click at [569, 412] on span "Download MP4" at bounding box center [564, 414] width 64 height 13
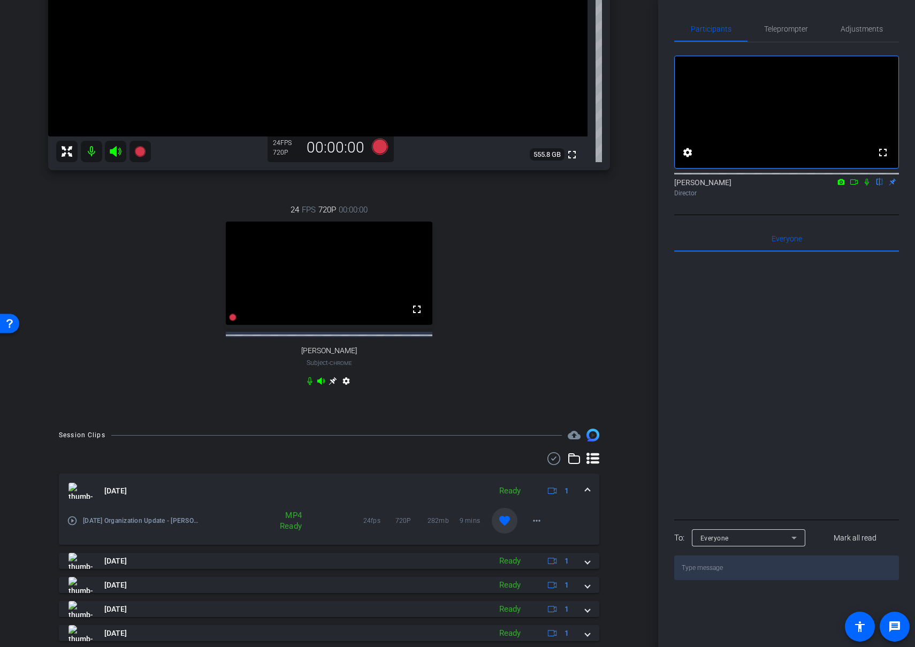
drag, startPoint x: 866, startPoint y: 194, endPoint x: 839, endPoint y: 243, distance: 56.3
click at [865, 186] on icon at bounding box center [866, 181] width 9 height 7
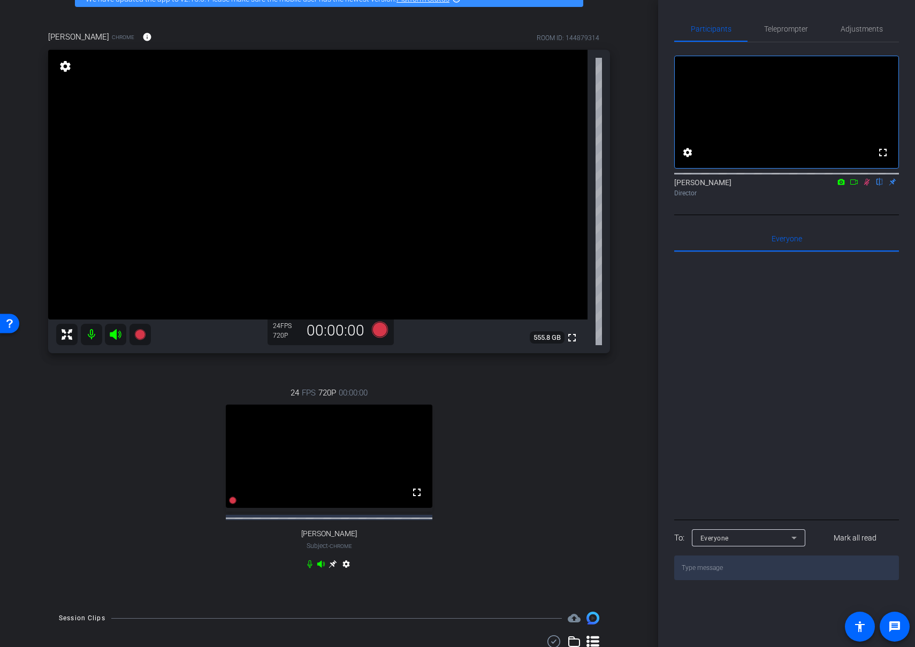
scroll to position [59, 0]
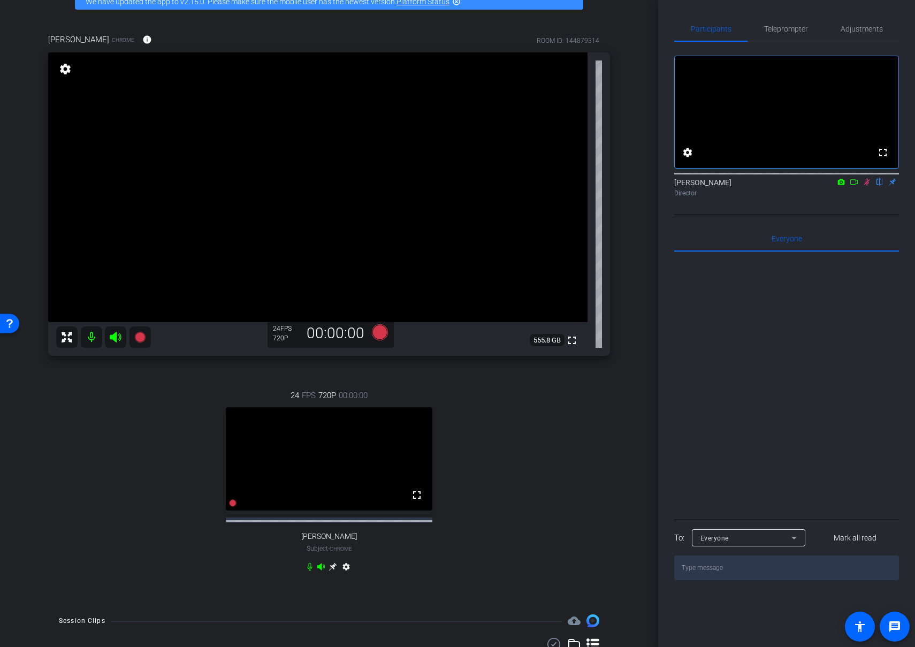
click at [867, 186] on icon at bounding box center [866, 181] width 9 height 7
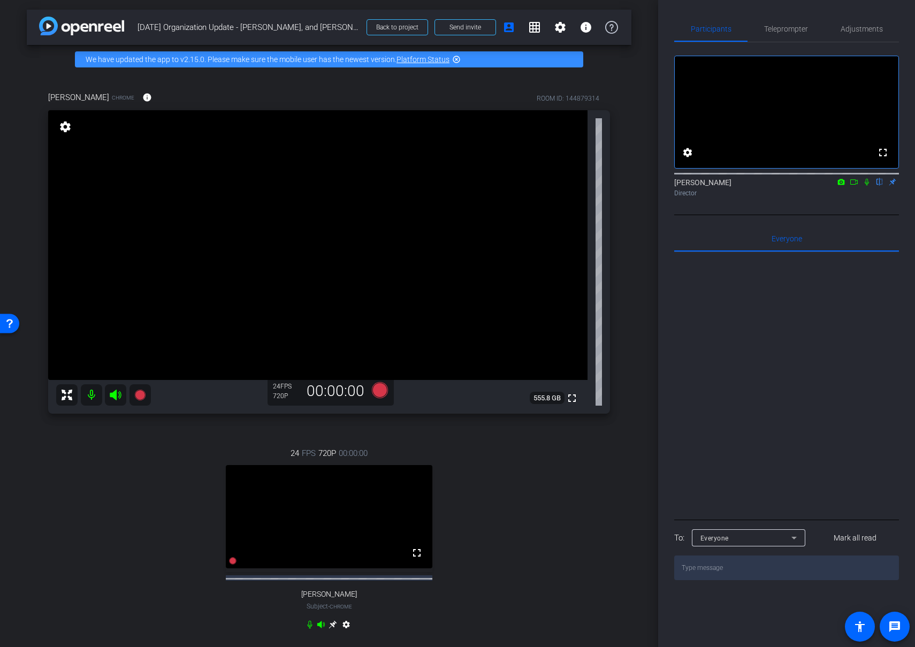
scroll to position [0, 0]
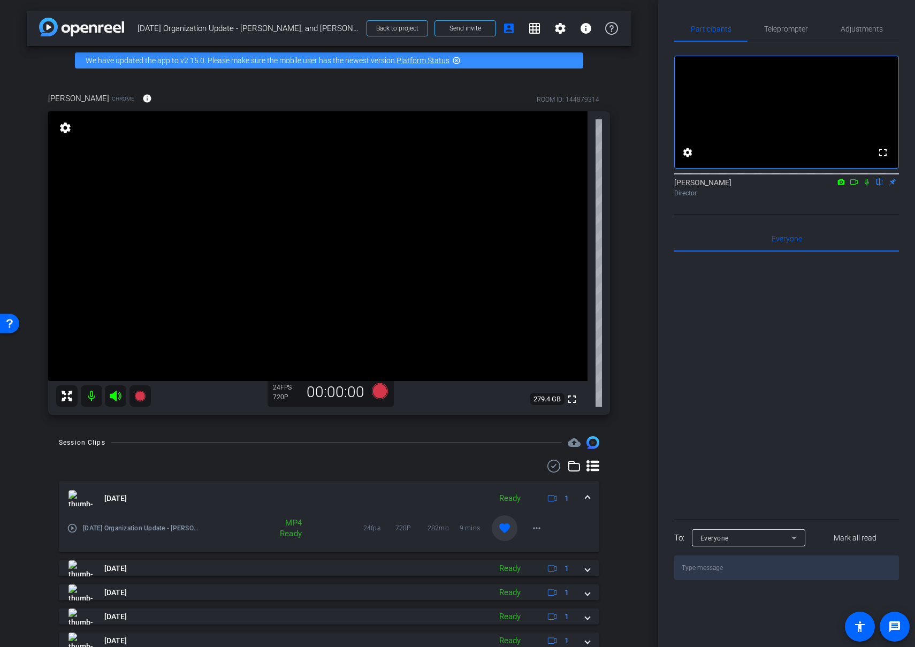
click at [853, 186] on icon at bounding box center [853, 181] width 9 height 7
click at [864, 186] on icon at bounding box center [866, 181] width 9 height 7
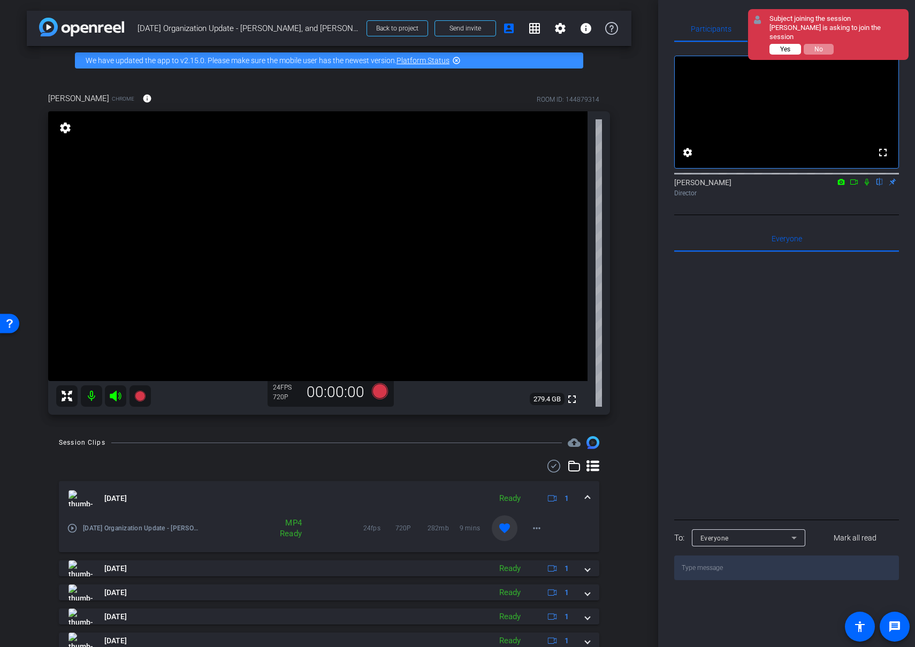
click at [785, 45] on span "Yes" at bounding box center [785, 48] width 10 height 7
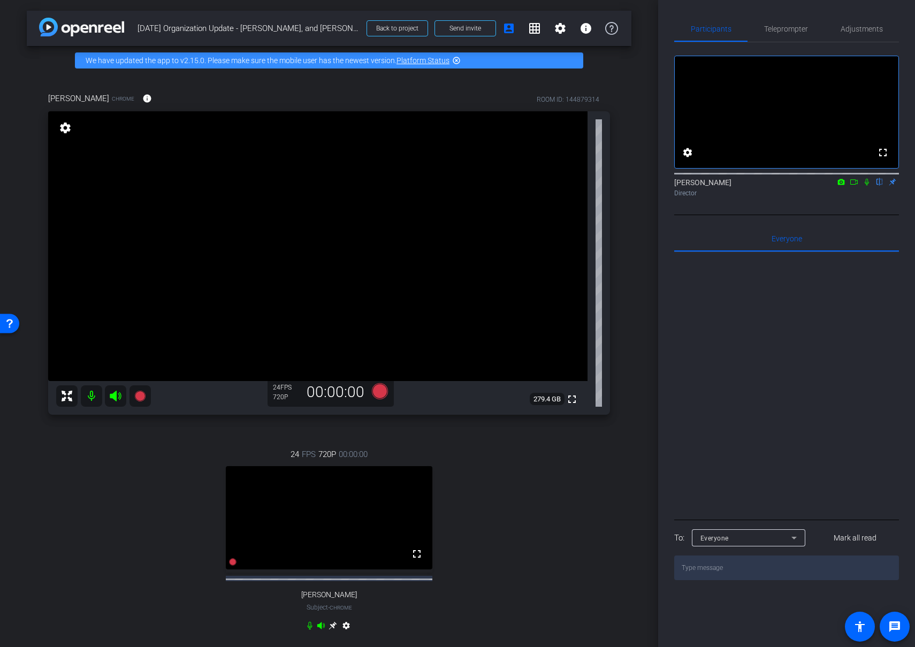
click at [333, 630] on icon at bounding box center [332, 626] width 8 height 8
click at [853, 186] on icon at bounding box center [853, 181] width 9 height 7
click at [145, 395] on icon at bounding box center [140, 395] width 13 height 13
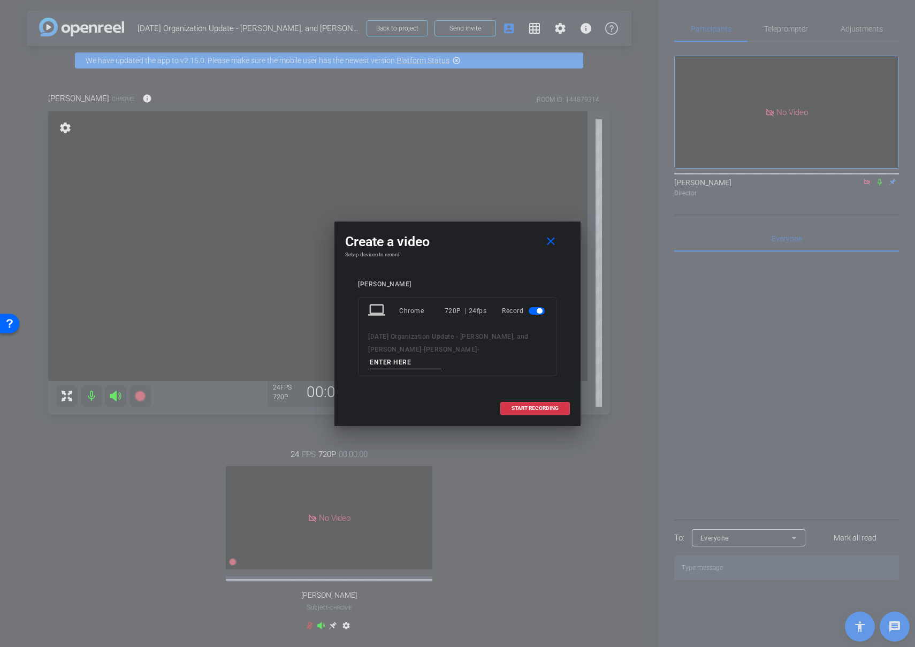
drag, startPoint x: 449, startPoint y: 354, endPoint x: 392, endPoint y: 352, distance: 57.3
click at [392, 352] on div "[DATE] Organization Update - [PERSON_NAME], and [PERSON_NAME] - [PERSON_NAME] -" at bounding box center [457, 349] width 179 height 39
type input "[PERSON_NAME] 01"
click at [543, 405] on span "START RECORDING" at bounding box center [534, 407] width 47 height 5
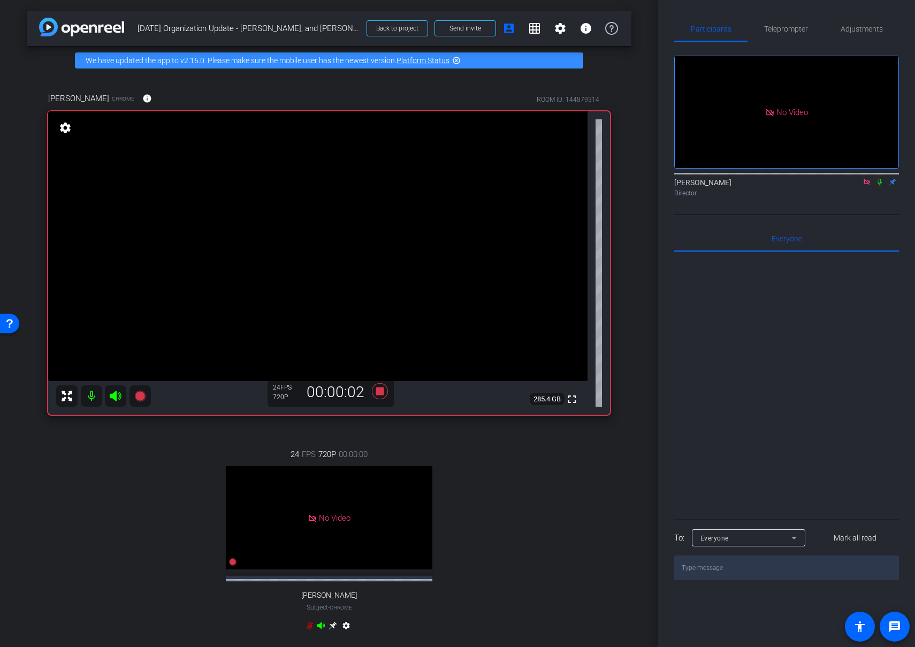
click at [879, 186] on icon at bounding box center [879, 181] width 9 height 7
click at [379, 392] on icon at bounding box center [380, 391] width 16 height 16
drag, startPoint x: 878, startPoint y: 193, endPoint x: 885, endPoint y: 269, distance: 76.3
click at [878, 186] on icon at bounding box center [879, 181] width 9 height 7
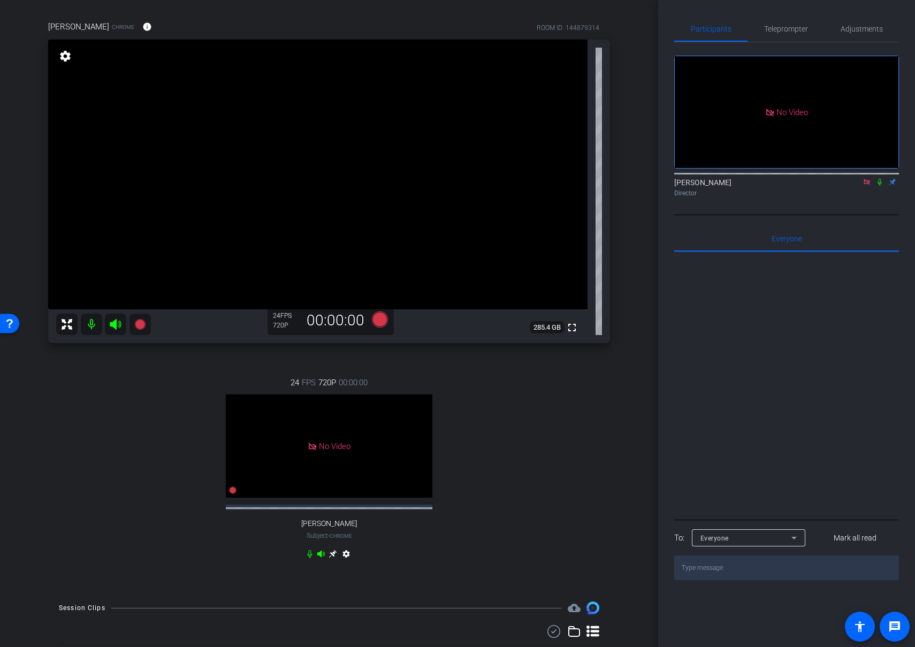
scroll to position [76, 0]
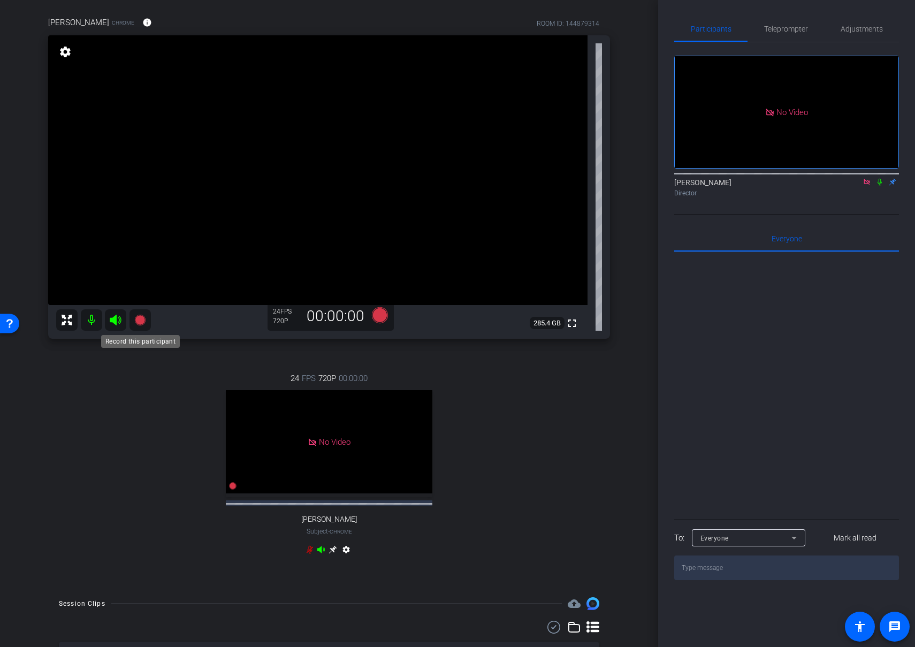
click at [141, 320] on icon at bounding box center [139, 320] width 11 height 11
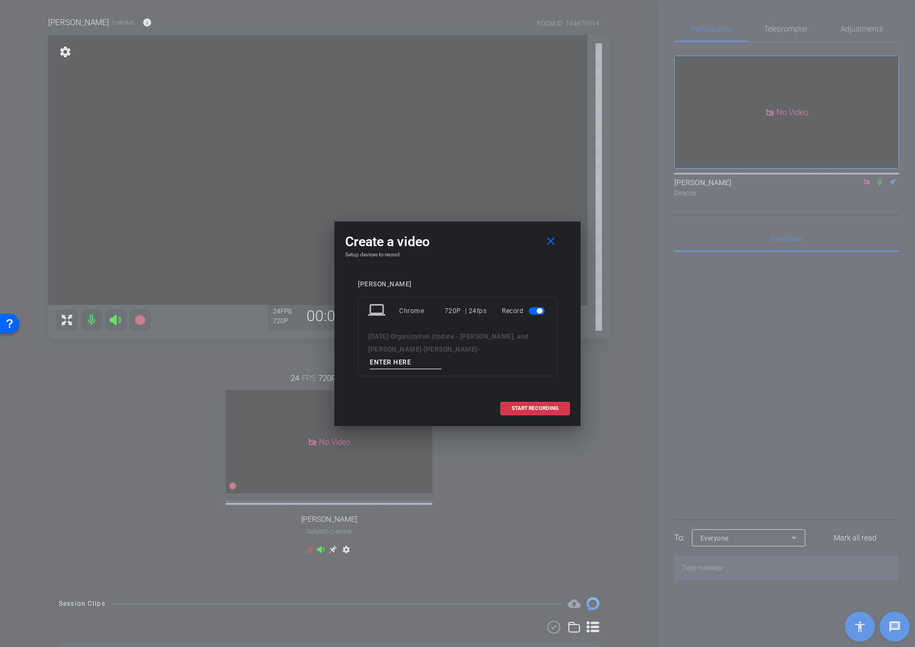
click at [433, 356] on input at bounding box center [406, 362] width 72 height 13
type input "[PERSON_NAME] 2"
click at [527, 404] on span at bounding box center [535, 408] width 68 height 26
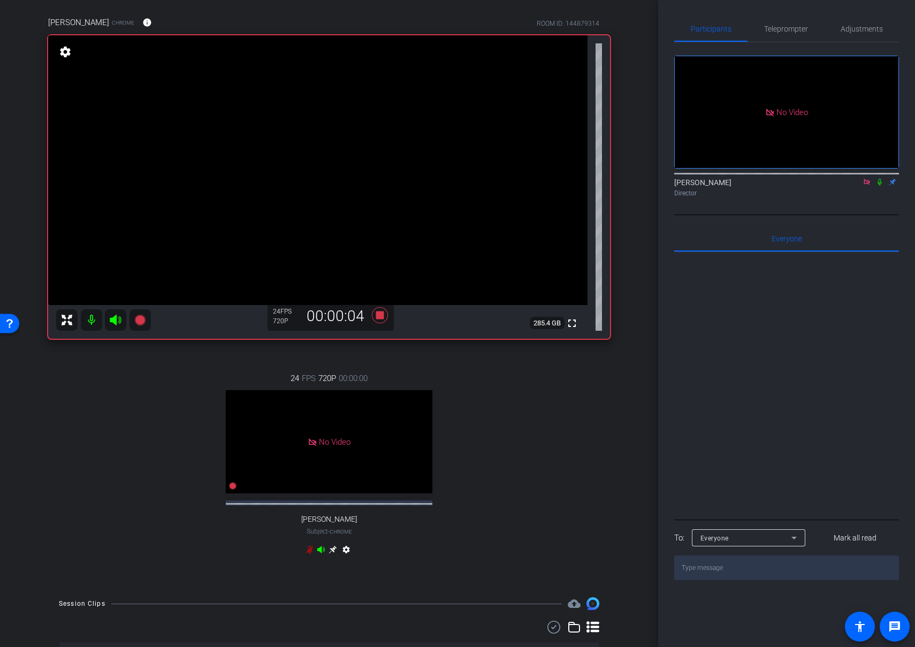
click at [879, 186] on icon at bounding box center [879, 181] width 9 height 7
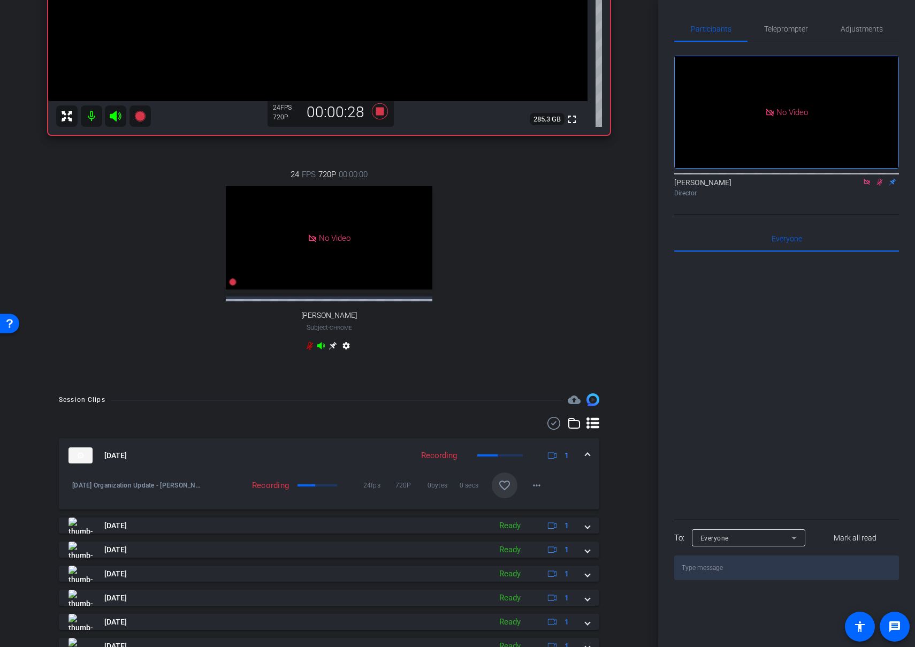
scroll to position [275, 0]
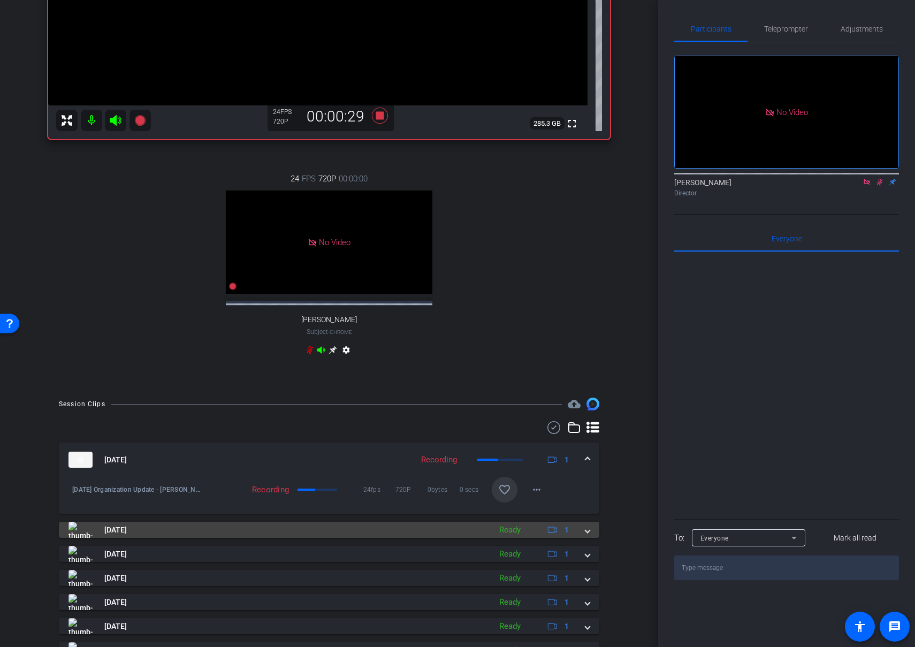
click at [585, 535] on span at bounding box center [587, 529] width 4 height 11
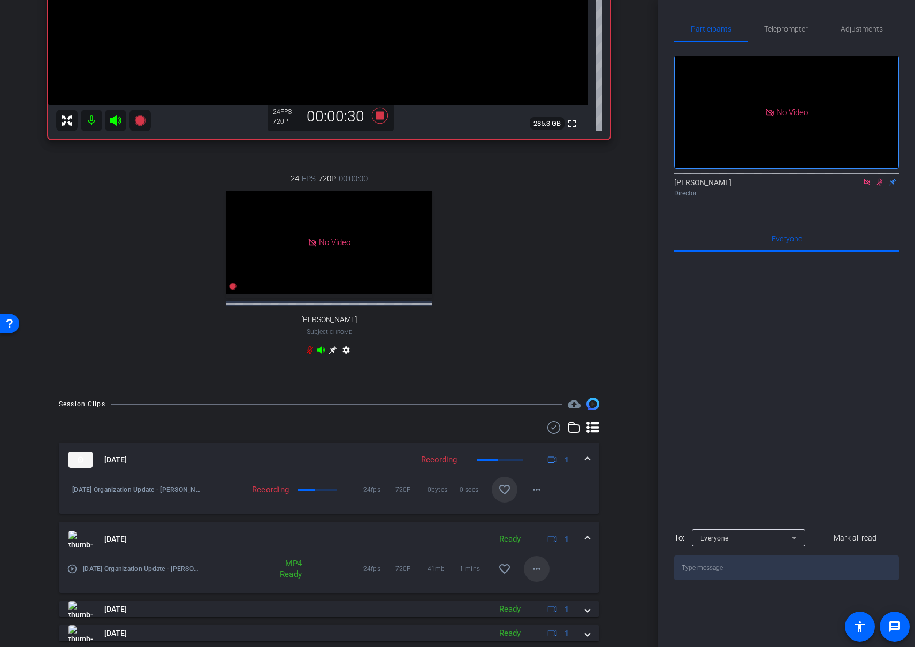
click at [534, 575] on mat-icon "more_horiz" at bounding box center [536, 568] width 13 height 13
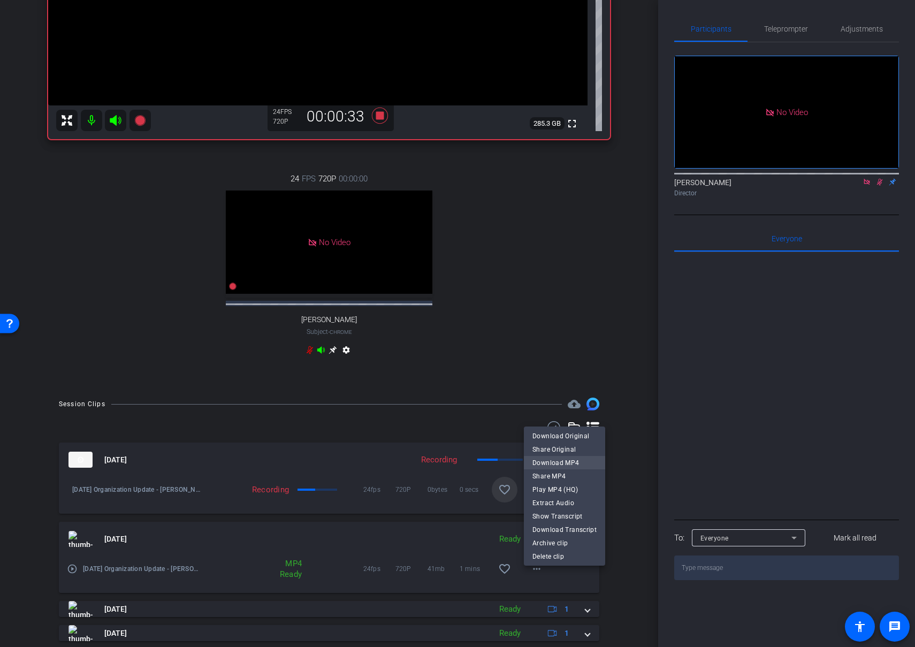
click at [569, 466] on span "Download MP4" at bounding box center [564, 462] width 64 height 13
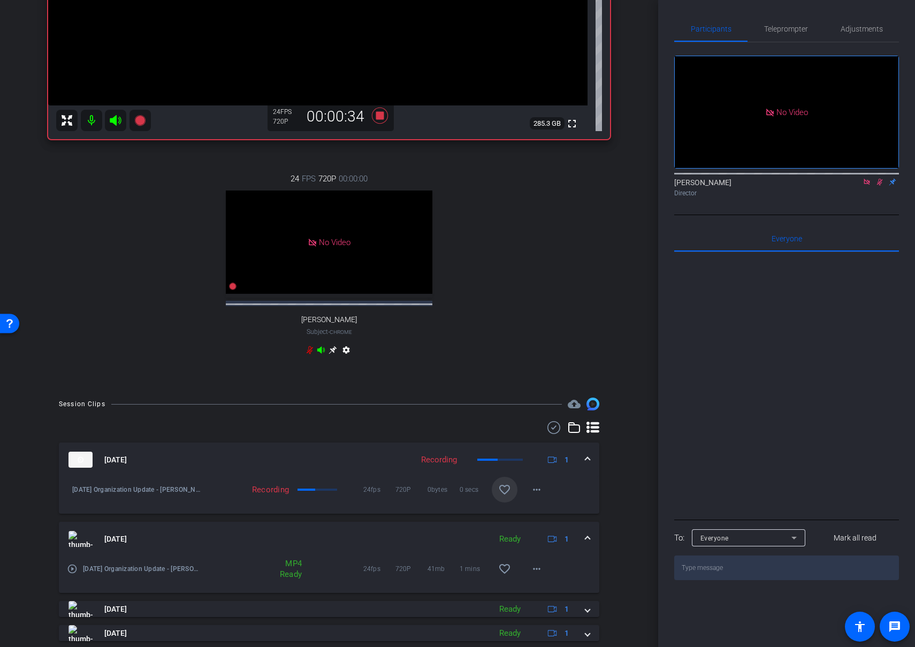
click at [587, 545] on span at bounding box center [587, 538] width 4 height 11
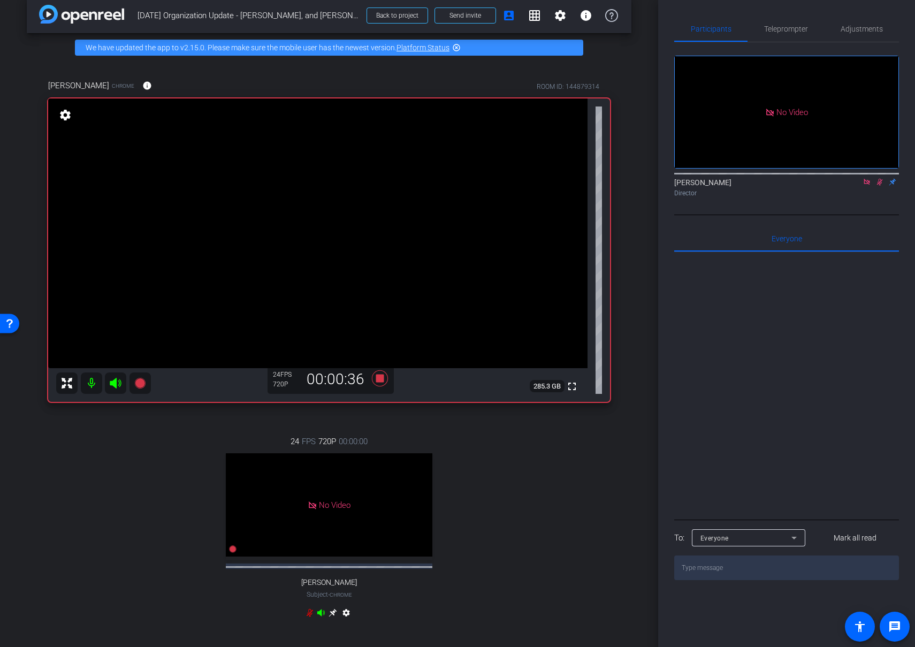
scroll to position [6, 0]
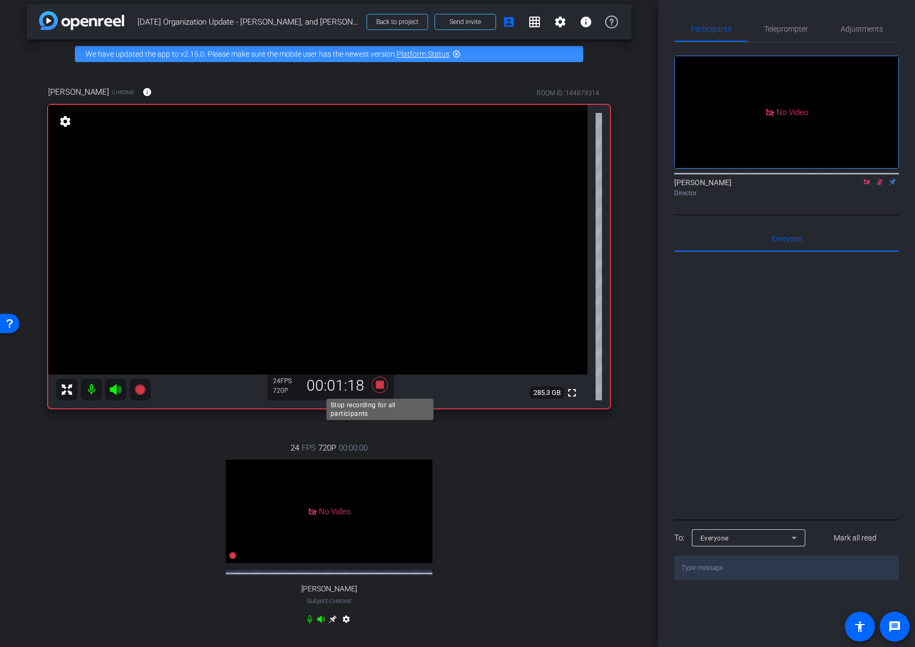
click at [381, 383] on icon at bounding box center [380, 385] width 16 height 16
click at [881, 186] on icon at bounding box center [879, 181] width 9 height 7
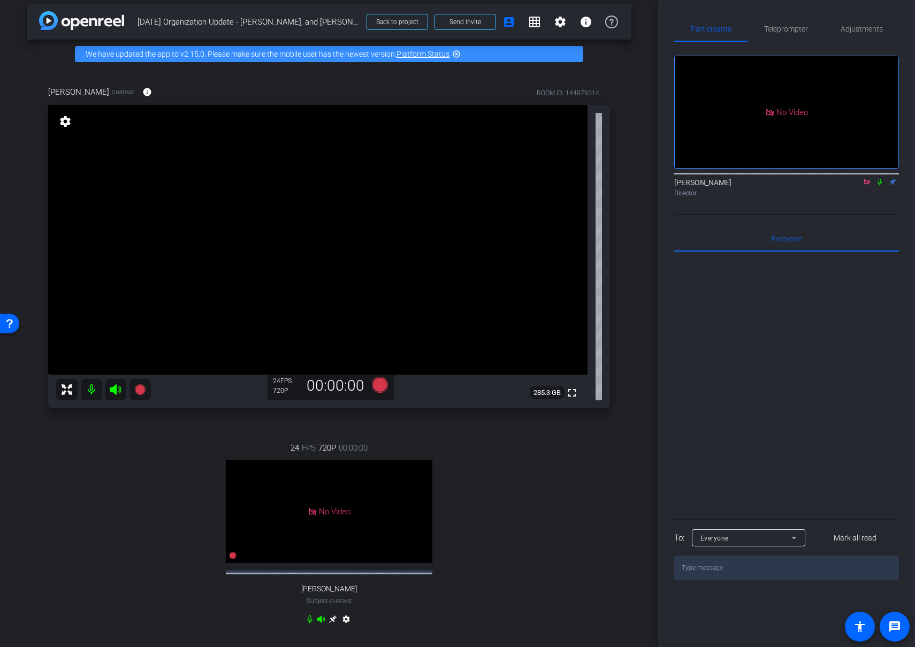
click at [878, 186] on icon at bounding box center [879, 181] width 9 height 7
click at [880, 186] on icon at bounding box center [880, 182] width 6 height 7
click at [141, 390] on icon at bounding box center [139, 389] width 11 height 11
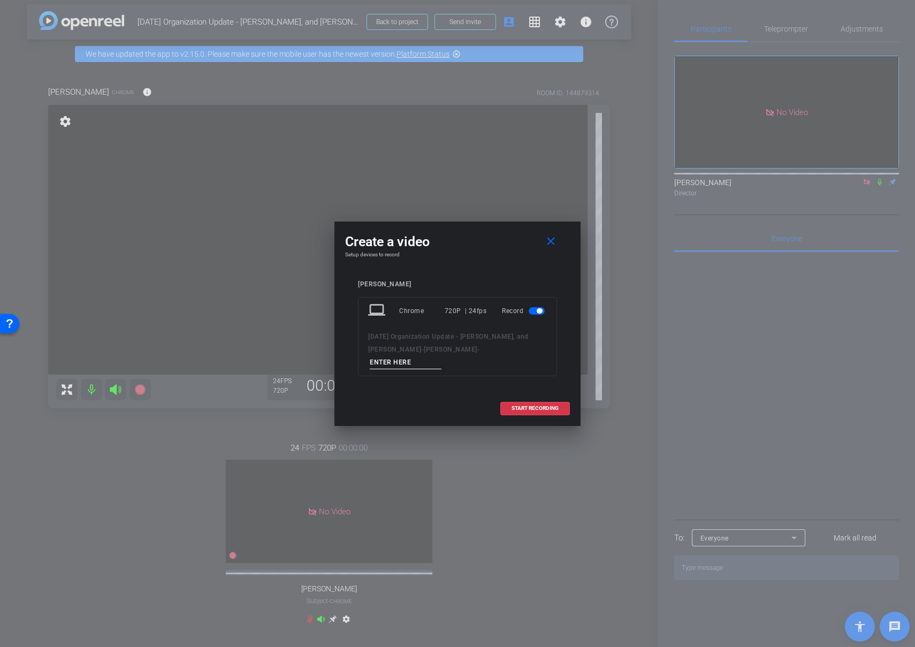
click at [441, 356] on input at bounding box center [406, 362] width 72 height 13
type input "[PERSON_NAME] 03"
click at [517, 405] on span "START RECORDING" at bounding box center [534, 407] width 47 height 5
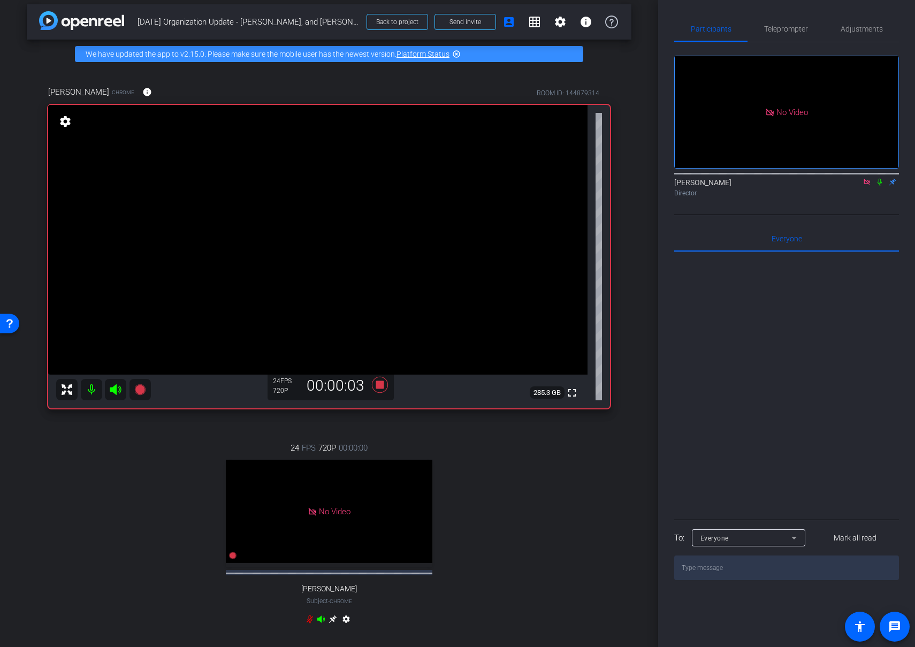
click at [878, 186] on icon at bounding box center [879, 182] width 4 height 7
click at [376, 384] on icon at bounding box center [380, 385] width 16 height 16
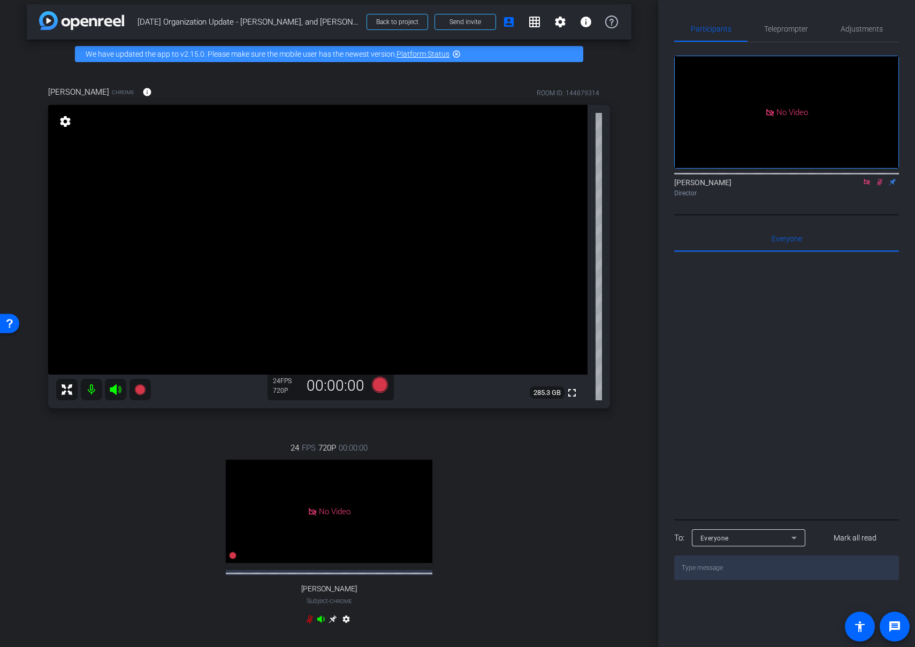
drag, startPoint x: 880, startPoint y: 196, endPoint x: 884, endPoint y: 201, distance: 6.4
click at [880, 186] on icon at bounding box center [880, 182] width 6 height 7
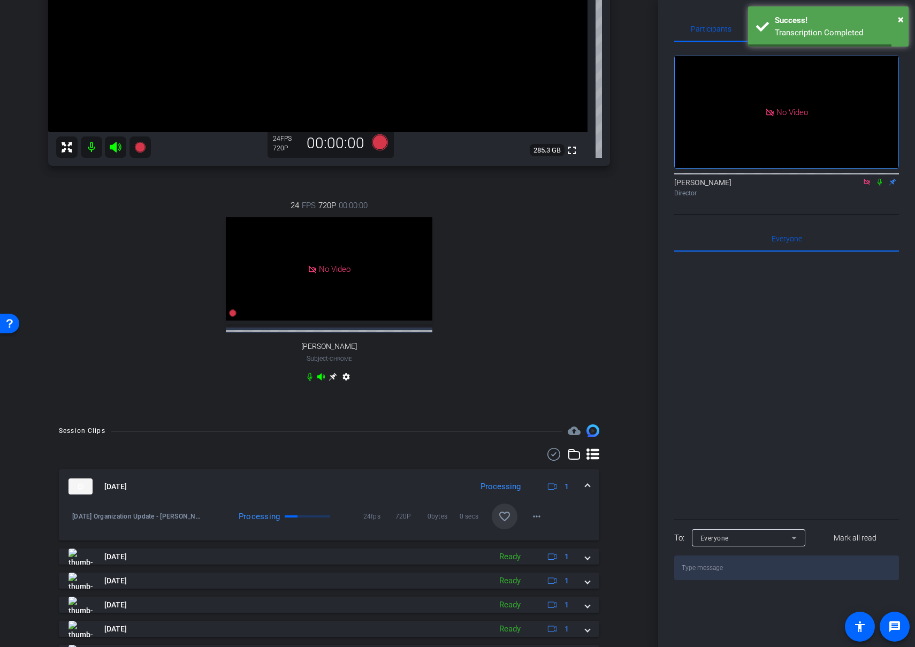
scroll to position [263, 0]
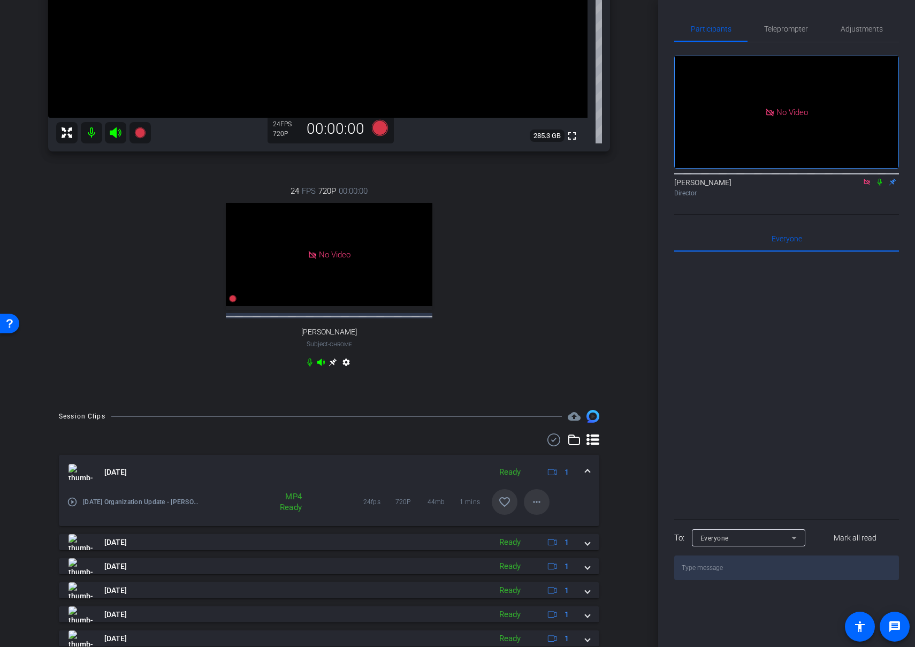
click at [539, 508] on mat-icon "more_horiz" at bounding box center [536, 501] width 13 height 13
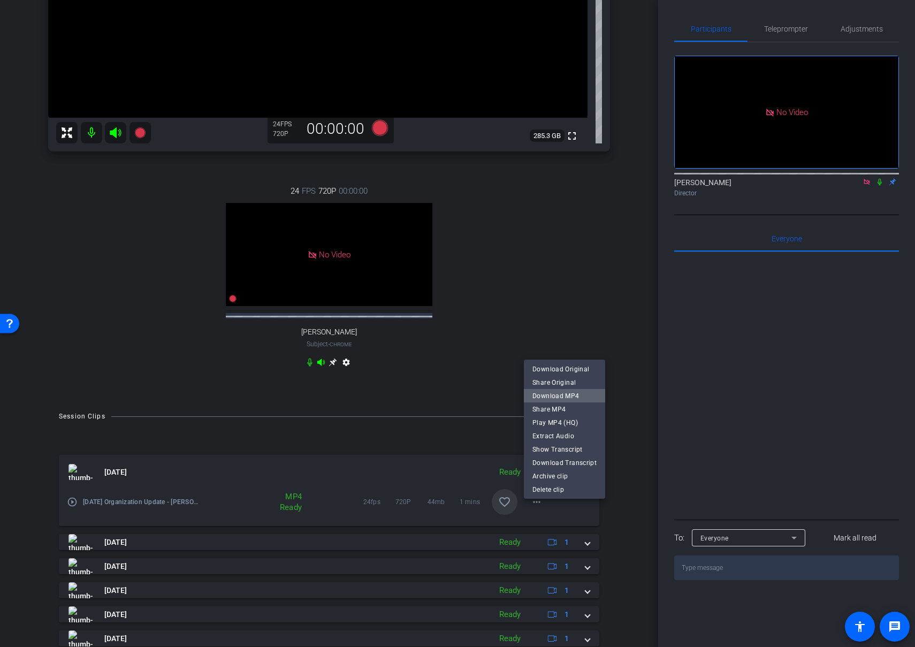
click at [574, 396] on span "Download MP4" at bounding box center [564, 395] width 64 height 13
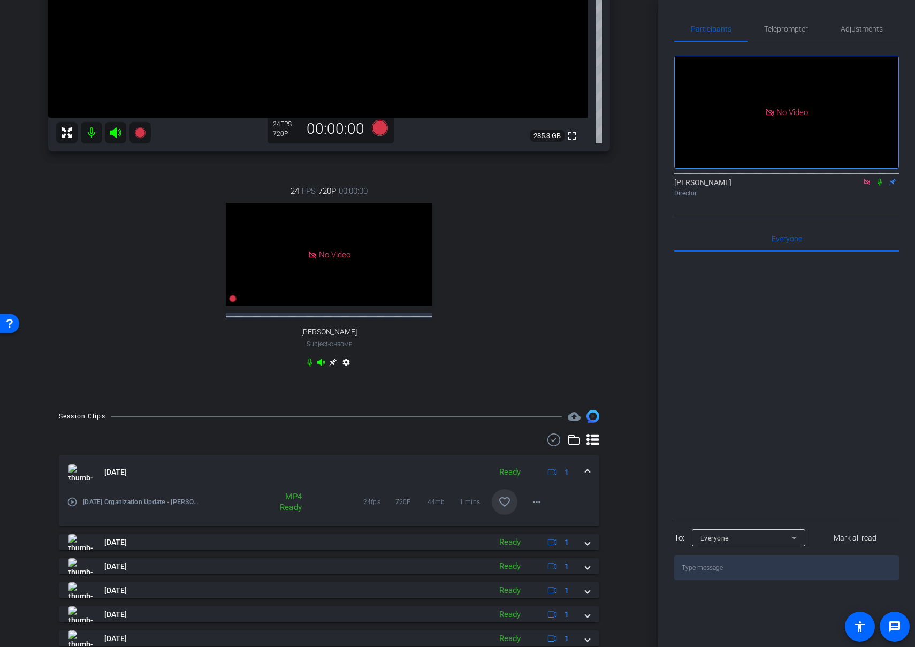
drag, startPoint x: 777, startPoint y: 408, endPoint x: 798, endPoint y: 313, distance: 97.4
click at [777, 408] on div at bounding box center [786, 384] width 225 height 265
click at [877, 186] on icon at bounding box center [879, 181] width 9 height 7
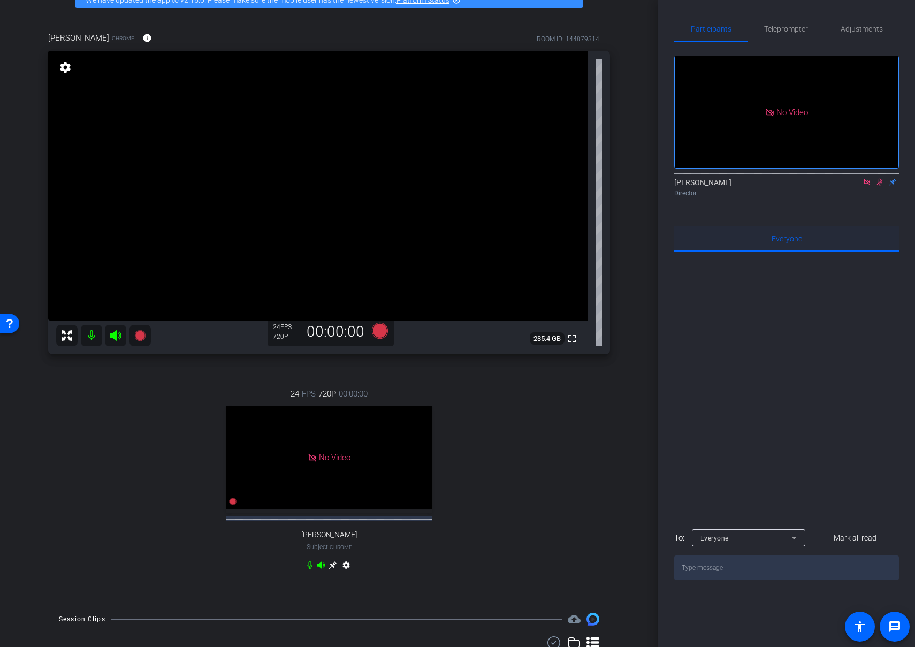
scroll to position [17, 0]
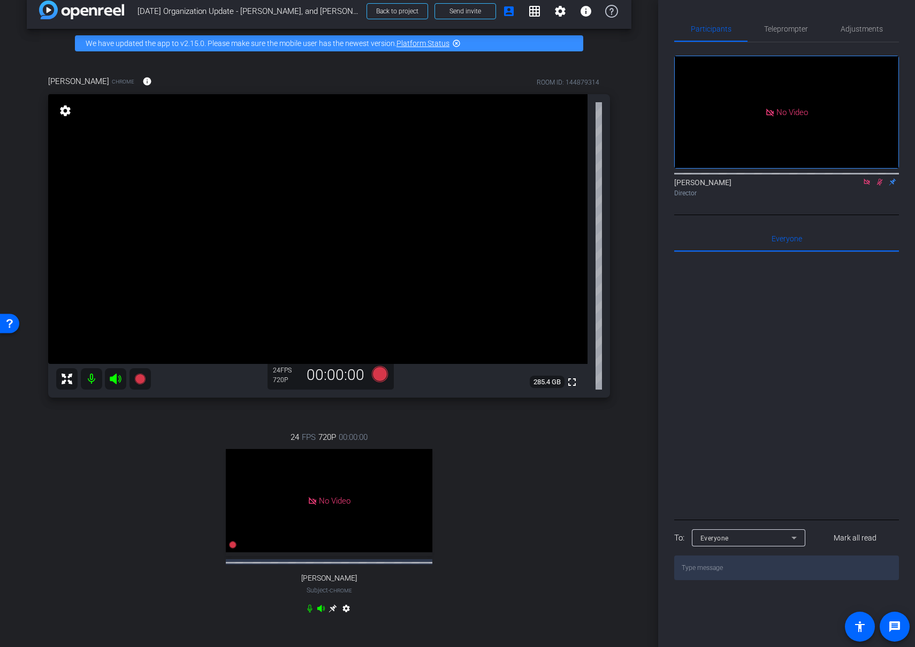
click at [878, 186] on icon at bounding box center [879, 181] width 9 height 7
click at [141, 380] on icon at bounding box center [139, 378] width 11 height 11
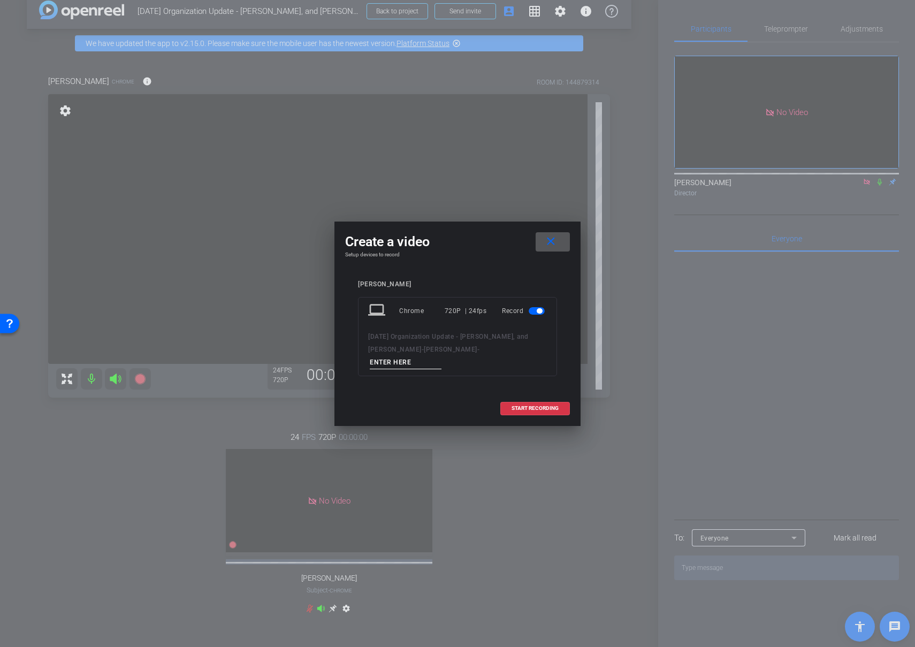
click at [433, 356] on input at bounding box center [406, 362] width 72 height 13
type input "03"
click at [541, 405] on span "START RECORDING" at bounding box center [534, 407] width 47 height 5
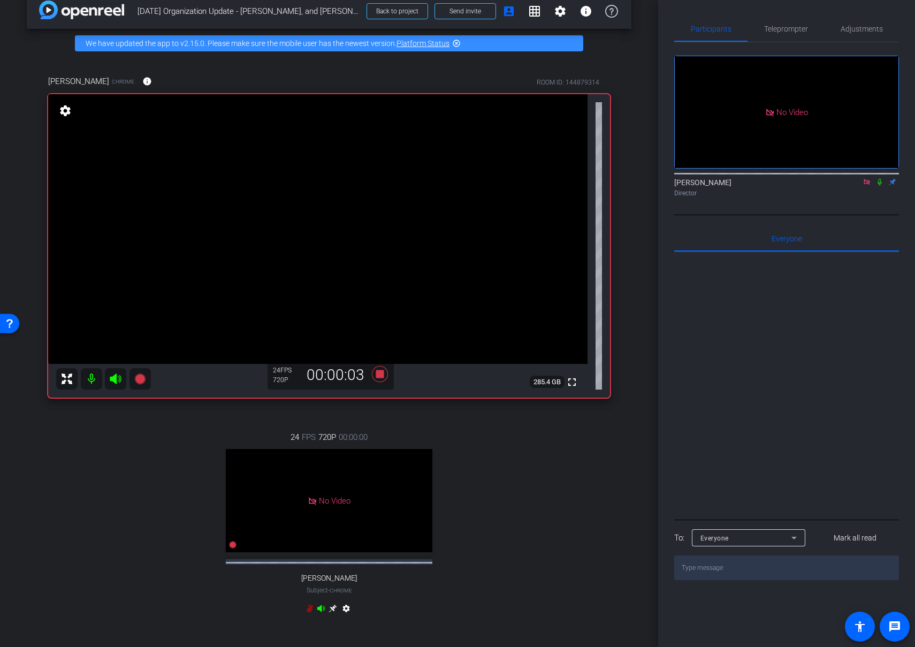
click at [878, 186] on icon at bounding box center [879, 182] width 4 height 7
click at [879, 186] on icon at bounding box center [880, 182] width 6 height 7
click at [379, 373] on icon at bounding box center [380, 374] width 16 height 16
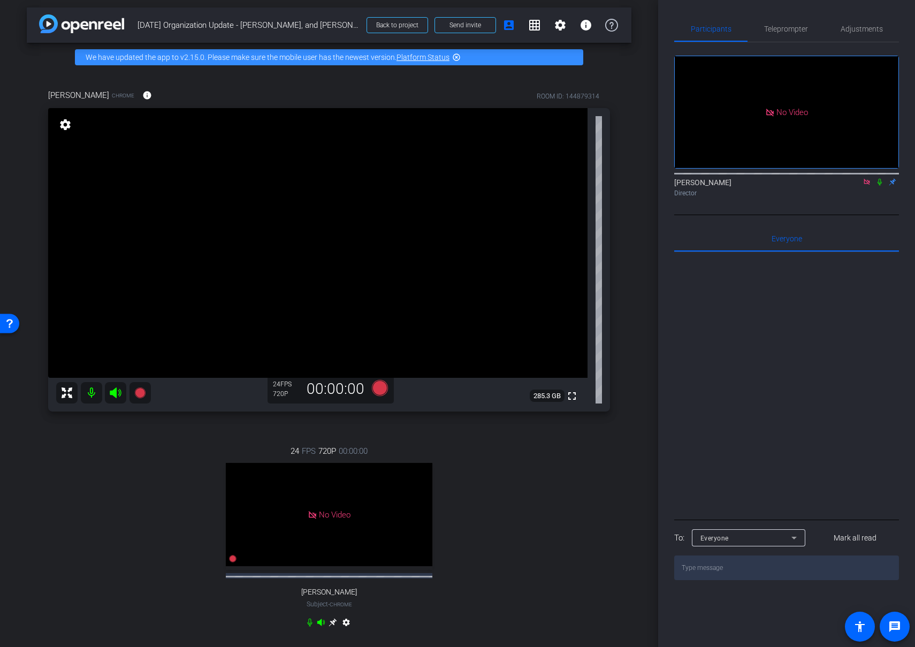
scroll to position [3, 0]
click at [136, 392] on icon at bounding box center [139, 393] width 11 height 11
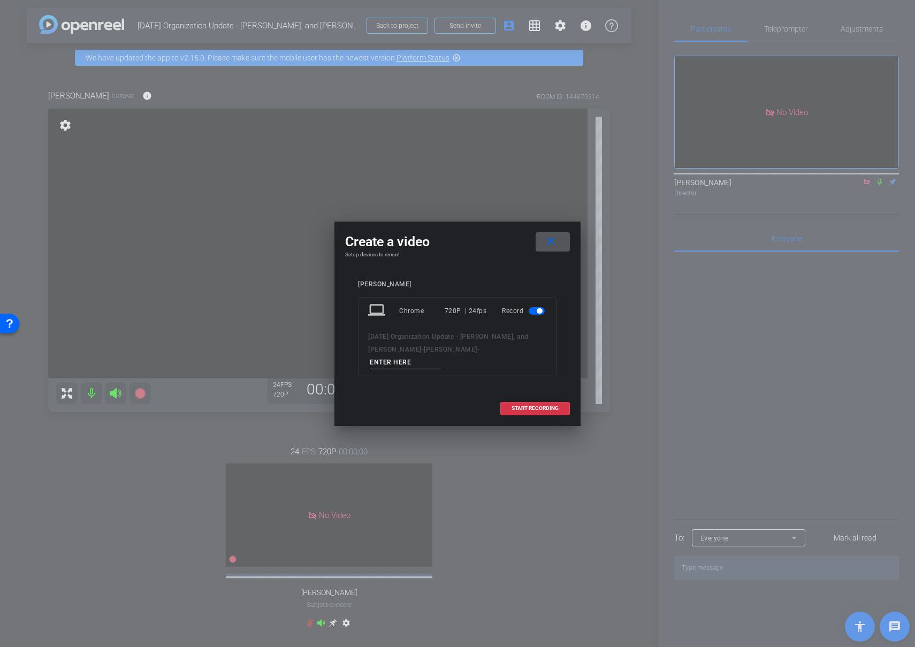
click at [441, 356] on input at bounding box center [406, 362] width 72 height 13
type input "04"
click at [520, 404] on span at bounding box center [535, 408] width 68 height 26
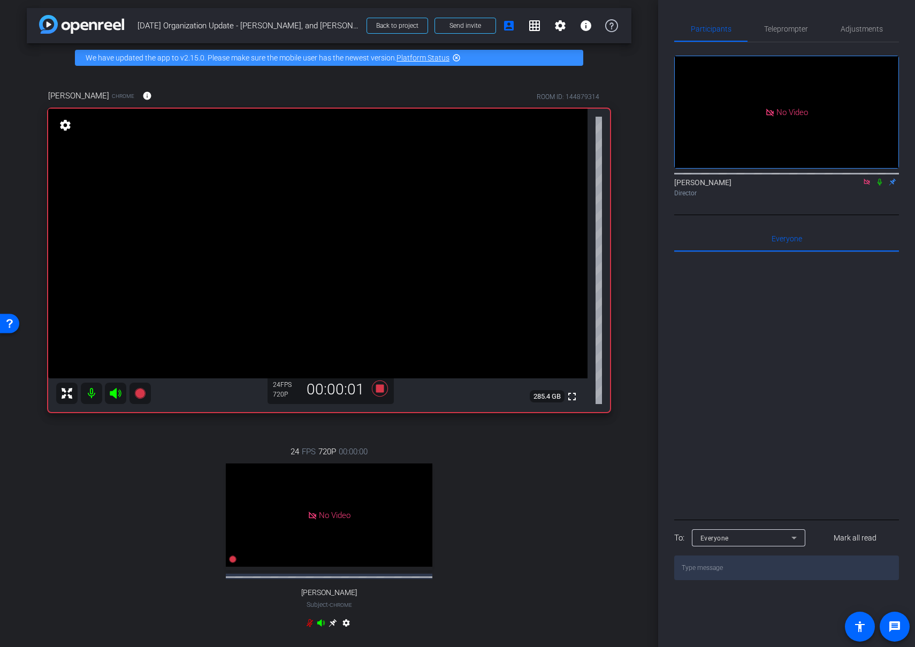
click at [879, 186] on icon at bounding box center [879, 181] width 9 height 7
click at [883, 186] on icon at bounding box center [879, 181] width 9 height 7
click at [379, 386] on icon at bounding box center [380, 388] width 16 height 16
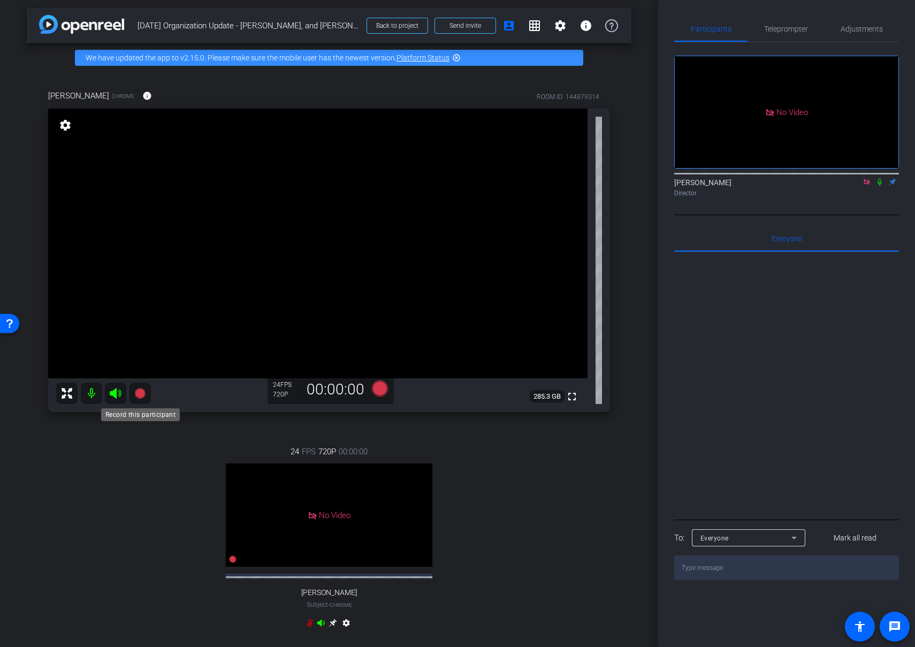
click at [141, 396] on icon at bounding box center [139, 393] width 11 height 11
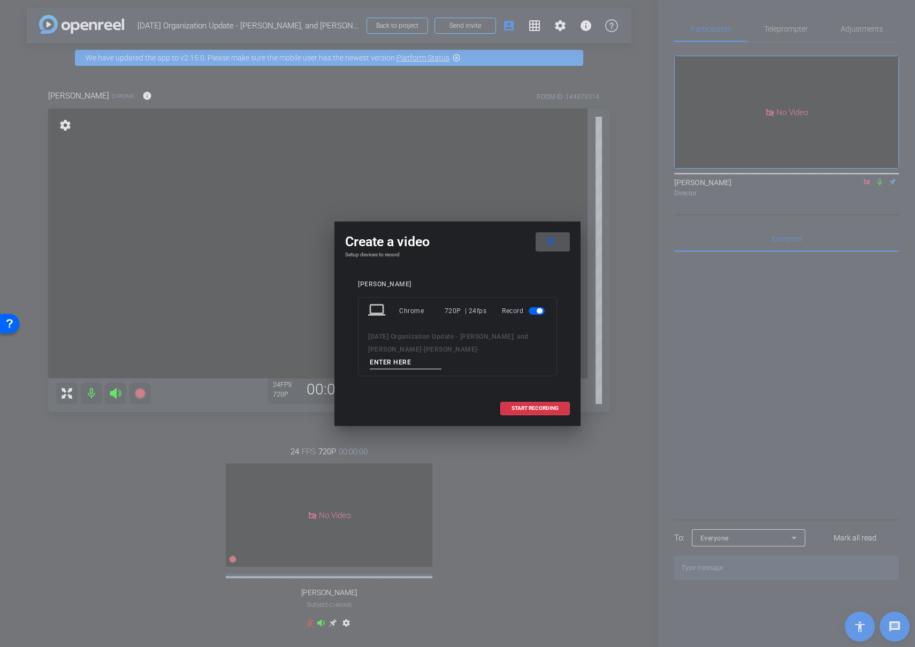
click at [441, 356] on input at bounding box center [406, 362] width 72 height 13
type input "05"
click at [543, 405] on span "START RECORDING" at bounding box center [534, 407] width 47 height 5
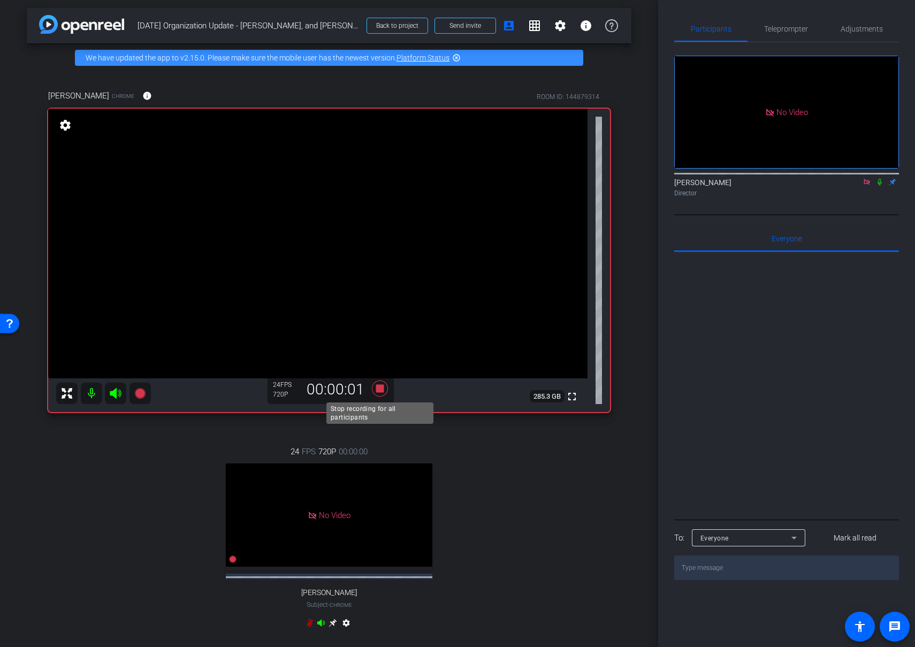
click at [380, 386] on icon at bounding box center [380, 388] width 16 height 16
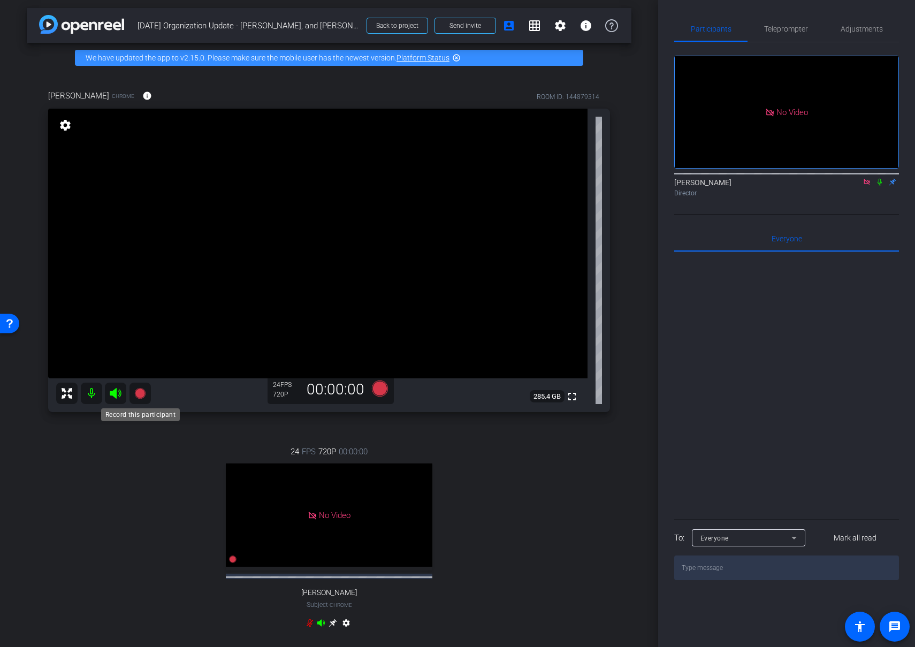
click at [140, 390] on icon at bounding box center [139, 393] width 11 height 11
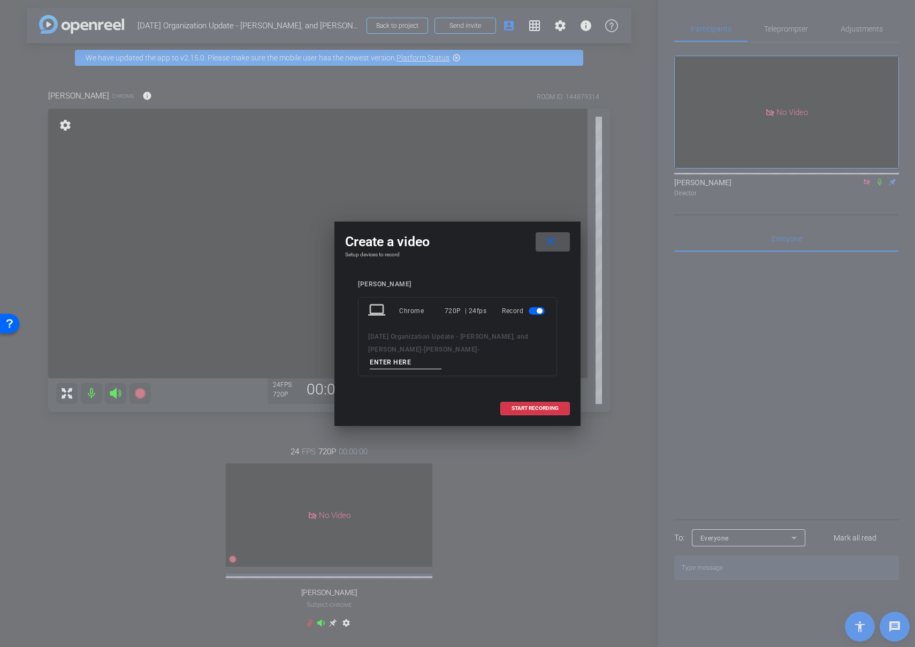
click at [441, 358] on input at bounding box center [406, 362] width 72 height 13
type input "05"
click at [527, 405] on span "START RECORDING" at bounding box center [534, 407] width 47 height 5
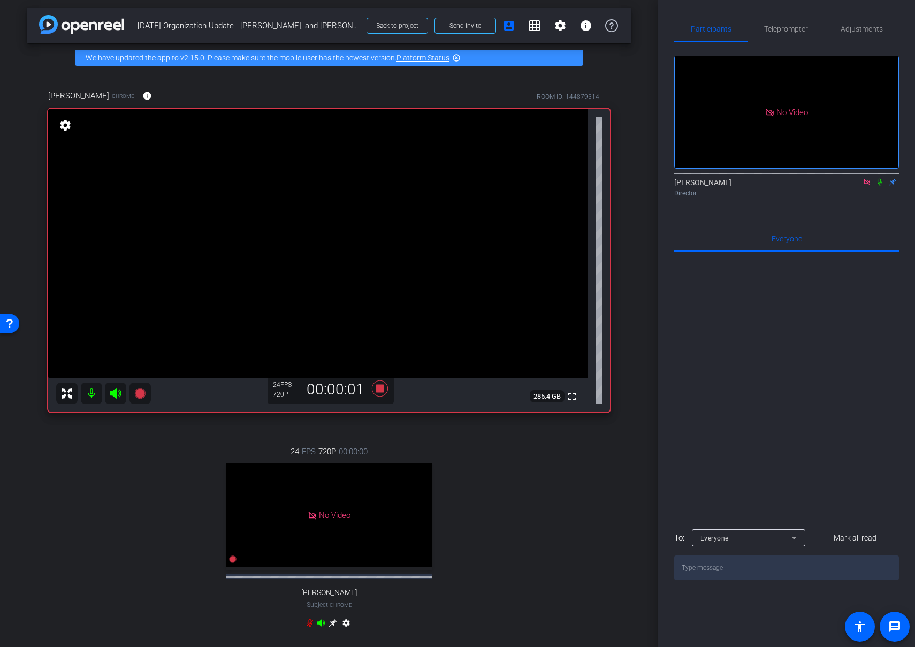
click at [880, 186] on icon at bounding box center [879, 182] width 4 height 7
click at [380, 389] on icon at bounding box center [380, 388] width 16 height 16
click at [879, 186] on icon at bounding box center [879, 181] width 9 height 7
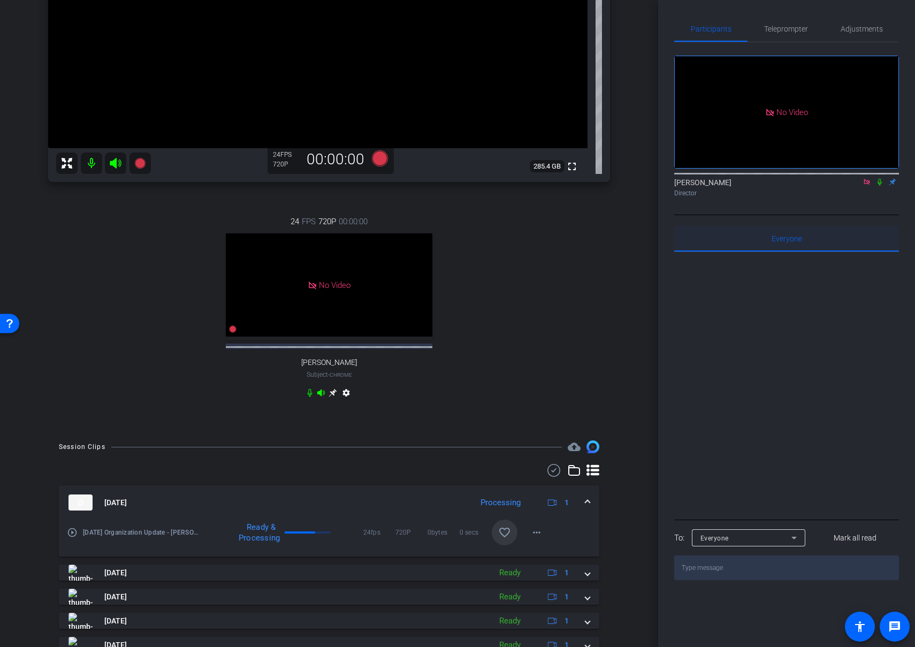
scroll to position [221, 0]
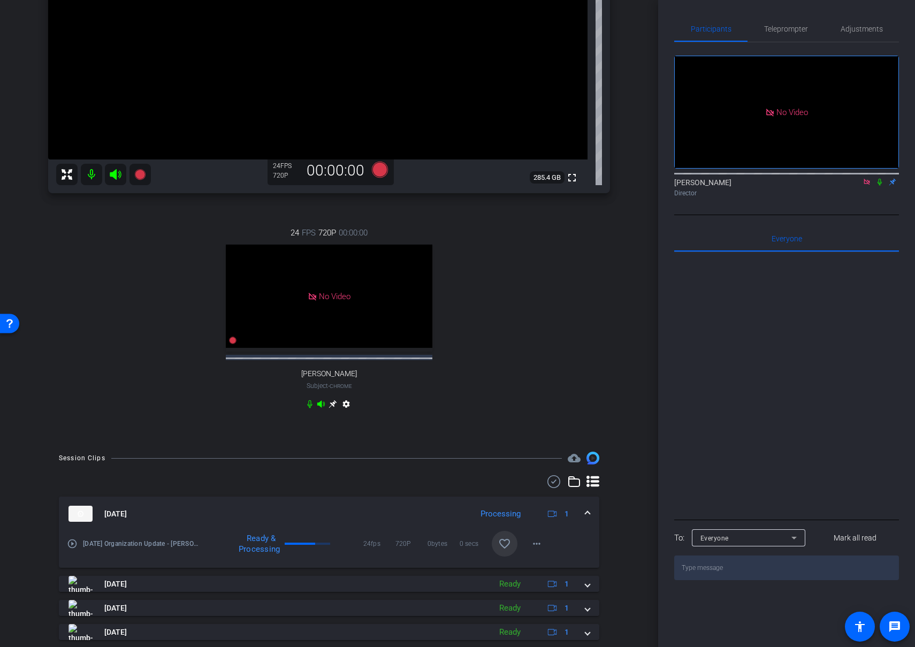
click at [868, 186] on icon at bounding box center [866, 181] width 9 height 7
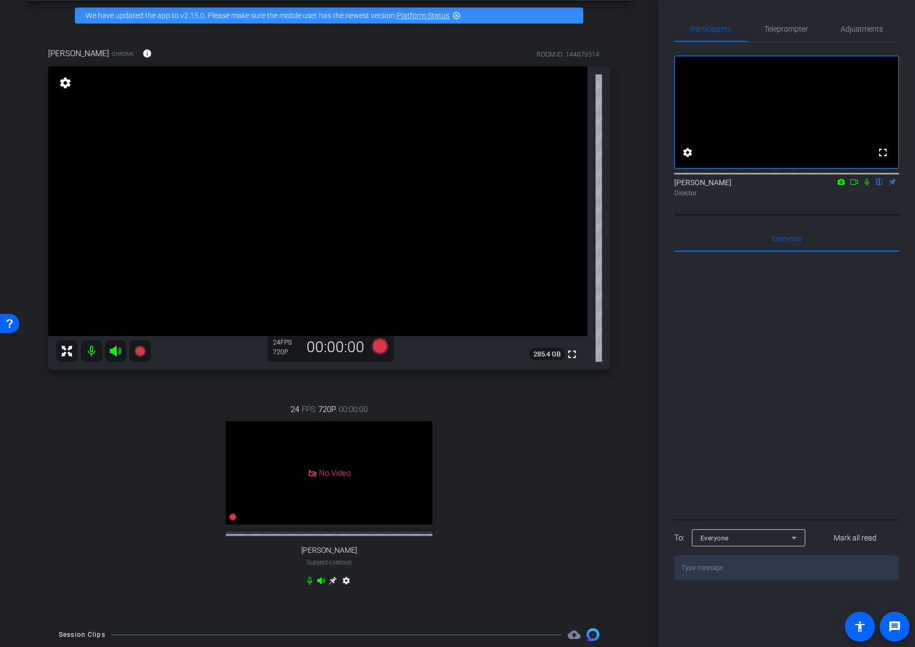
scroll to position [45, 0]
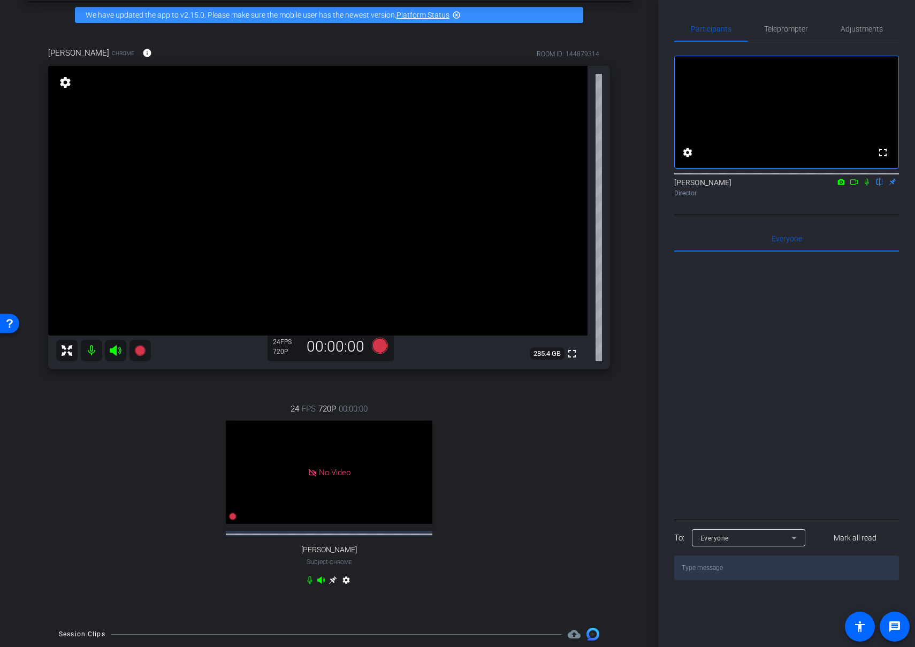
click at [649, 22] on div "arrow_back [DATE] Organization Update - [PERSON_NAME], and [PERSON_NAME] Back t…" at bounding box center [329, 278] width 658 height 647
click at [561, 489] on div "24 FPS 720P 00:00:00 No Video Jen Subject - Chrome settings" at bounding box center [329, 495] width 562 height 221
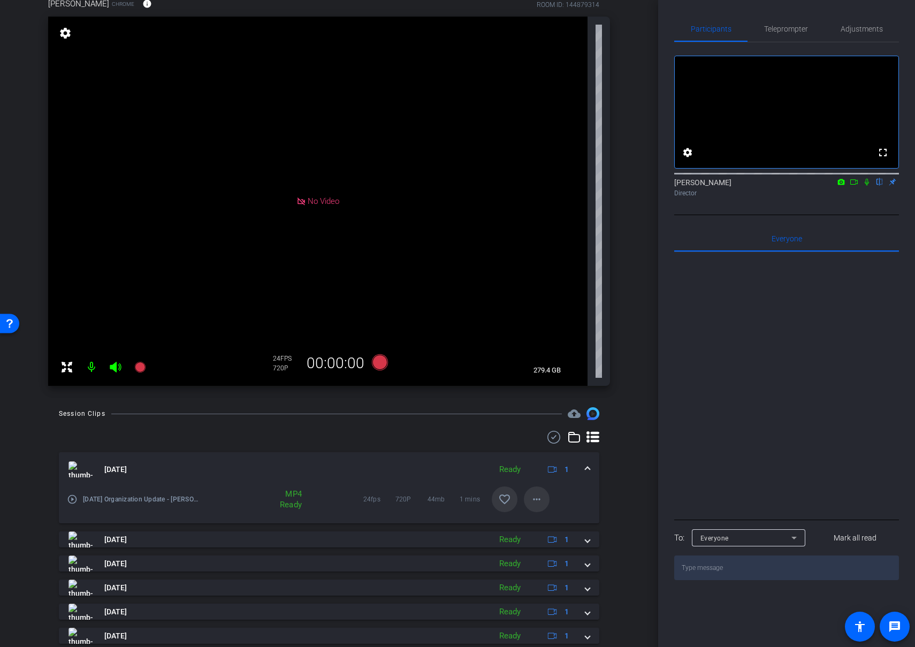
scroll to position [126, 0]
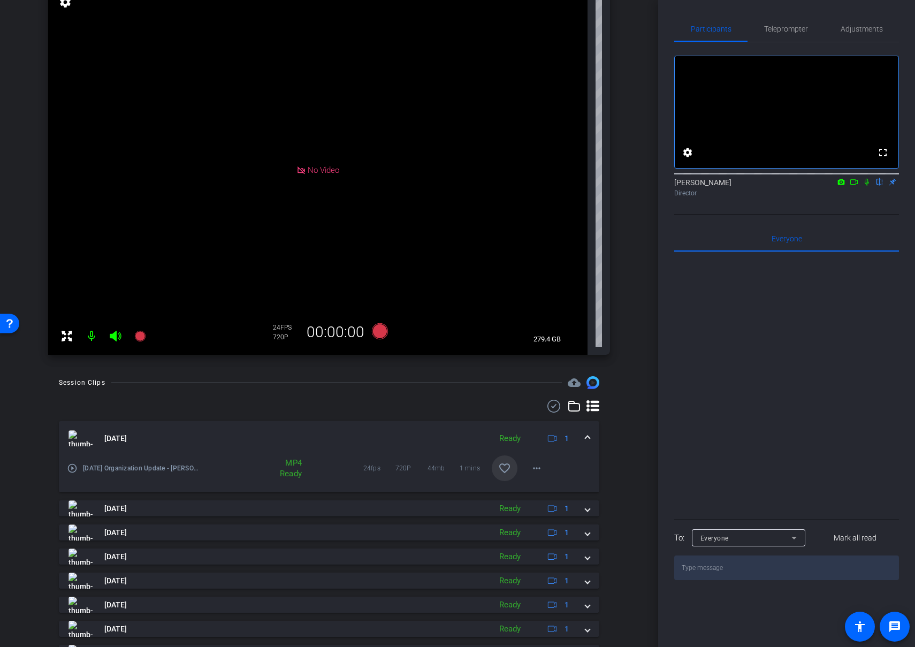
click at [502, 466] on mat-icon "favorite_border" at bounding box center [504, 468] width 13 height 13
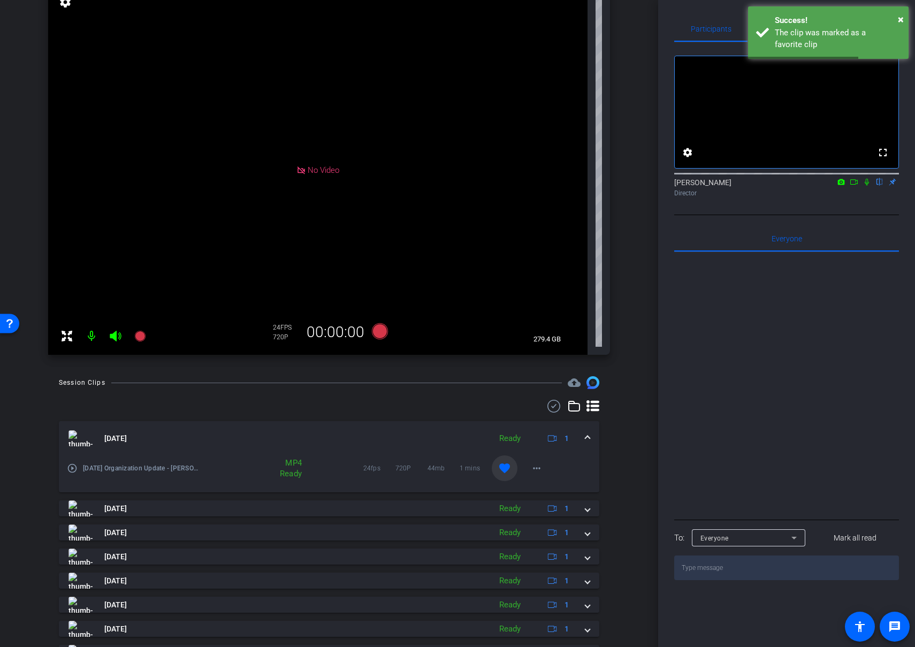
scroll to position [0, 0]
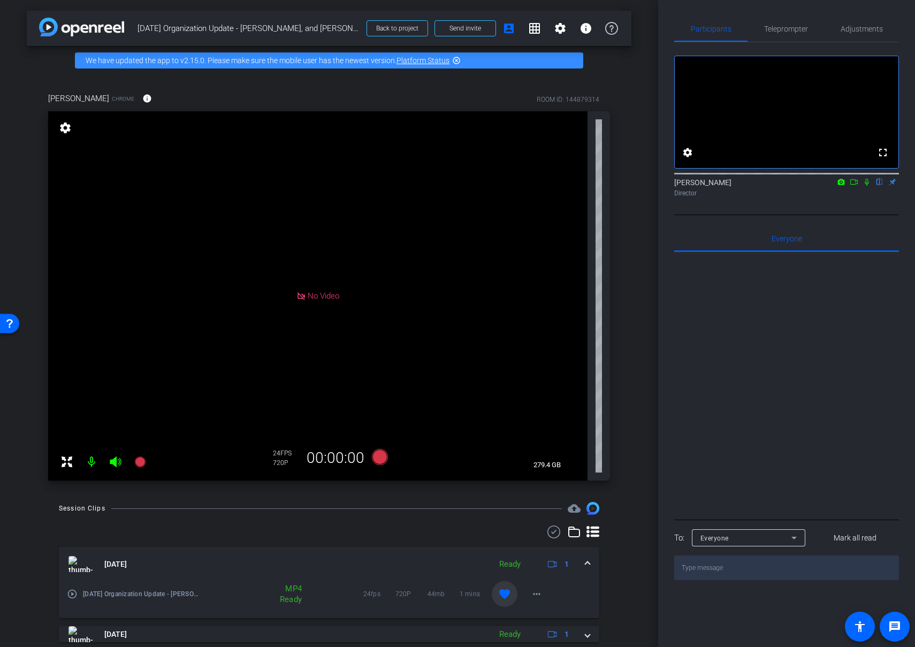
click at [625, 300] on div "Jen Chrome info ROOM ID: 144879314 No Video settings 279.4 GB 24 FPS 720P 00:00…" at bounding box center [329, 283] width 604 height 416
click at [621, 82] on div "Jen Chrome info ROOM ID: 144879314 No Video settings 279.4 GB 24 FPS 720P 00:00…" at bounding box center [329, 283] width 604 height 416
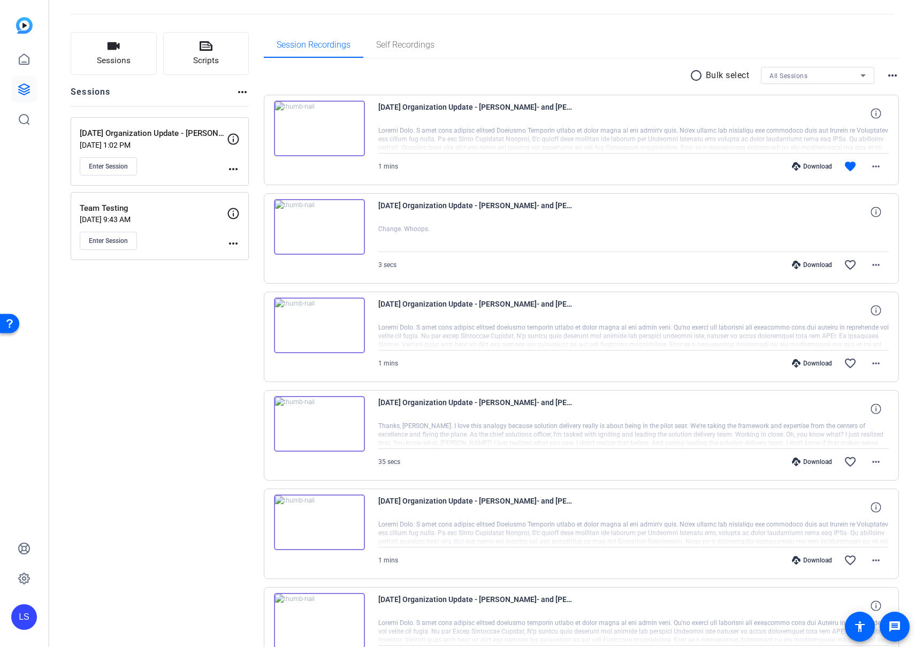
scroll to position [51, 0]
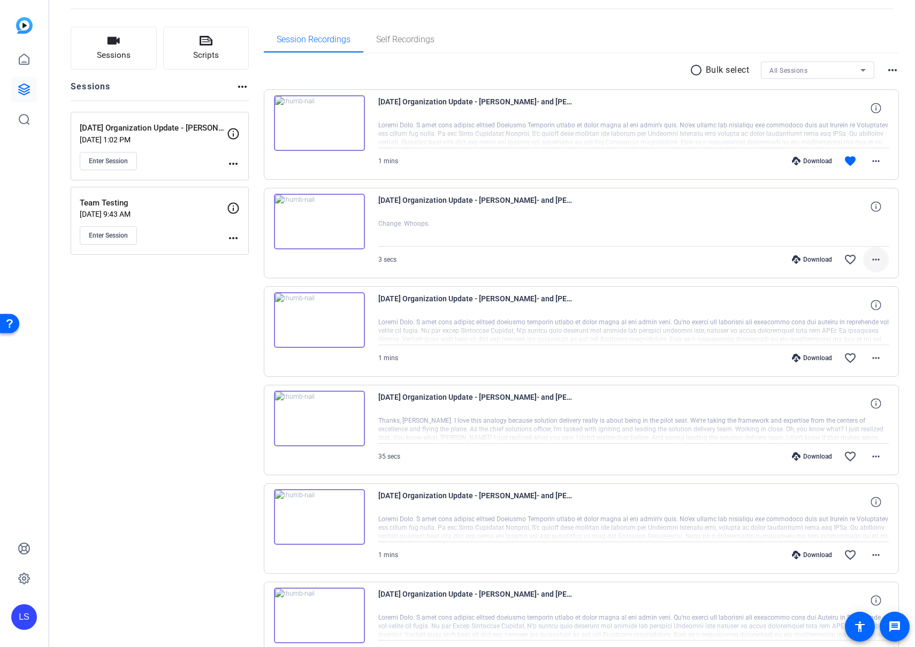
click at [869, 260] on mat-icon "more_horiz" at bounding box center [875, 259] width 13 height 13
drag, startPoint x: 849, startPoint y: 385, endPoint x: 705, endPoint y: 326, distance: 155.4
click at [848, 385] on span "Delete clip" at bounding box center [848, 388] width 64 height 13
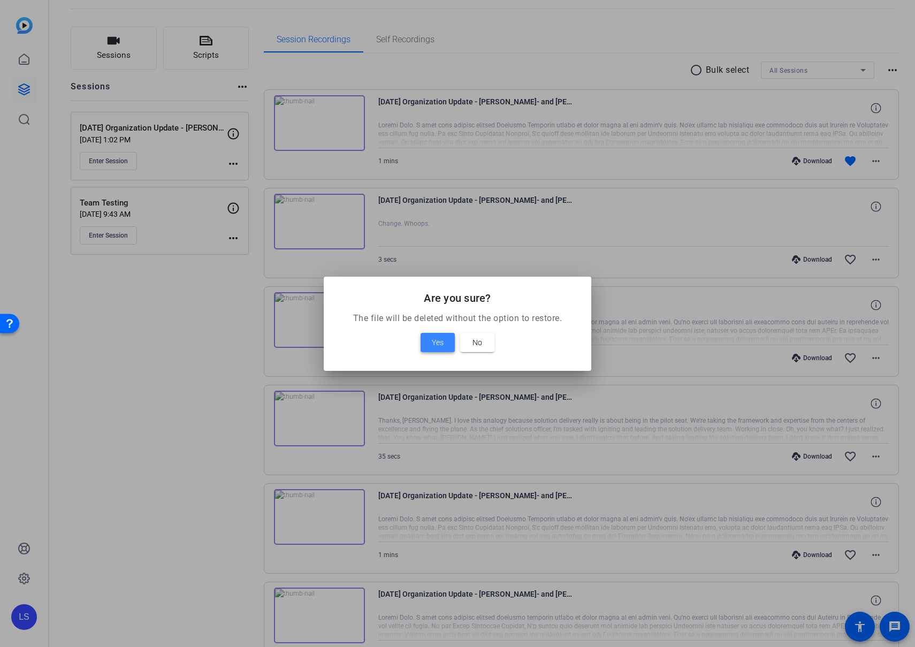
click at [441, 338] on span "Yes" at bounding box center [438, 342] width 12 height 13
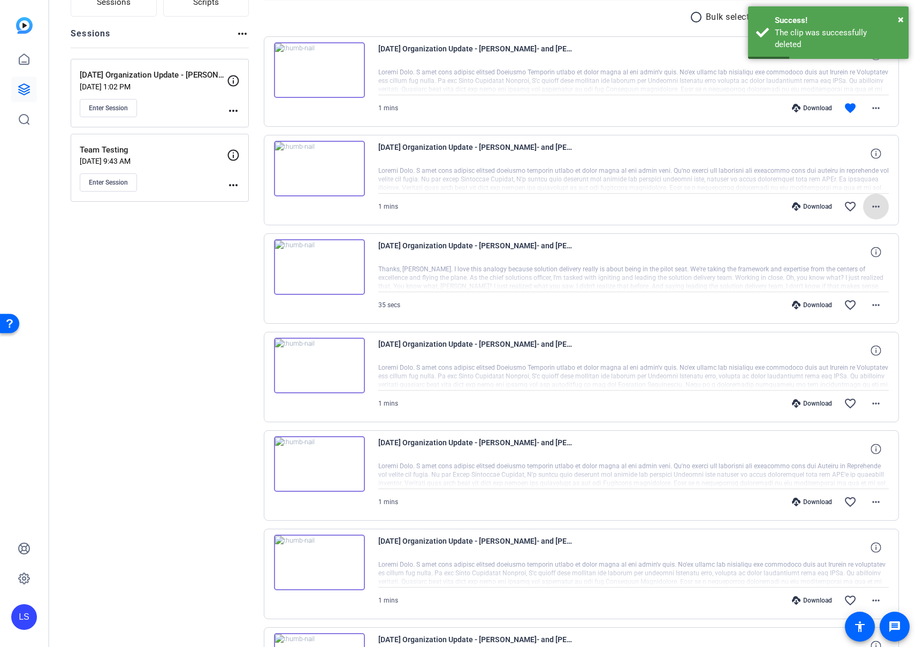
scroll to position [0, 0]
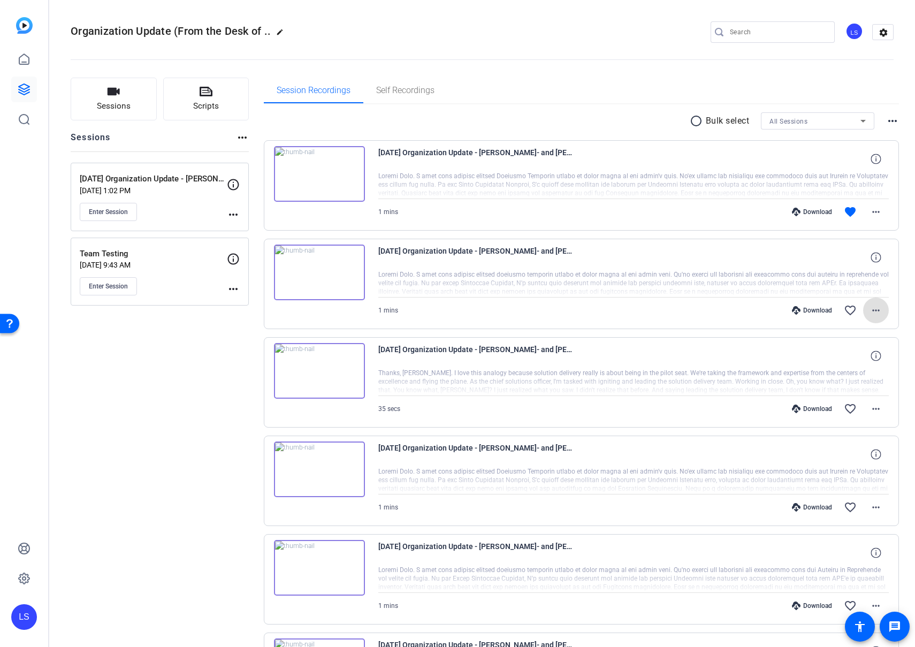
click at [804, 209] on div "Download" at bounding box center [811, 212] width 51 height 9
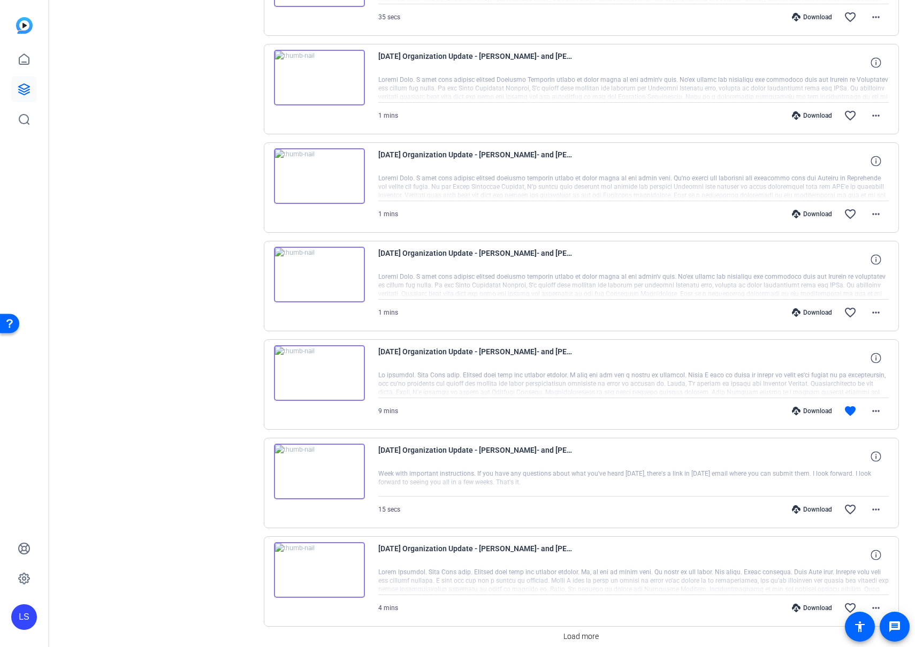
scroll to position [391, 0]
click at [810, 411] on div "Download" at bounding box center [811, 411] width 51 height 9
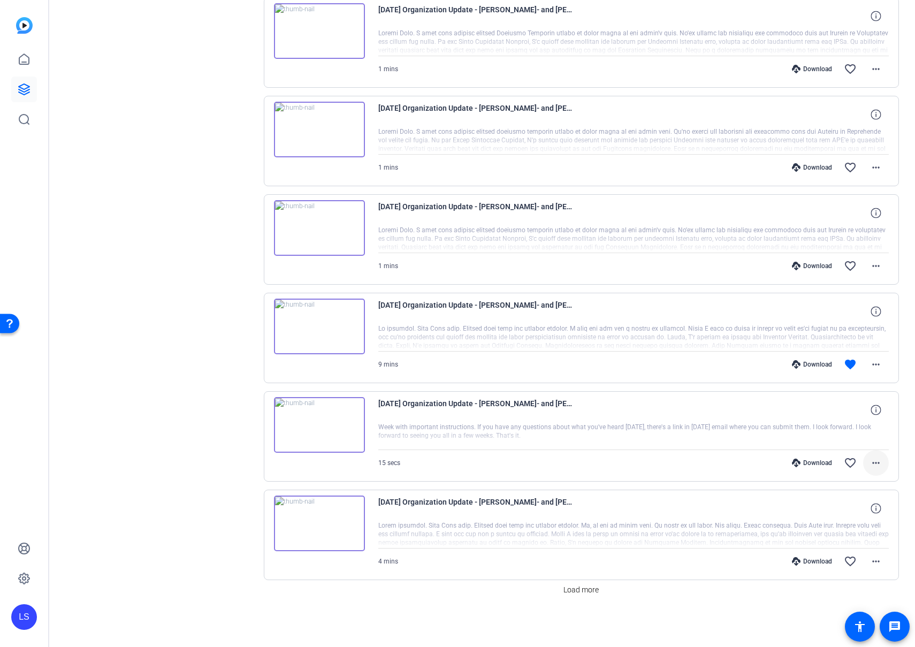
click at [876, 462] on mat-icon "more_horiz" at bounding box center [875, 462] width 13 height 13
click at [836, 593] on span "Delete clip" at bounding box center [848, 592] width 64 height 13
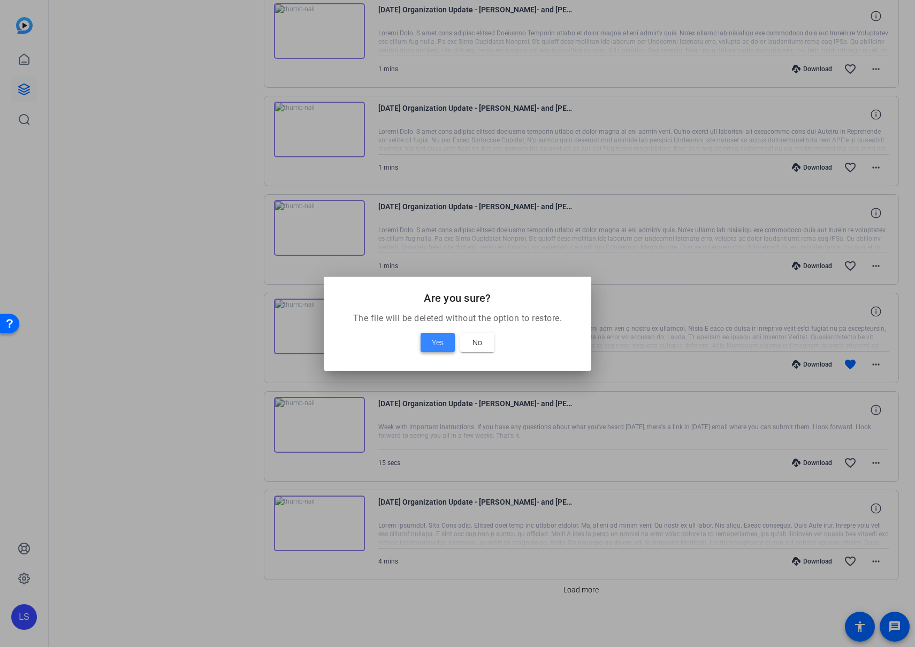
click at [433, 341] on span "Yes" at bounding box center [438, 342] width 12 height 13
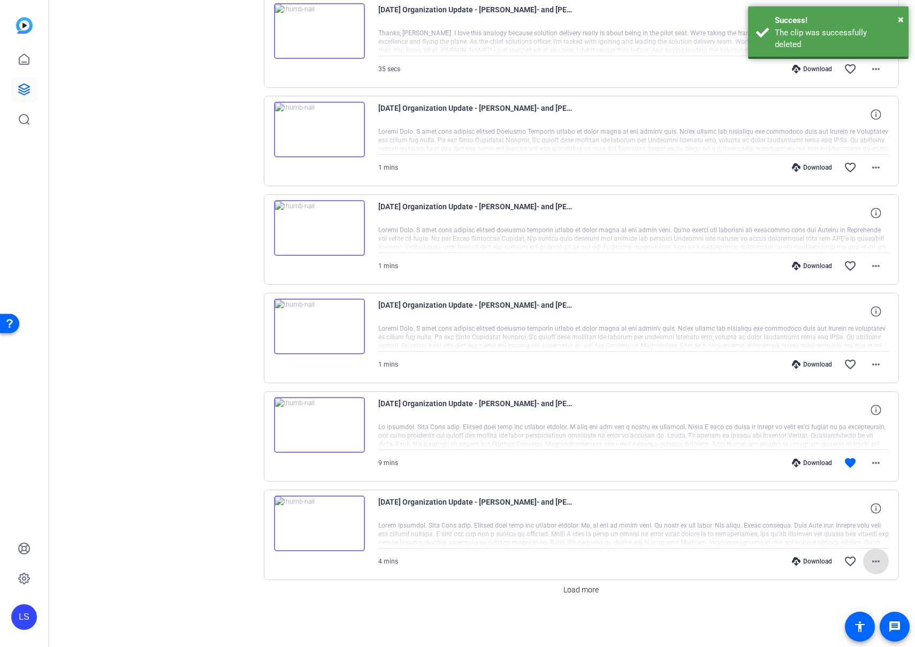
scroll to position [340, 0]
click at [575, 589] on span "Load more" at bounding box center [580, 589] width 35 height 11
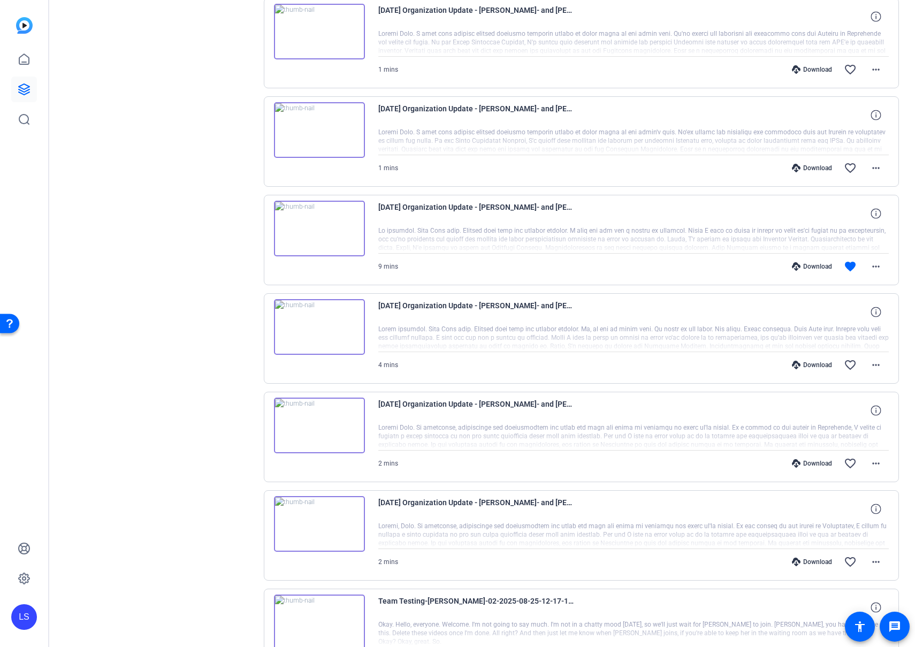
scroll to position [714, 0]
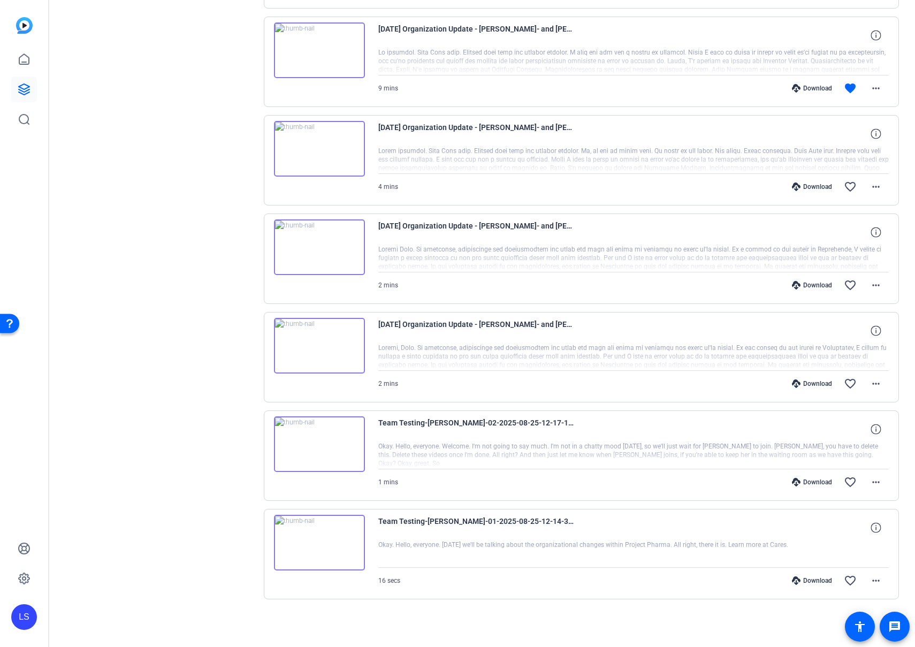
click at [815, 284] on div "Download" at bounding box center [811, 285] width 51 height 9
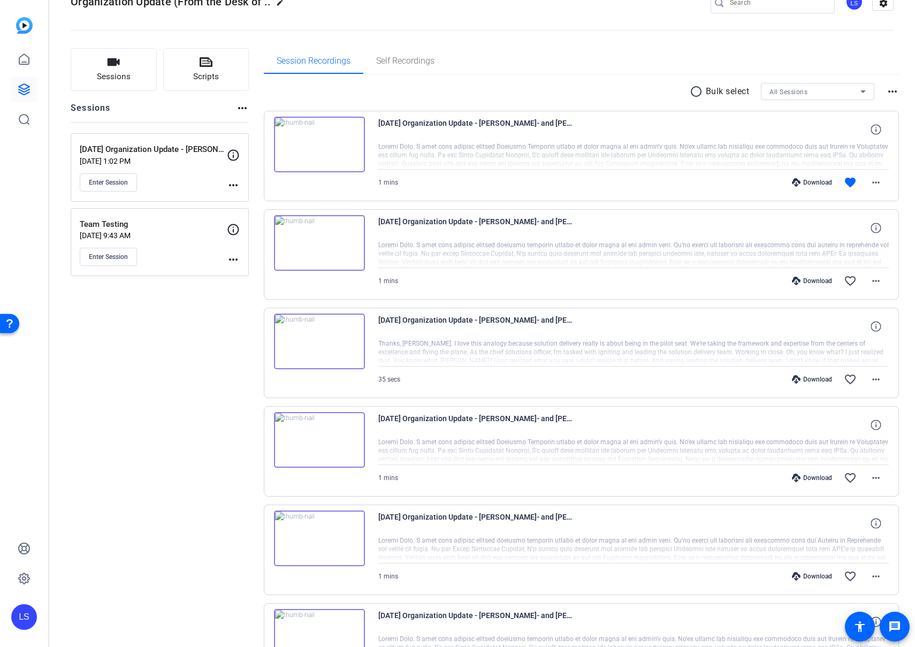
scroll to position [0, 0]
